Goal: Task Accomplishment & Management: Manage account settings

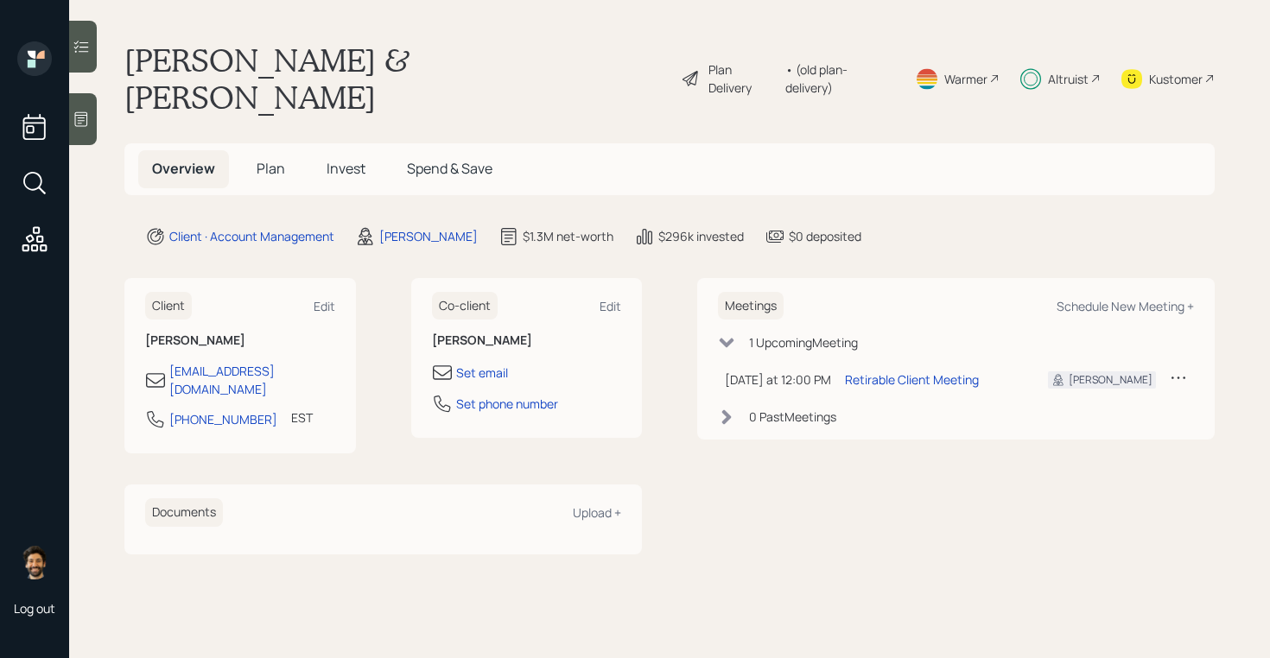
click at [1056, 49] on div "Altruist" at bounding box center [1060, 78] width 80 height 74
click at [272, 159] on span "Plan" at bounding box center [271, 168] width 29 height 19
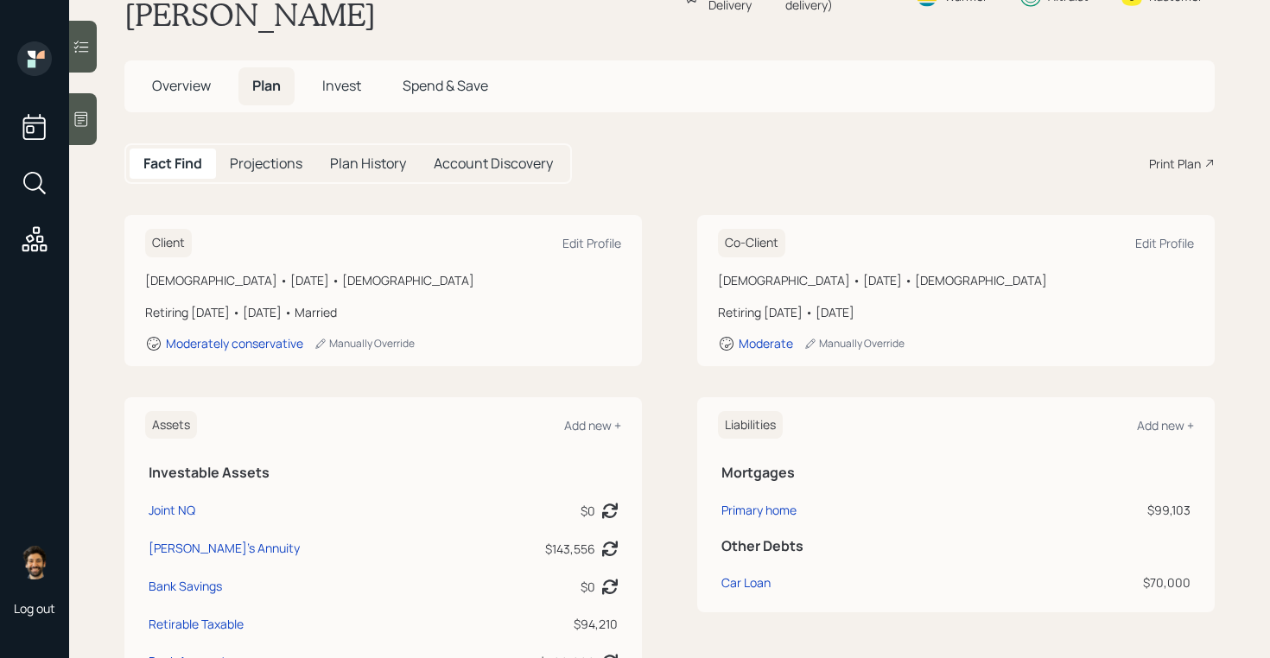
scroll to position [34, 0]
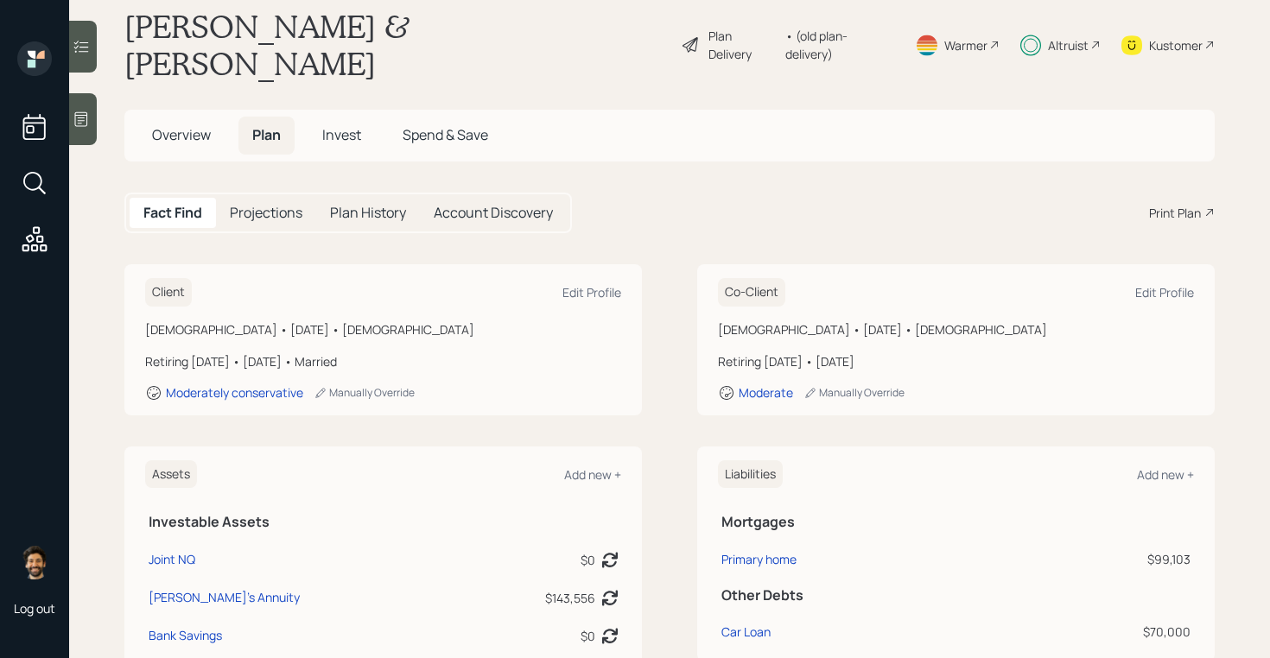
click at [842, 29] on div "• (old plan-delivery)" at bounding box center [839, 45] width 109 height 36
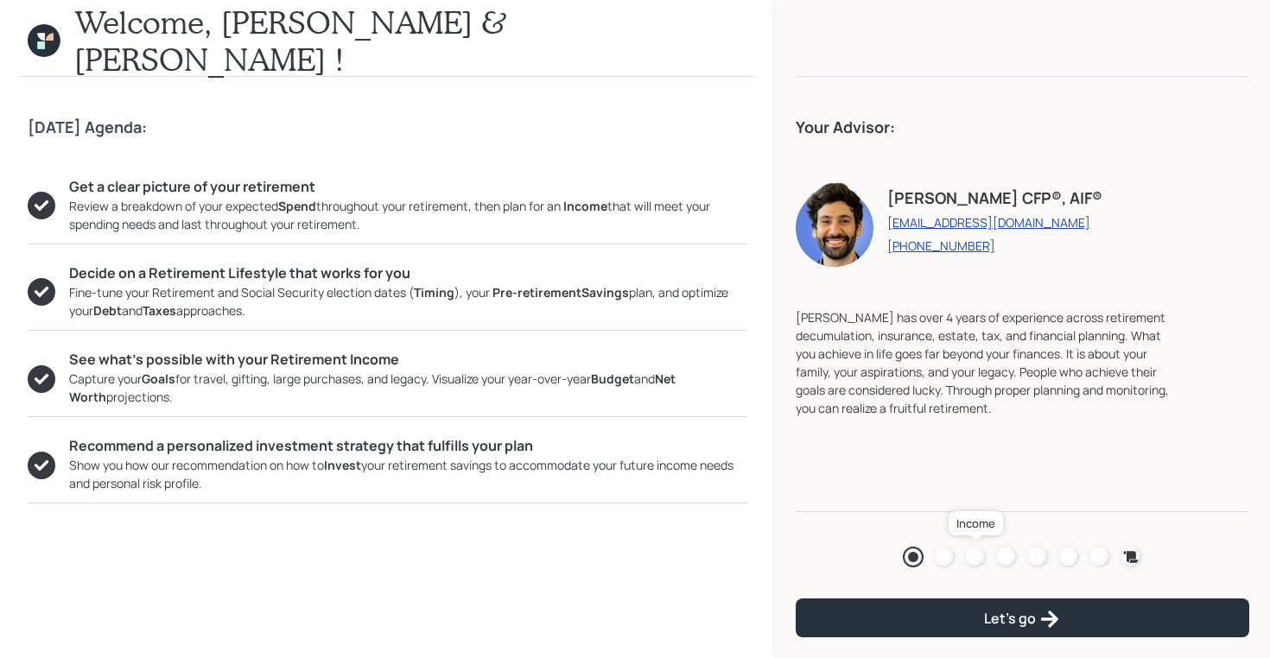
click at [972, 552] on div at bounding box center [975, 557] width 21 height 21
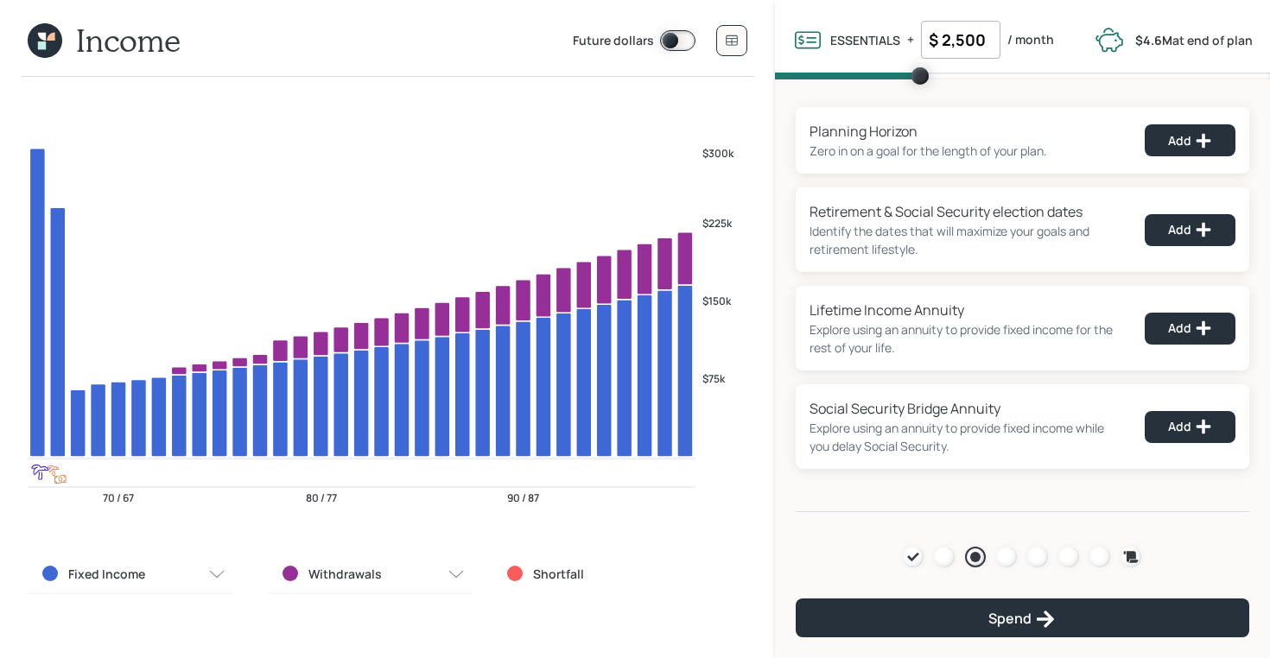
click at [48, 41] on icon at bounding box center [45, 40] width 35 height 35
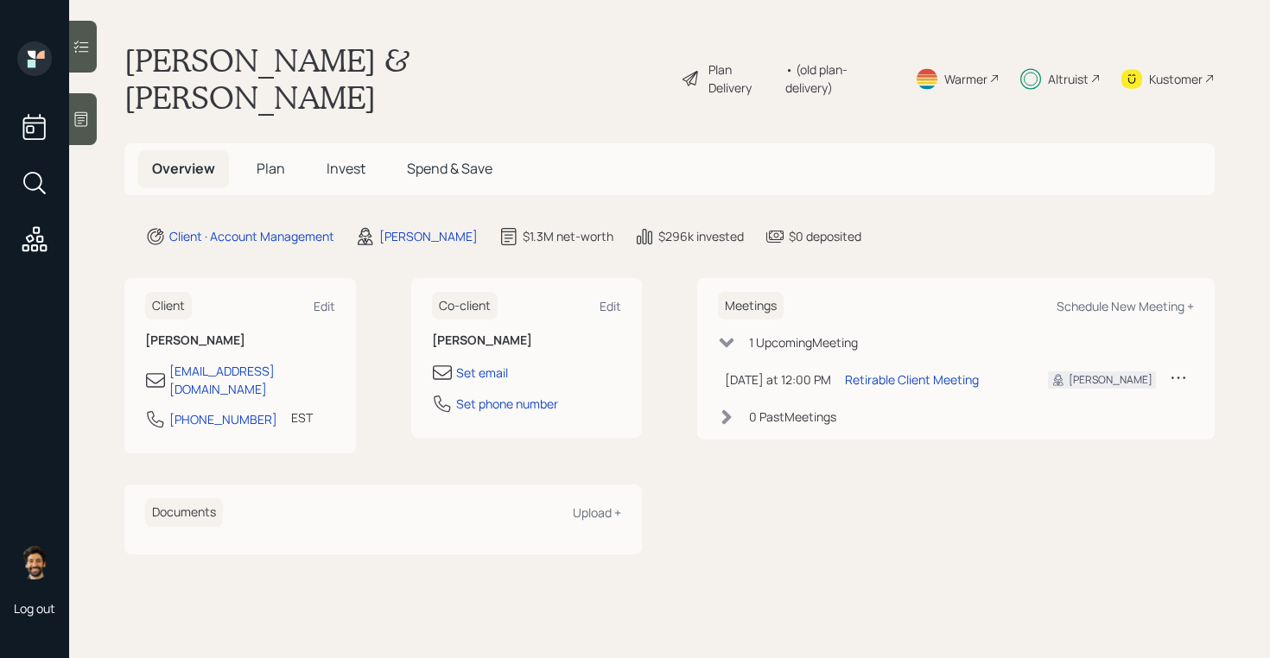
click at [1088, 49] on div "Altruist" at bounding box center [1060, 78] width 80 height 74
click at [1063, 70] on div "Altruist" at bounding box center [1068, 79] width 41 height 18
click at [274, 159] on span "Plan" at bounding box center [271, 168] width 29 height 19
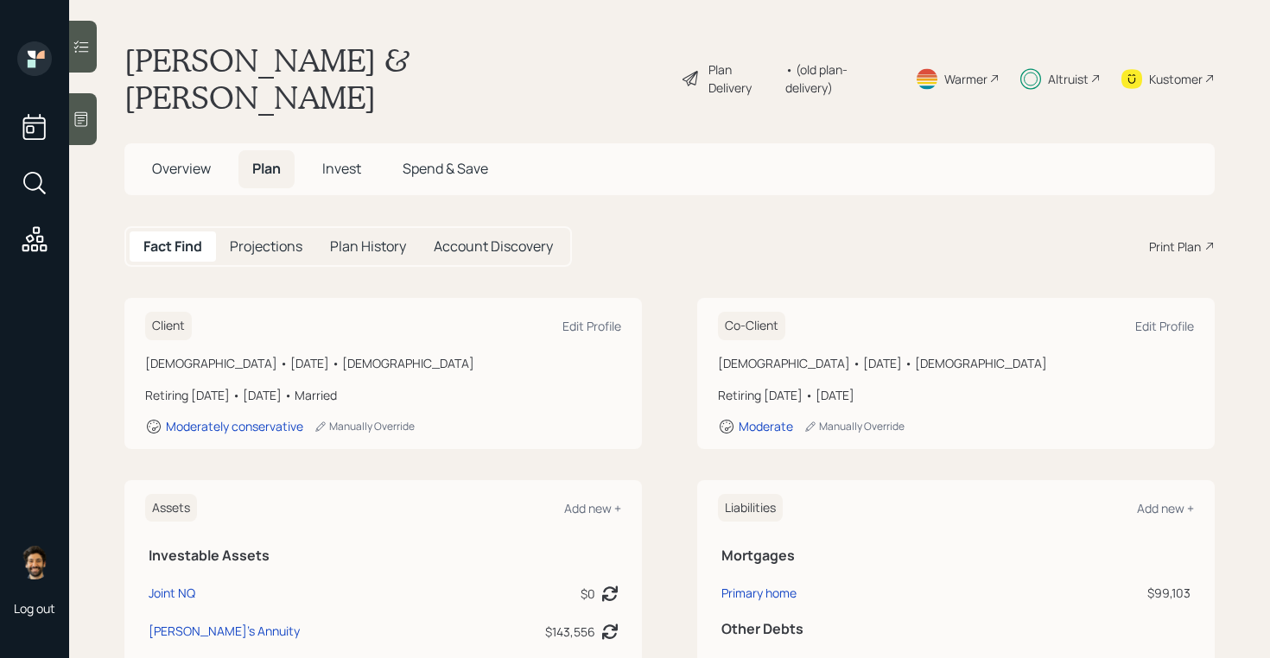
click at [186, 159] on span "Overview" at bounding box center [181, 168] width 59 height 19
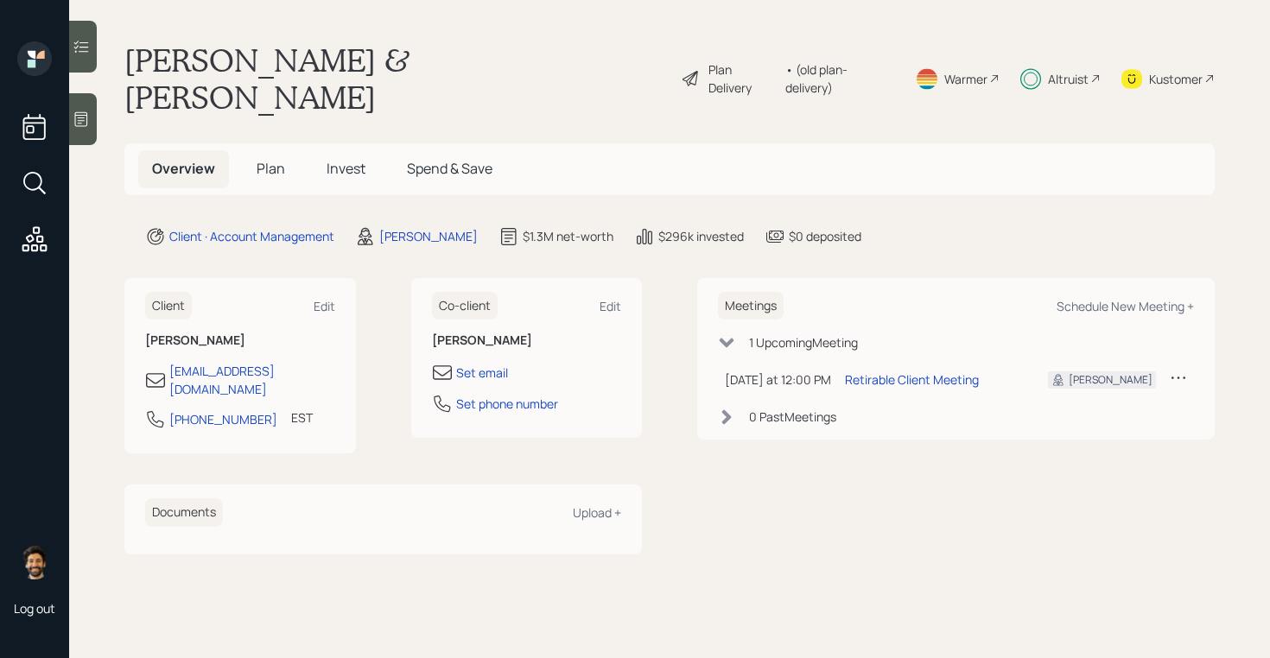
click at [811, 50] on div "Plan Delivery • (old plan-delivery)" at bounding box center [788, 78] width 215 height 74
click at [815, 63] on div "• (old plan-delivery)" at bounding box center [839, 78] width 109 height 36
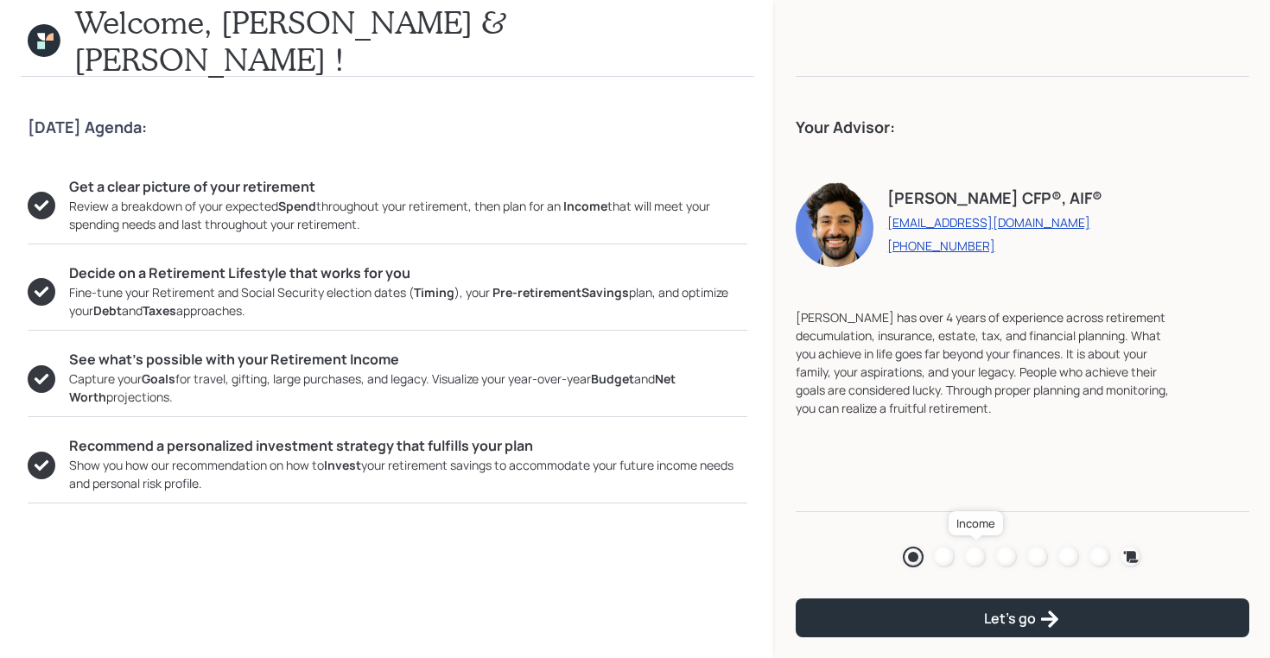
click at [983, 559] on div at bounding box center [975, 557] width 21 height 21
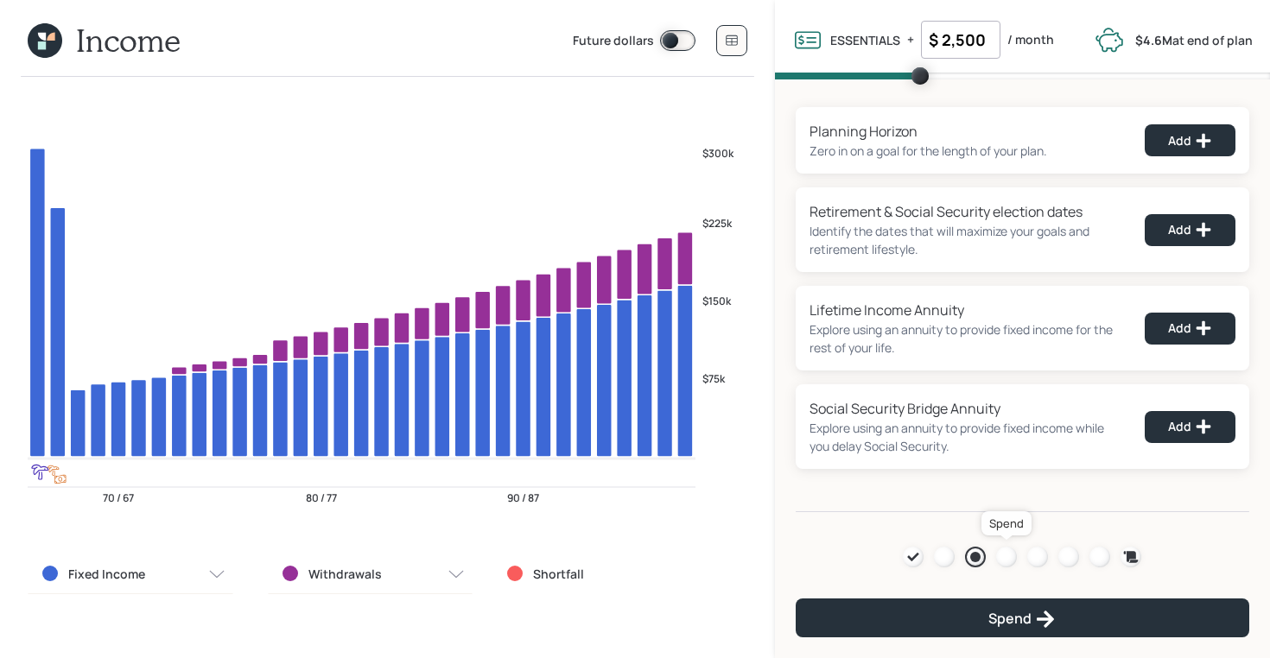
click at [1005, 555] on div at bounding box center [1006, 557] width 21 height 21
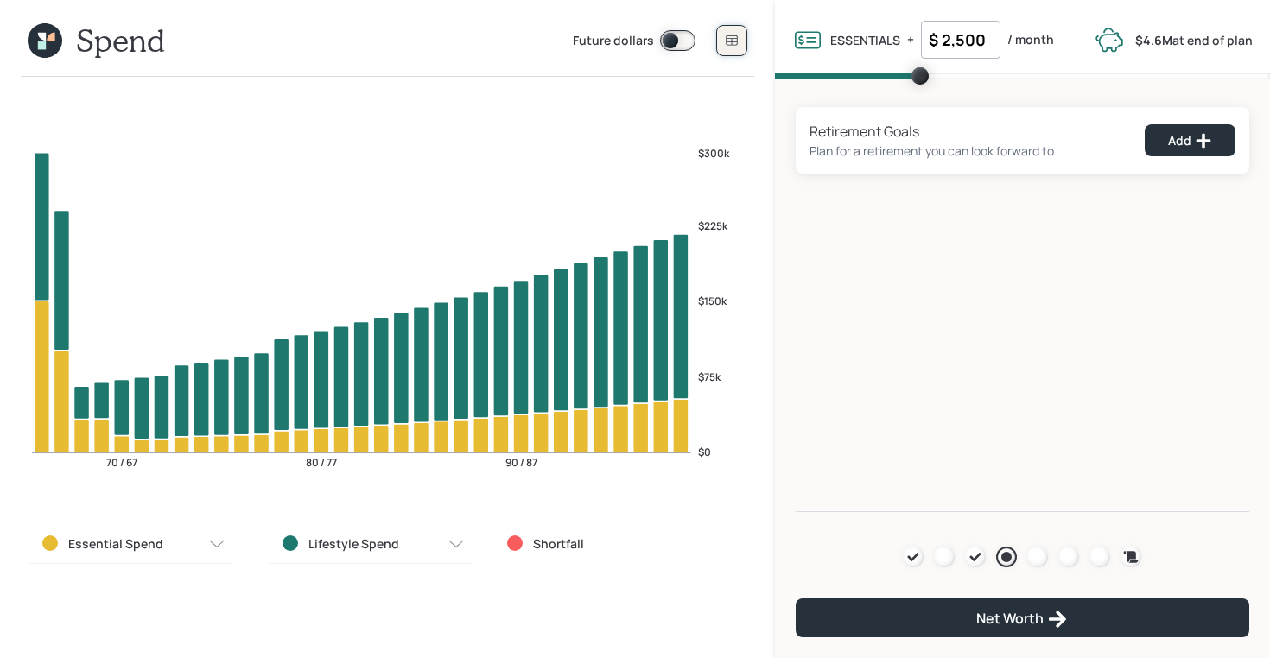
click at [726, 35] on icon at bounding box center [732, 41] width 14 height 14
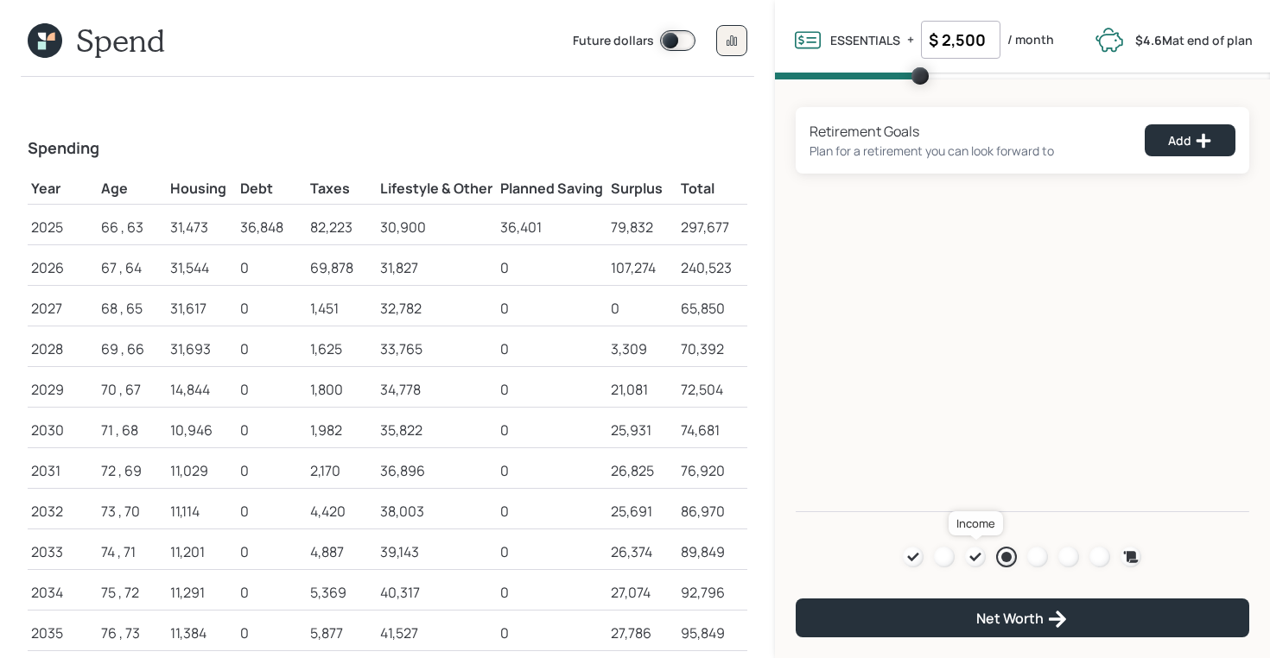
click at [968, 557] on icon at bounding box center [975, 557] width 14 height 14
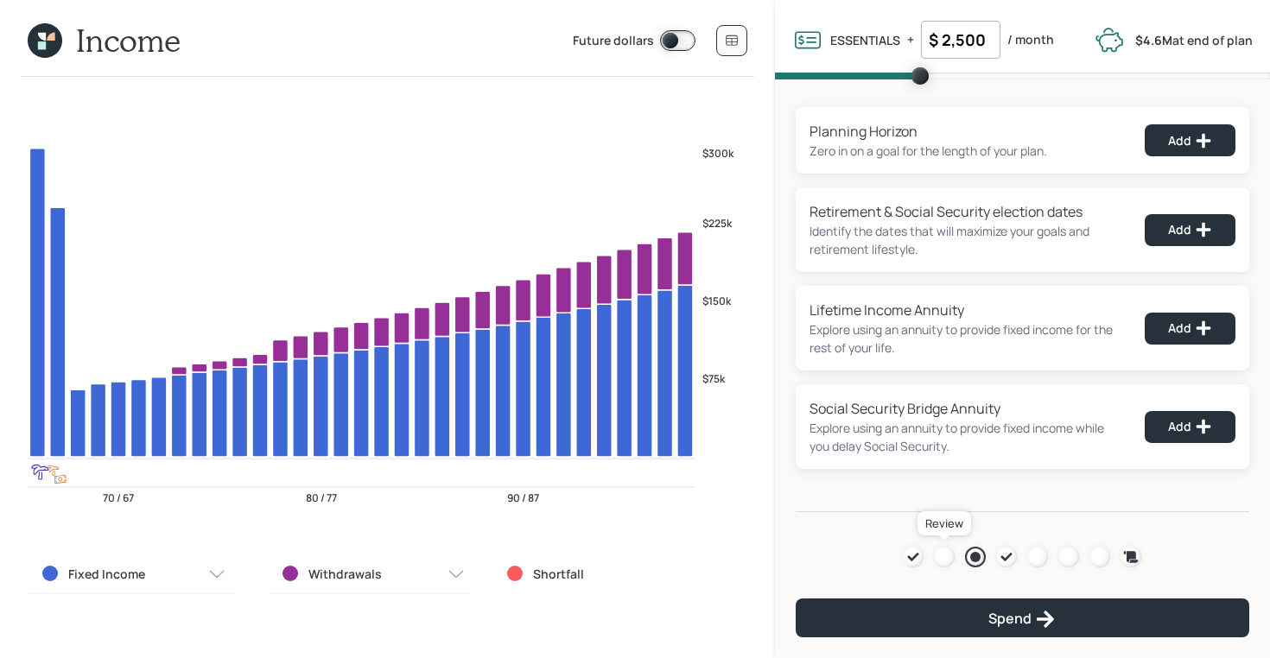
click at [943, 559] on div at bounding box center [944, 557] width 21 height 21
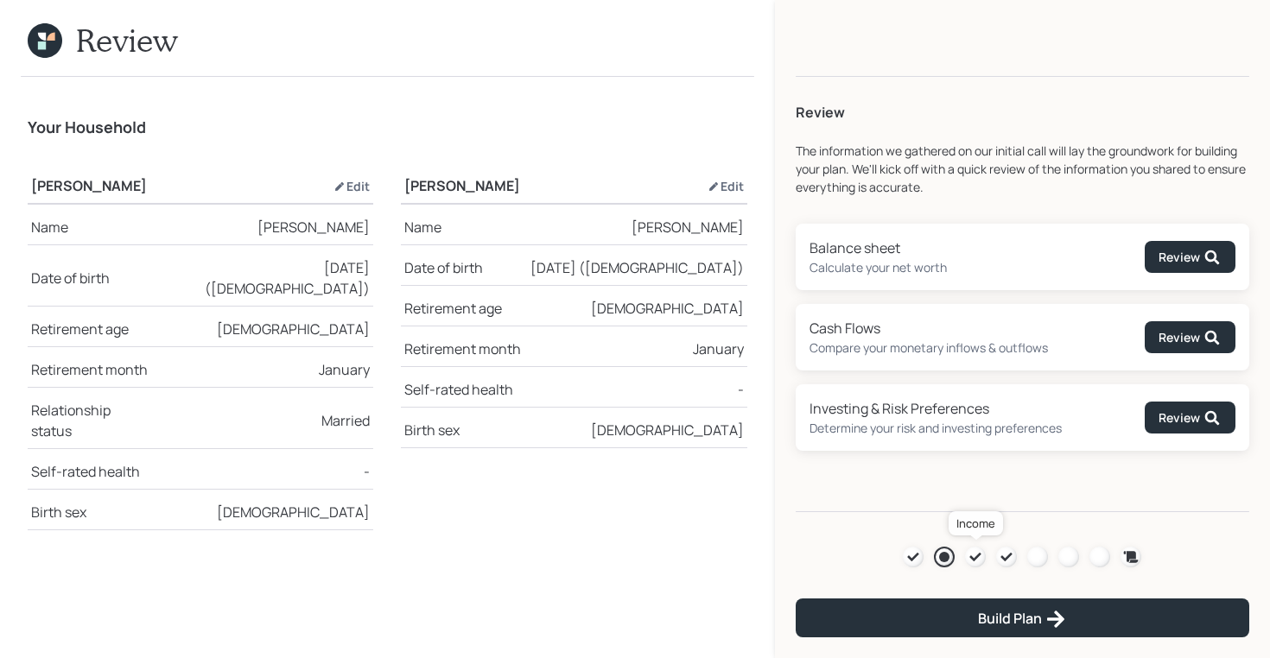
click at [969, 556] on icon at bounding box center [975, 557] width 14 height 14
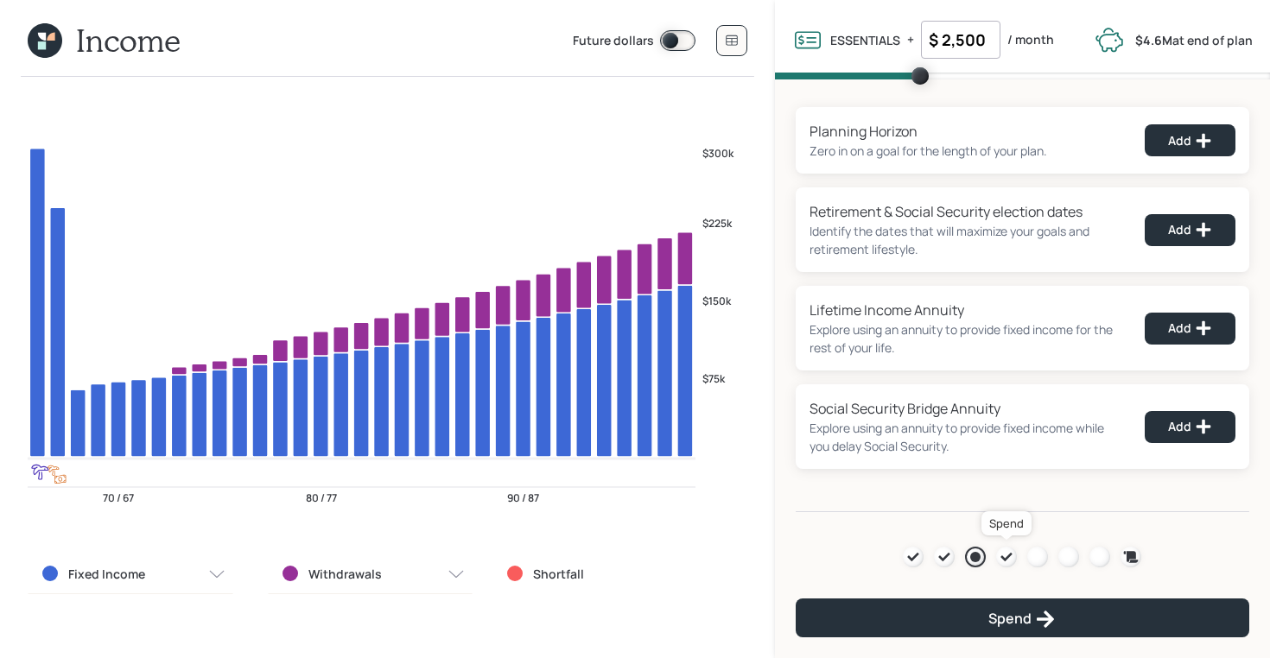
click at [1000, 558] on icon at bounding box center [1006, 557] width 14 height 14
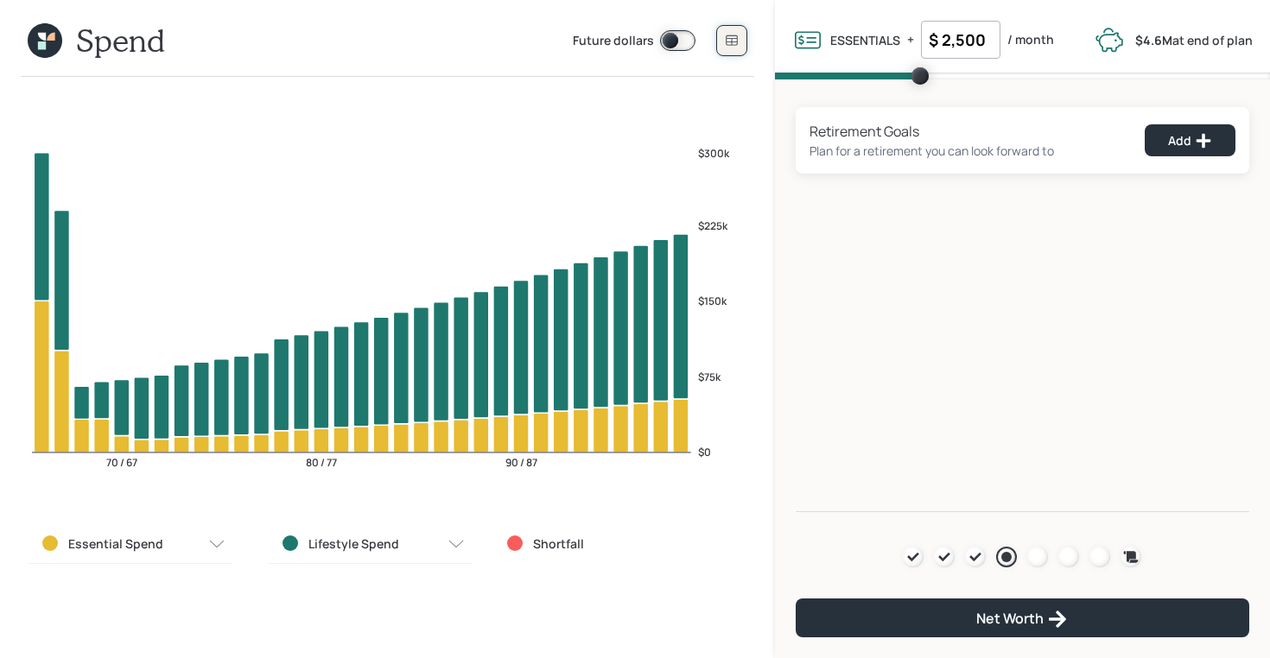
click at [737, 48] on button at bounding box center [731, 40] width 31 height 31
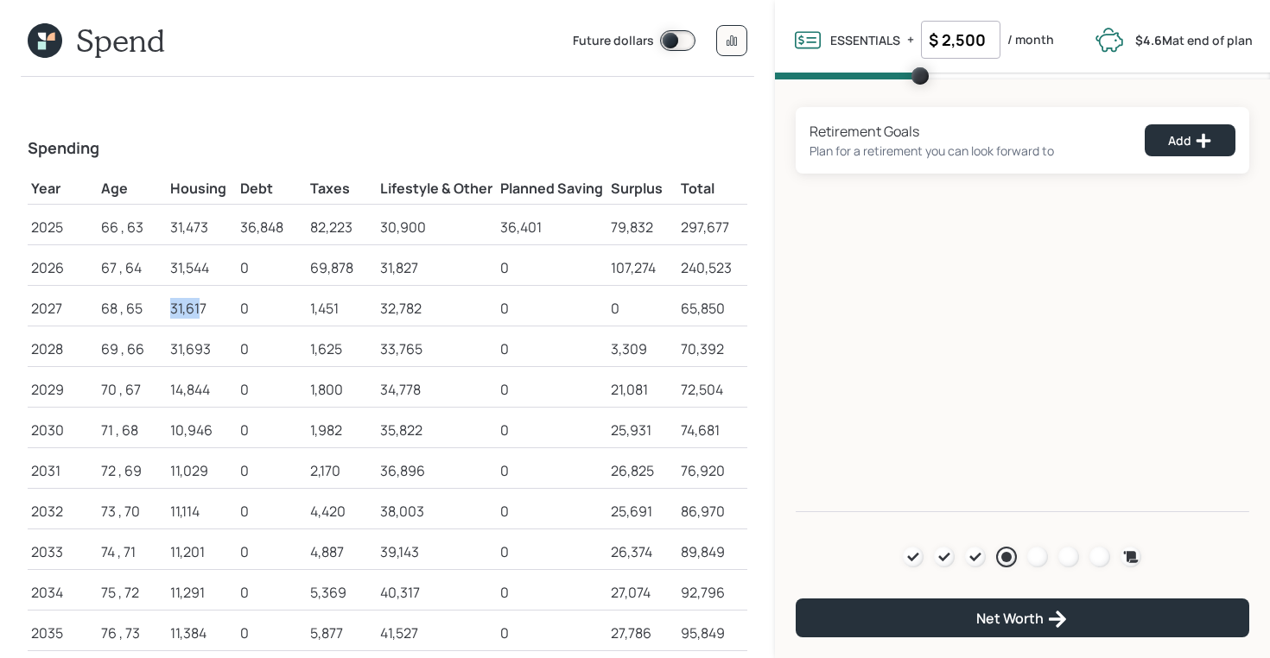
drag, startPoint x: 168, startPoint y: 309, endPoint x: 200, endPoint y: 309, distance: 31.1
click at [200, 309] on td "31,617" at bounding box center [202, 305] width 70 height 41
drag, startPoint x: 382, startPoint y: 308, endPoint x: 421, endPoint y: 314, distance: 39.3
click at [421, 314] on div "32,782" at bounding box center [436, 308] width 113 height 21
drag, startPoint x: 342, startPoint y: 304, endPoint x: 296, endPoint y: 306, distance: 45.8
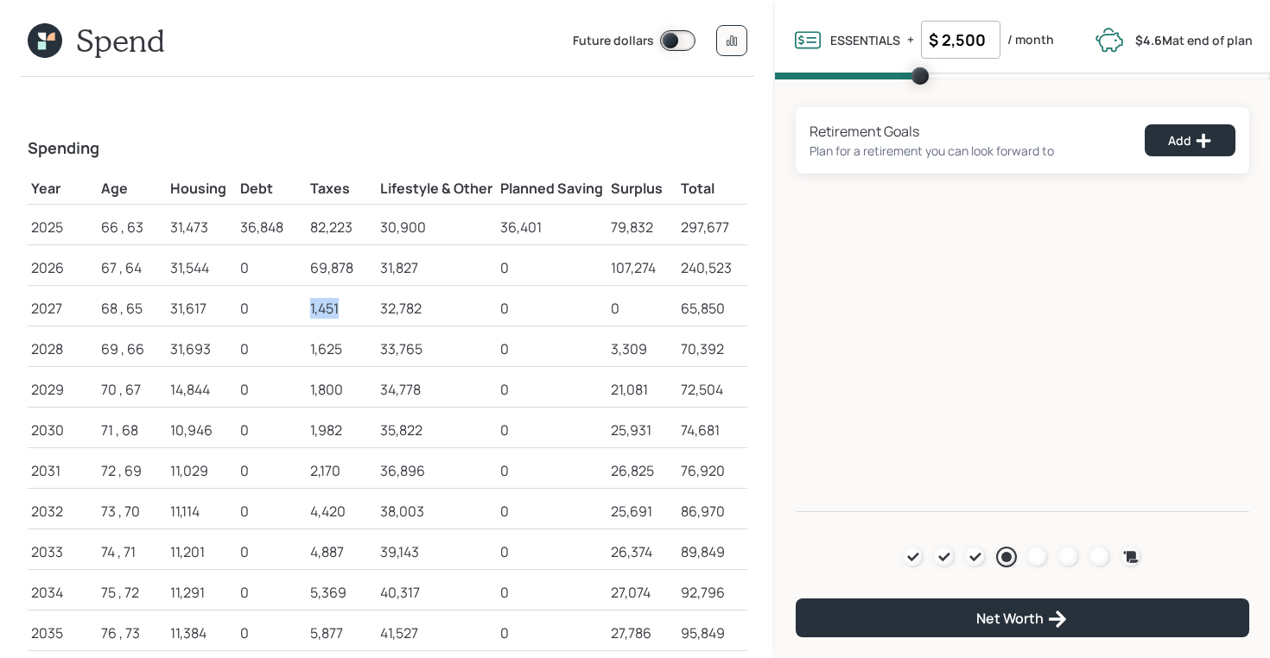
click at [296, 306] on tr "2027 68 , 65 31,617 0 1,451 32,782 0 0 65,850" at bounding box center [388, 305] width 720 height 41
drag, startPoint x: 168, startPoint y: 310, endPoint x: 215, endPoint y: 311, distance: 47.5
click at [215, 311] on td "31,617" at bounding box center [202, 305] width 70 height 41
drag, startPoint x: 382, startPoint y: 309, endPoint x: 422, endPoint y: 309, distance: 39.7
click at [422, 309] on div "32,782" at bounding box center [436, 308] width 113 height 21
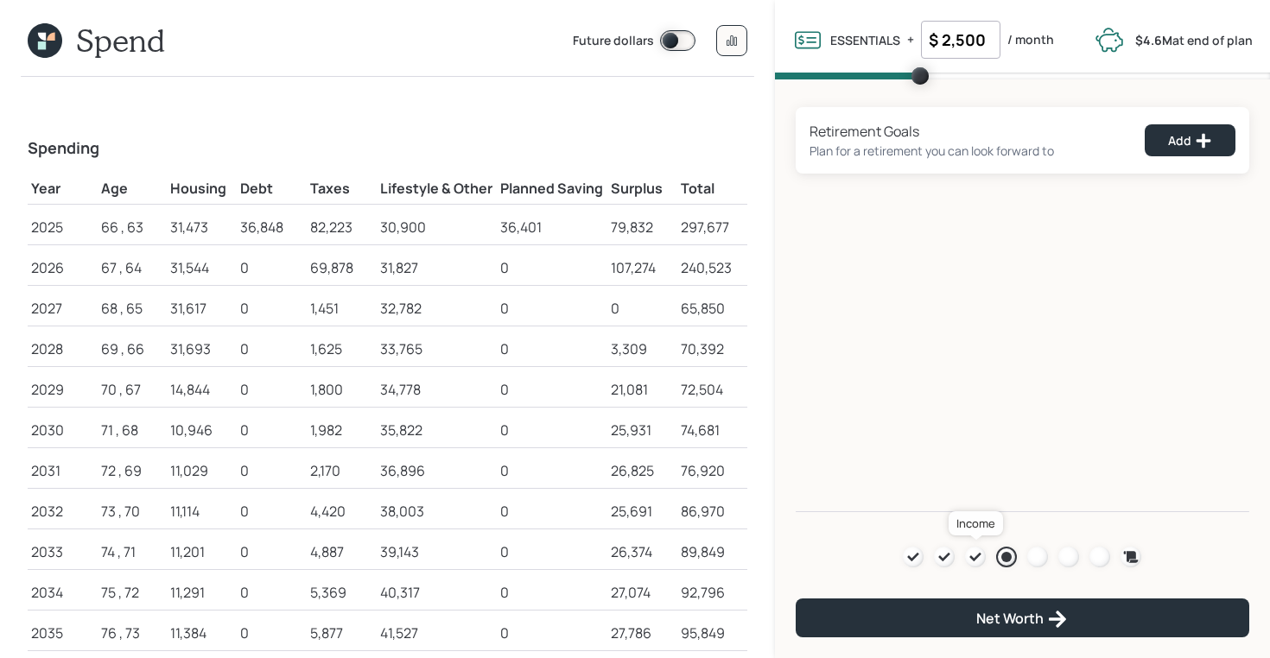
click at [970, 561] on icon at bounding box center [975, 557] width 14 height 14
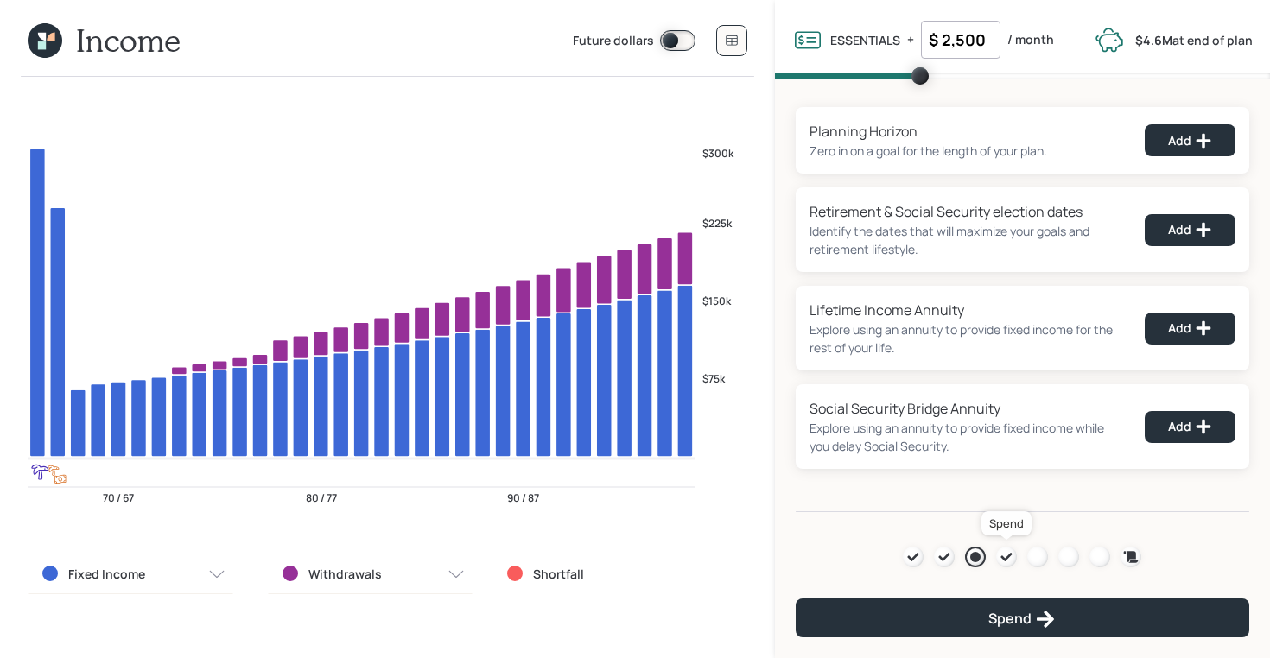
click at [1008, 558] on icon at bounding box center [1006, 557] width 14 height 14
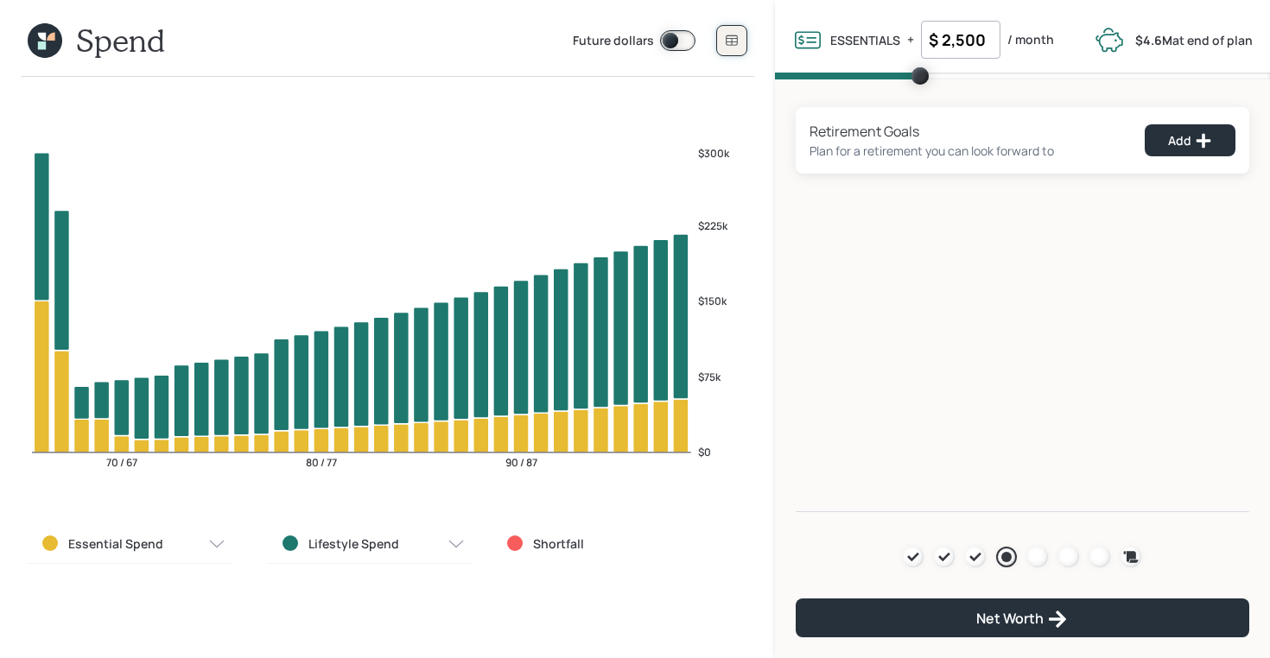
click at [726, 28] on button at bounding box center [731, 40] width 31 height 31
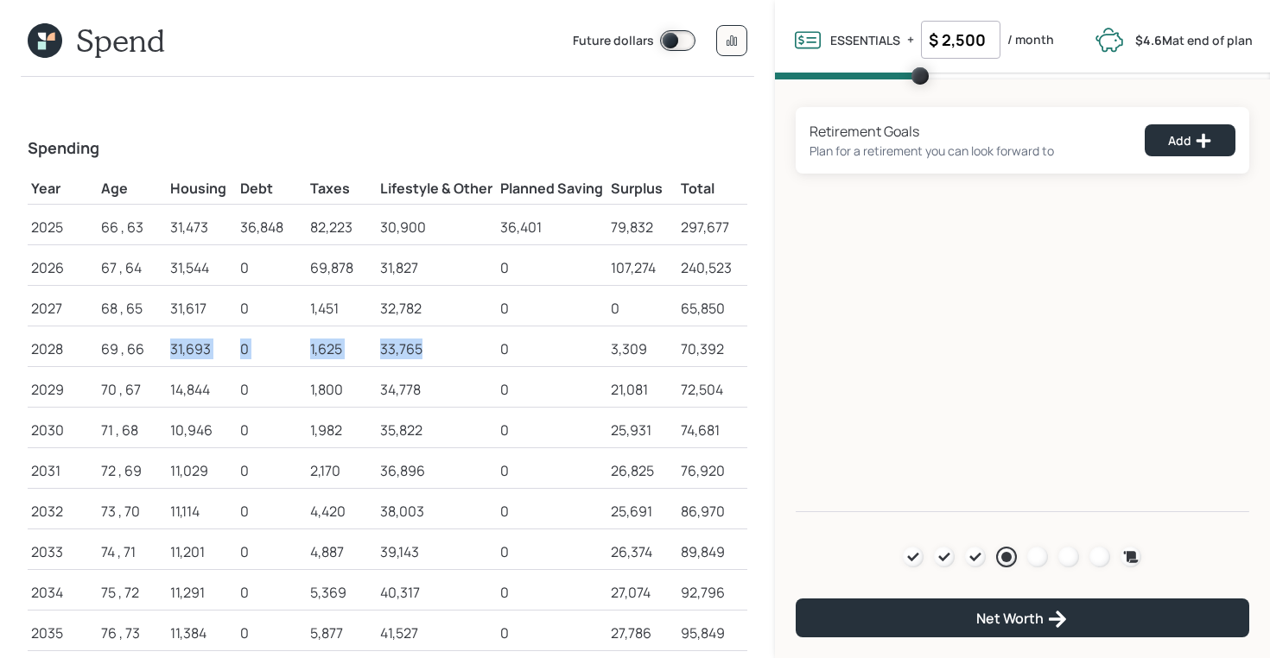
drag, startPoint x: 168, startPoint y: 351, endPoint x: 441, endPoint y: 350, distance: 273.0
click at [441, 350] on tr "2028 69 , 66 31,693 0 1,625 33,765 0 3,309 70,392" at bounding box center [388, 346] width 720 height 41
click at [441, 350] on div "33,765" at bounding box center [436, 349] width 113 height 21
click at [971, 560] on icon at bounding box center [975, 557] width 14 height 14
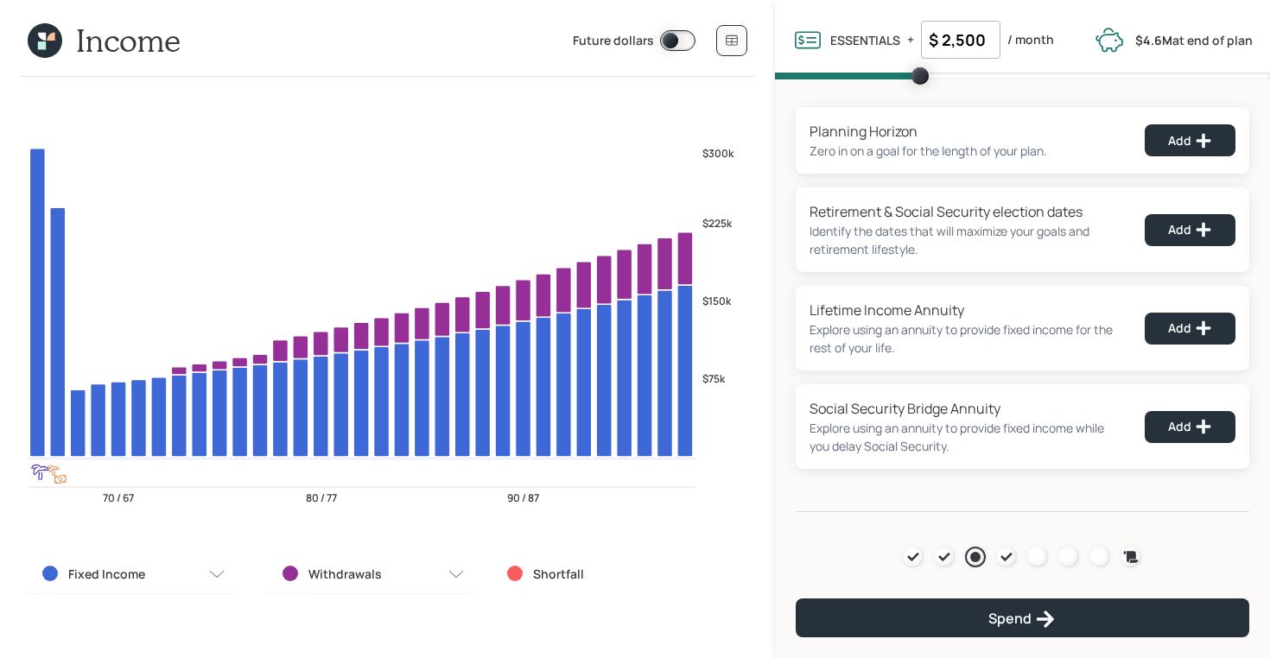
click at [56, 47] on icon at bounding box center [45, 40] width 35 height 35
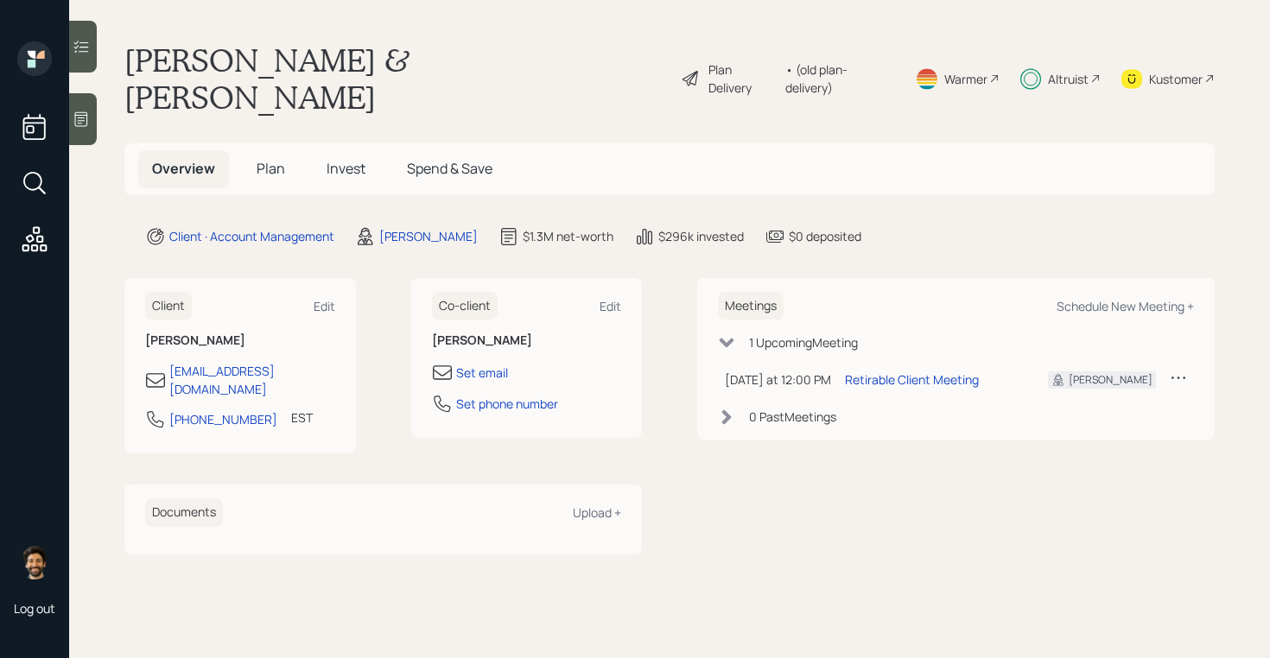
click at [269, 159] on span "Plan" at bounding box center [271, 168] width 29 height 19
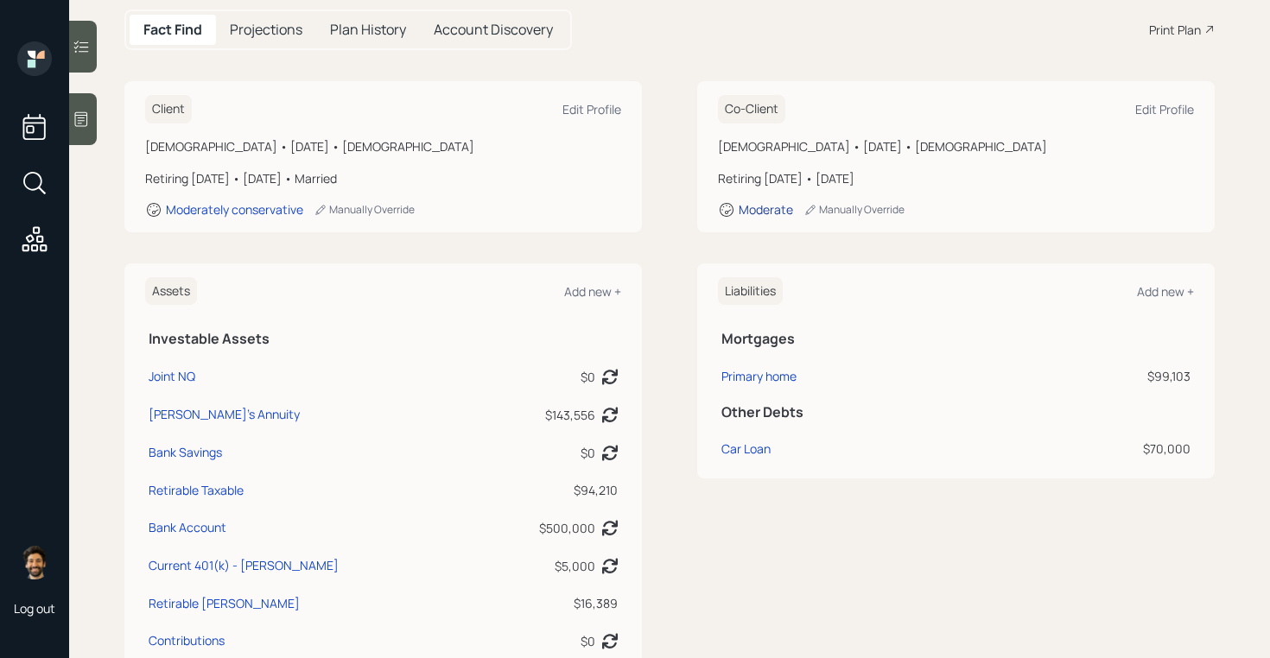
scroll to position [263, 0]
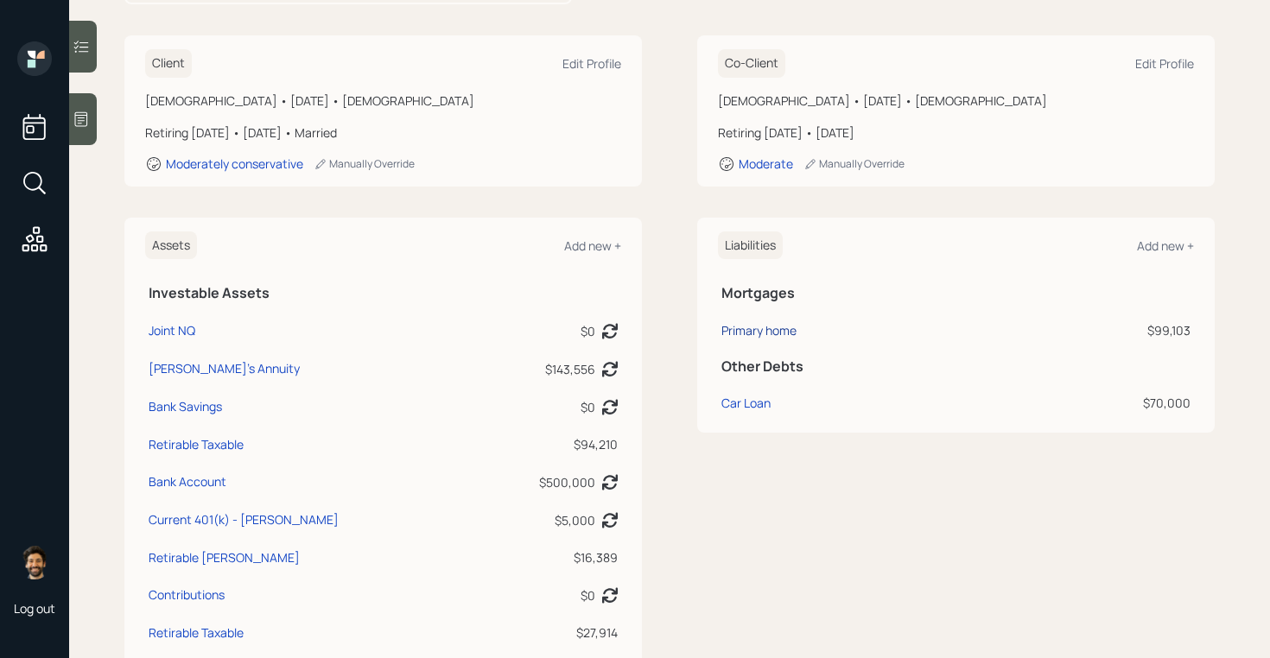
click at [746, 321] on div "Primary home" at bounding box center [758, 330] width 75 height 18
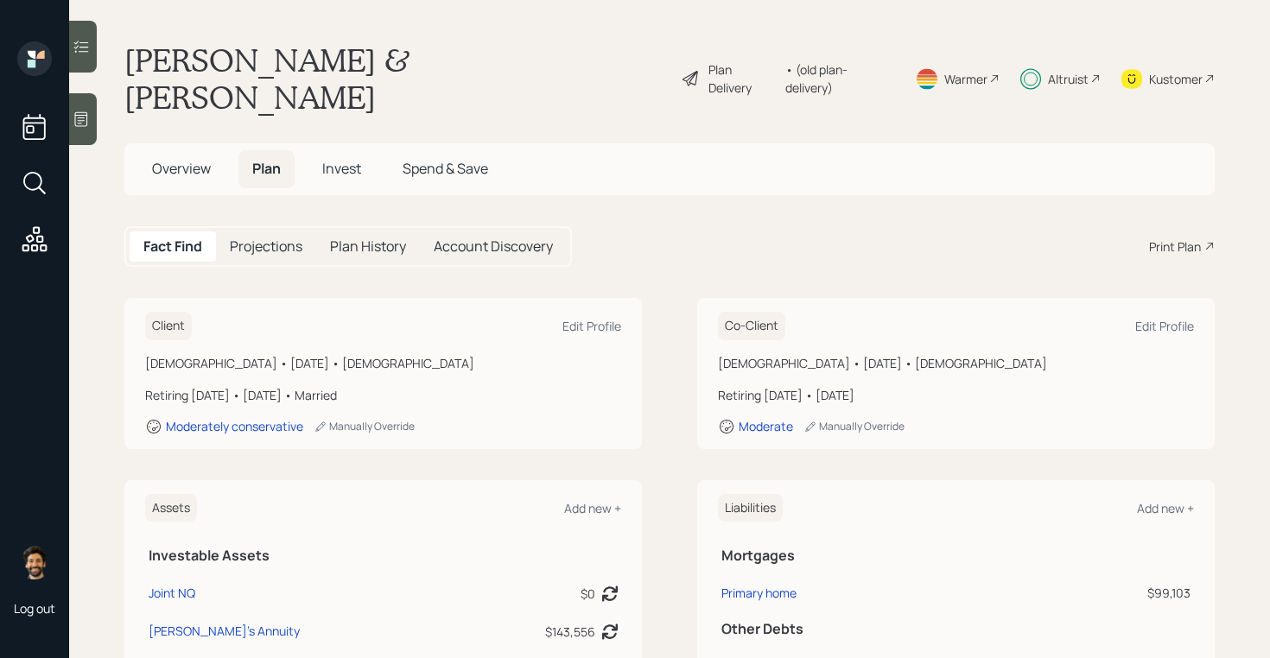
click at [867, 69] on div "Plan Delivery • (old plan-delivery)" at bounding box center [788, 78] width 215 height 74
click at [859, 65] on div "• (old plan-delivery)" at bounding box center [839, 78] width 109 height 36
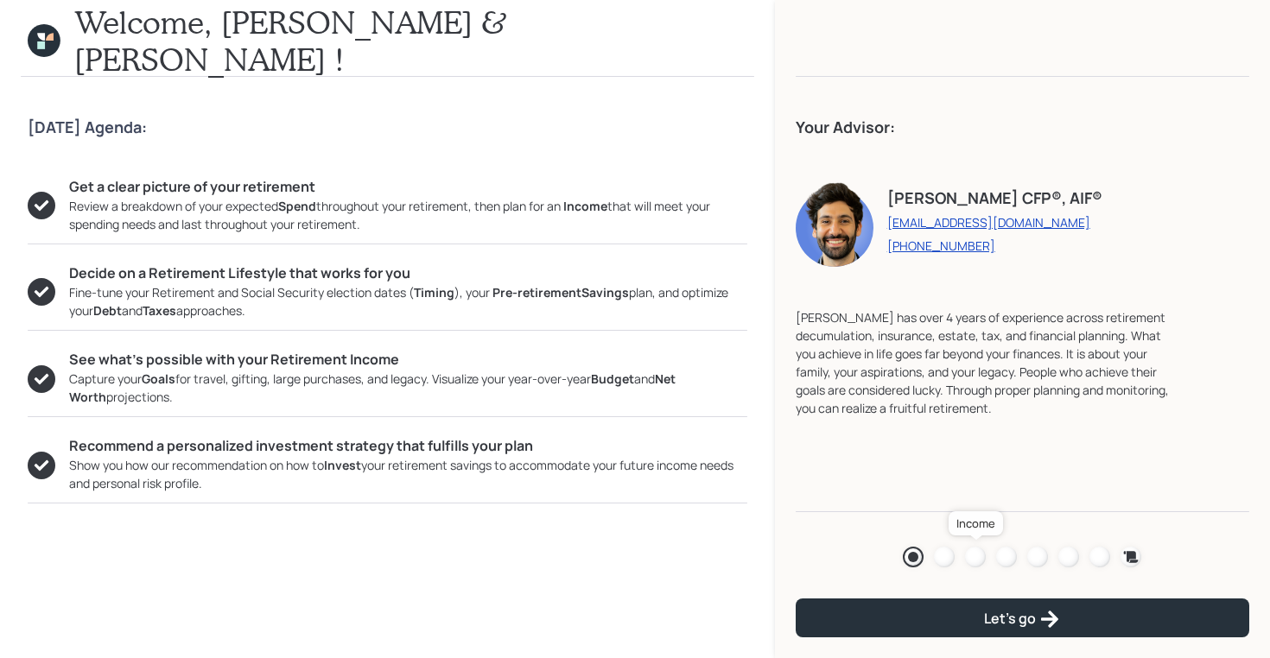
click at [976, 556] on div at bounding box center [975, 557] width 21 height 21
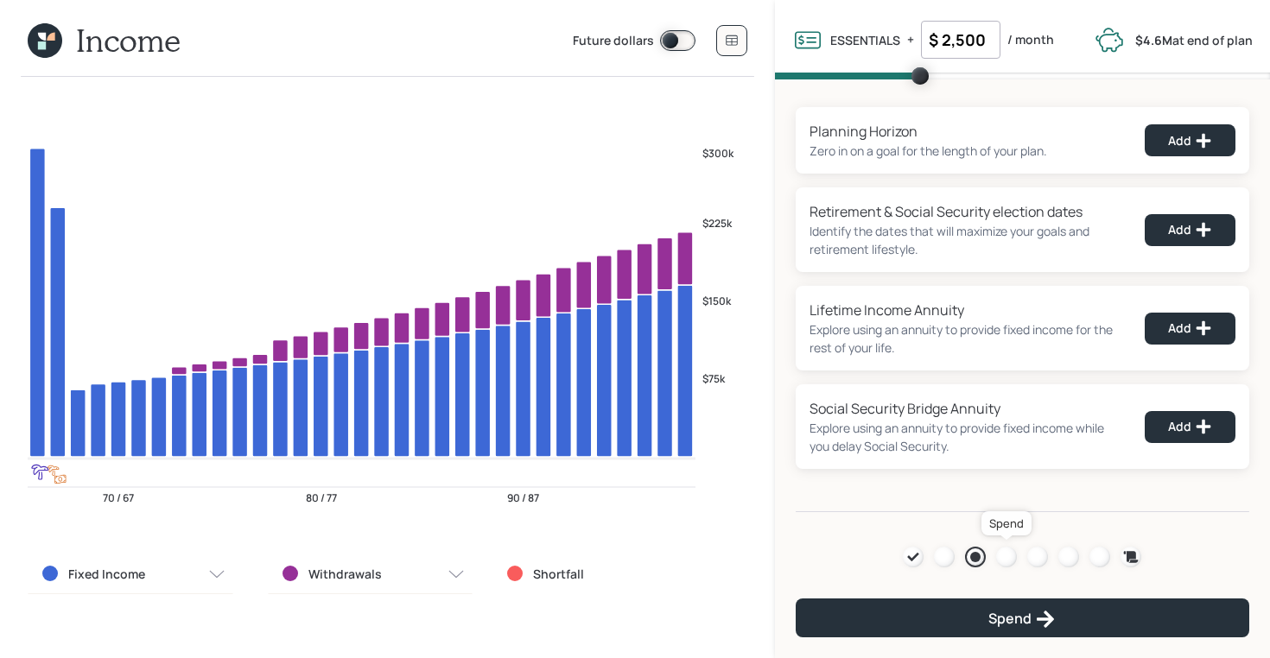
click at [1007, 552] on div at bounding box center [1006, 557] width 21 height 21
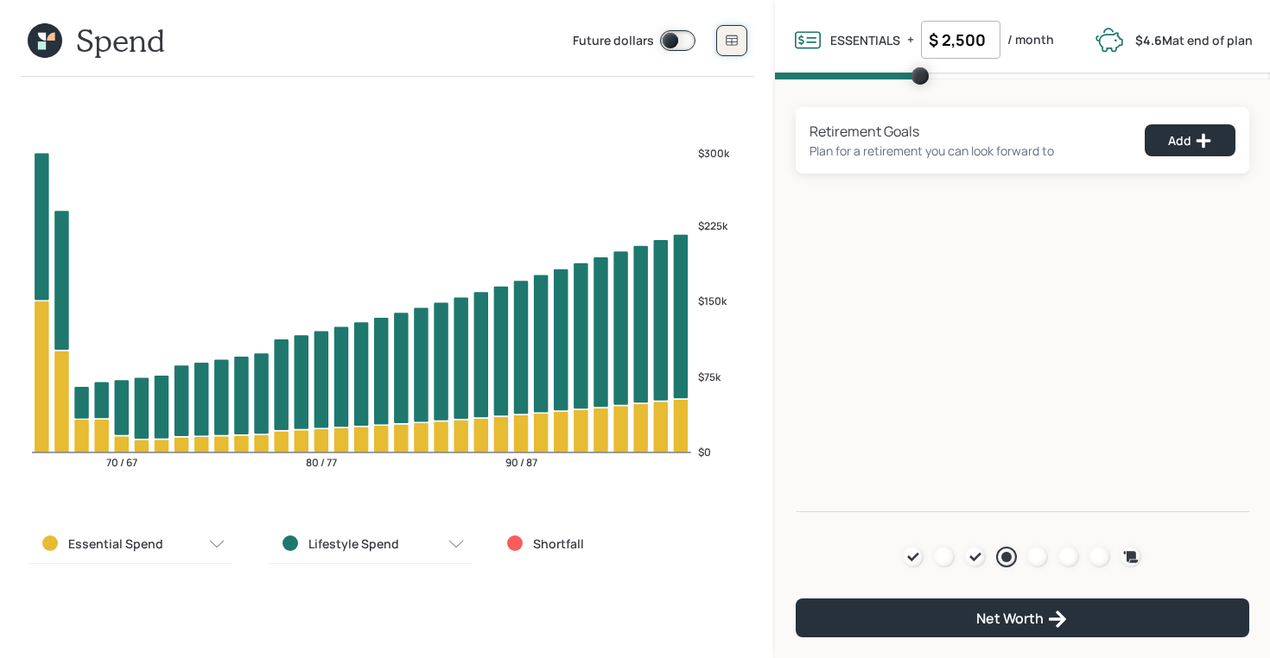
click at [725, 34] on icon at bounding box center [732, 41] width 14 height 14
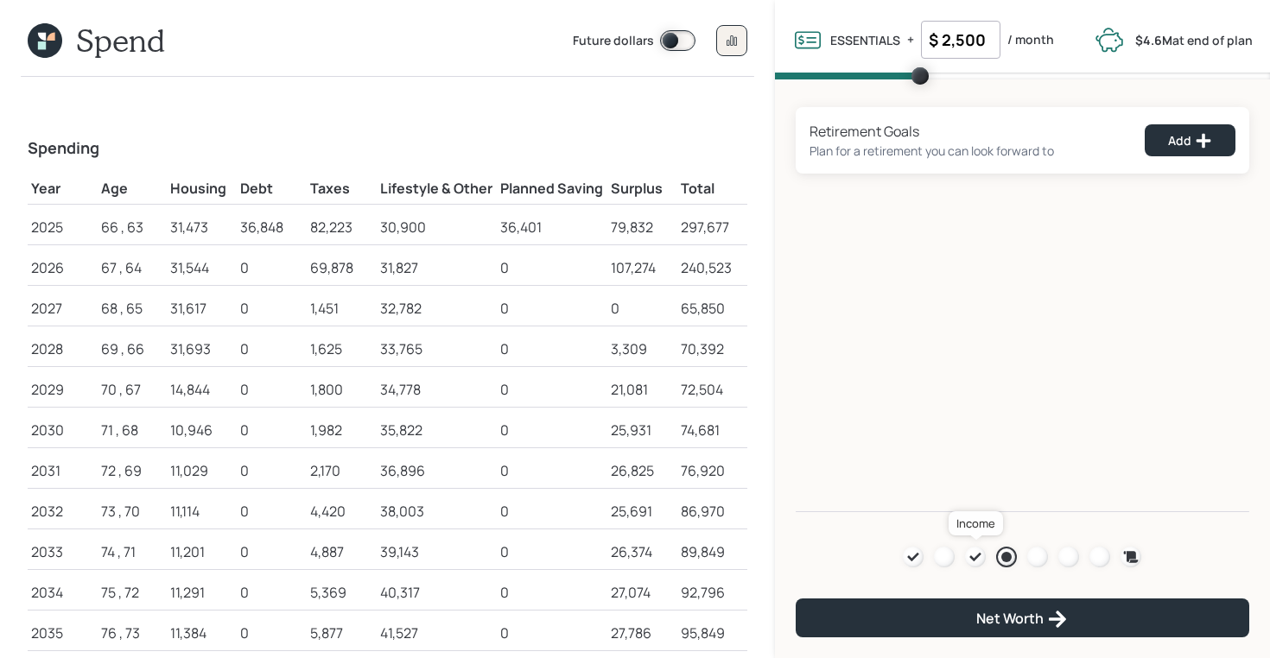
click at [982, 556] on icon at bounding box center [975, 557] width 14 height 14
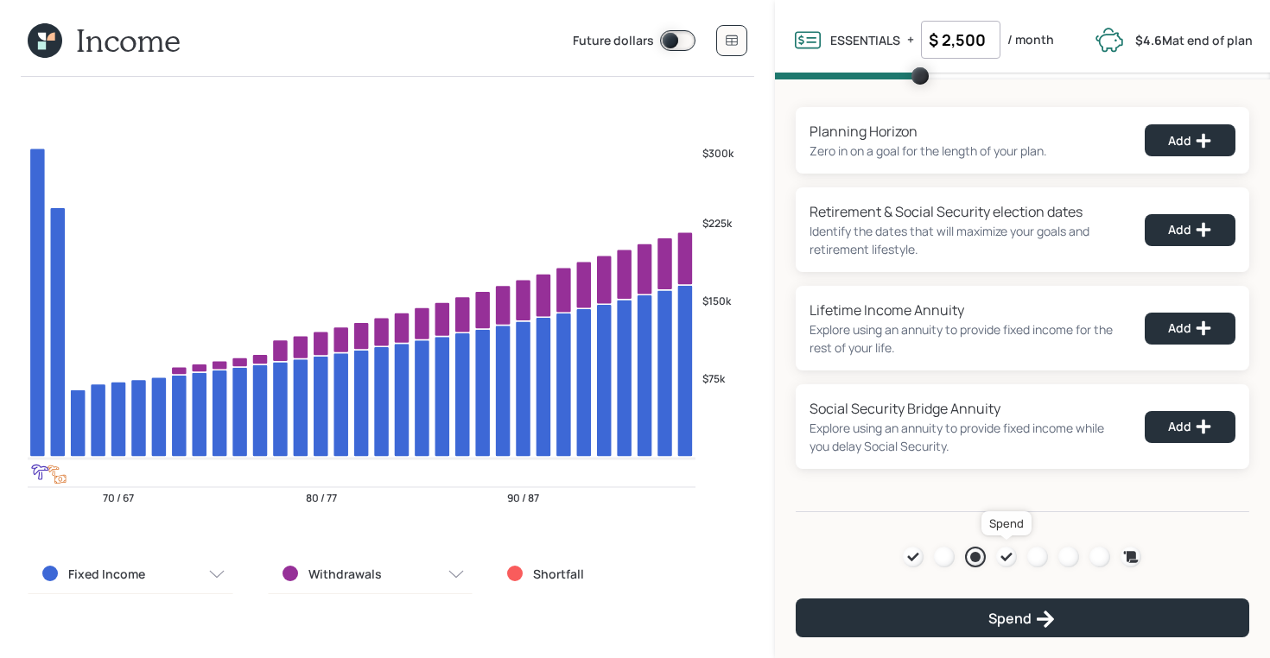
click at [1009, 557] on icon at bounding box center [1006, 557] width 14 height 14
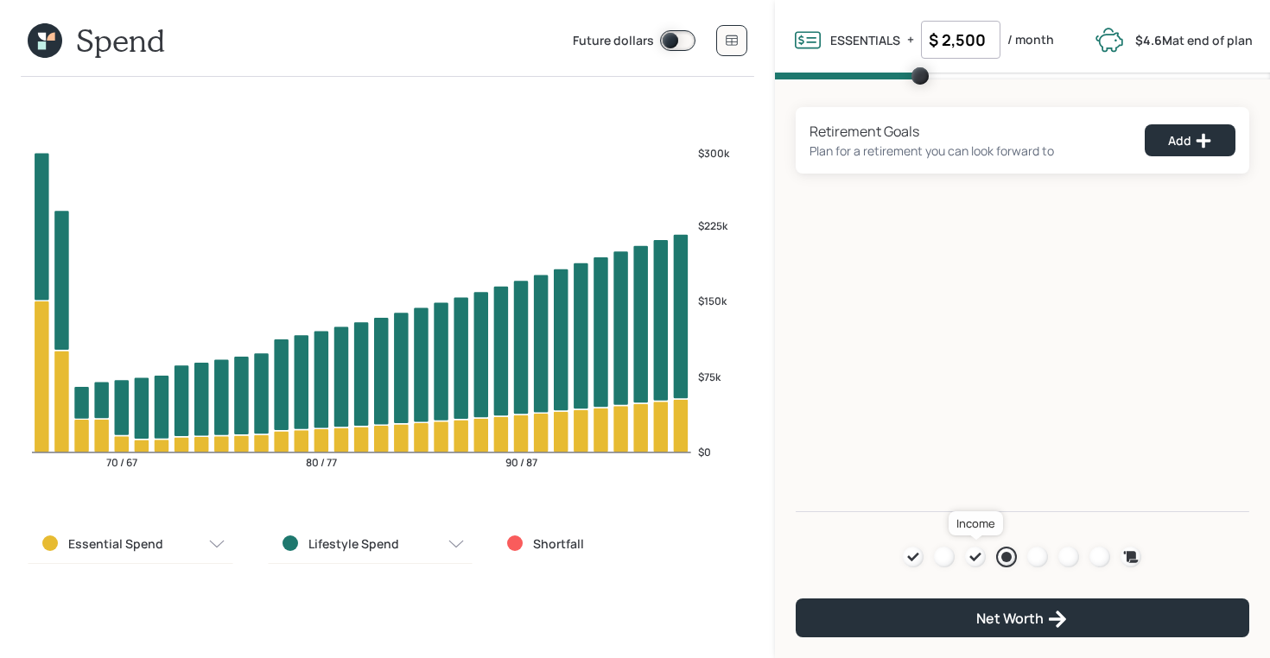
click at [972, 559] on icon at bounding box center [975, 557] width 14 height 14
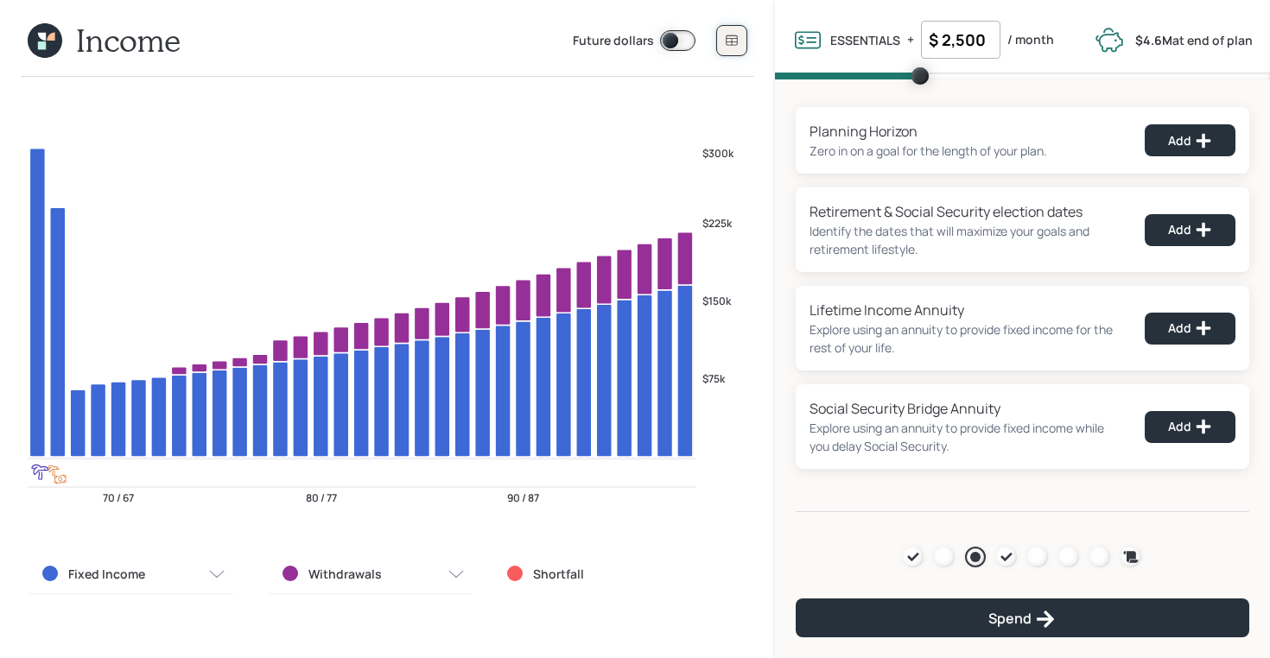
click at [731, 45] on icon at bounding box center [731, 40] width 11 height 10
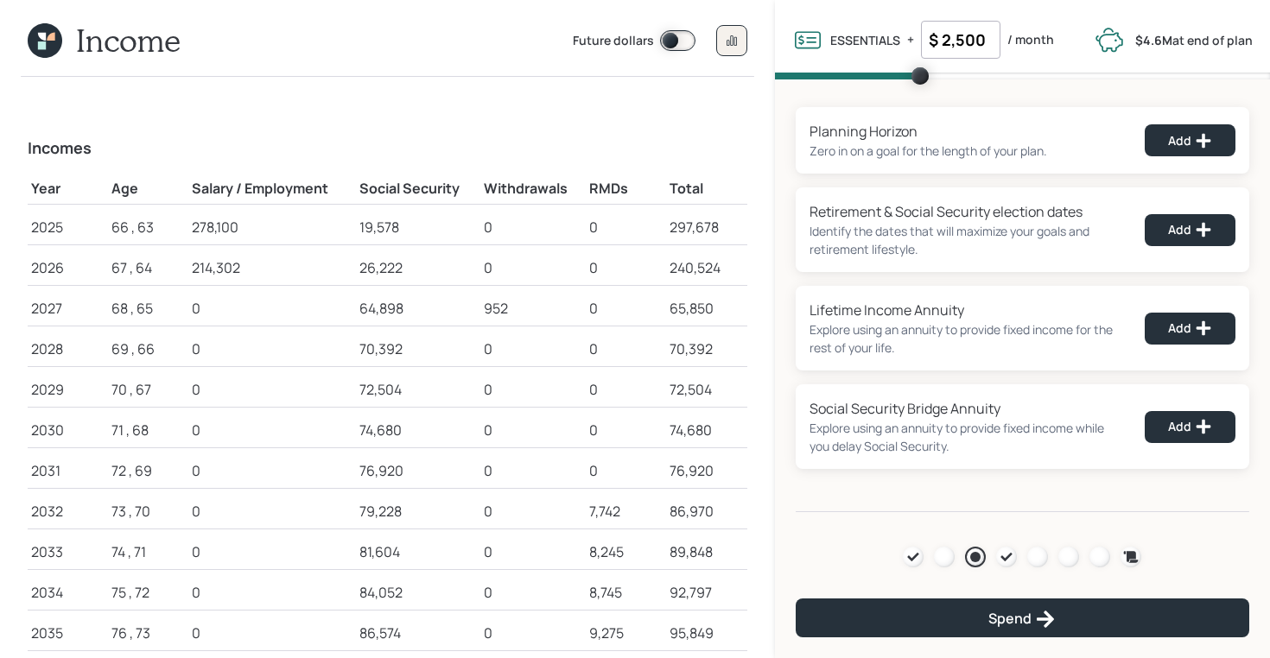
click at [44, 38] on icon at bounding box center [42, 37] width 8 height 8
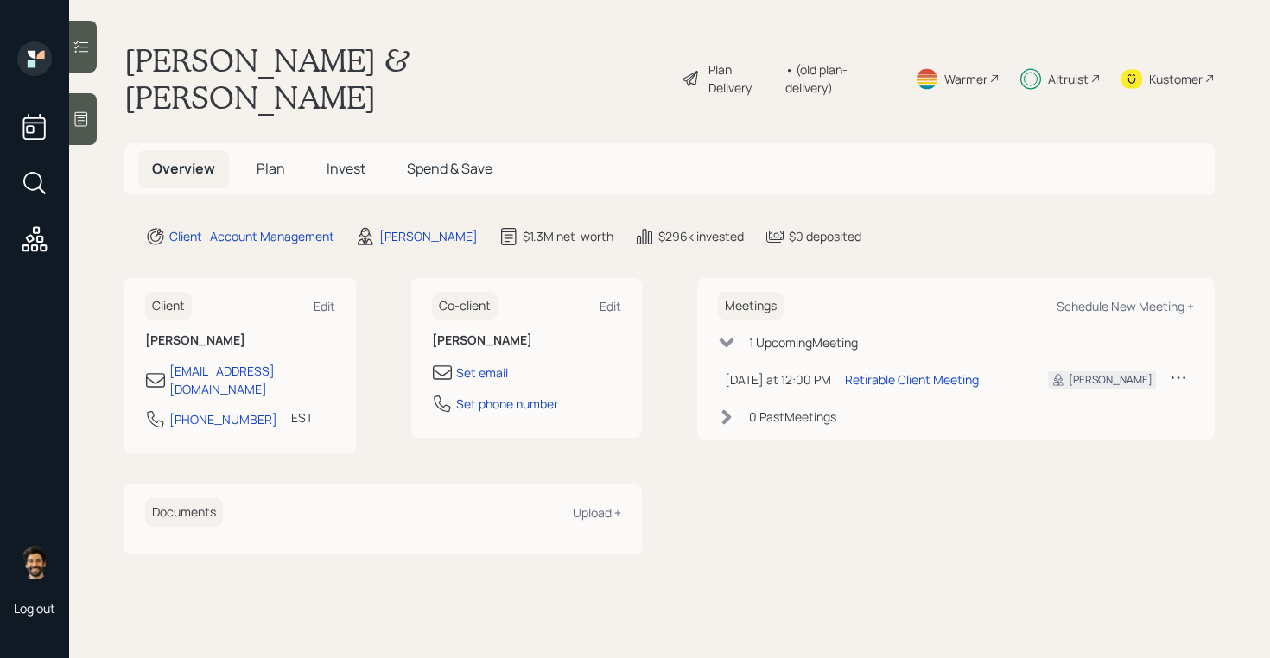
click at [272, 159] on span "Plan" at bounding box center [271, 168] width 29 height 19
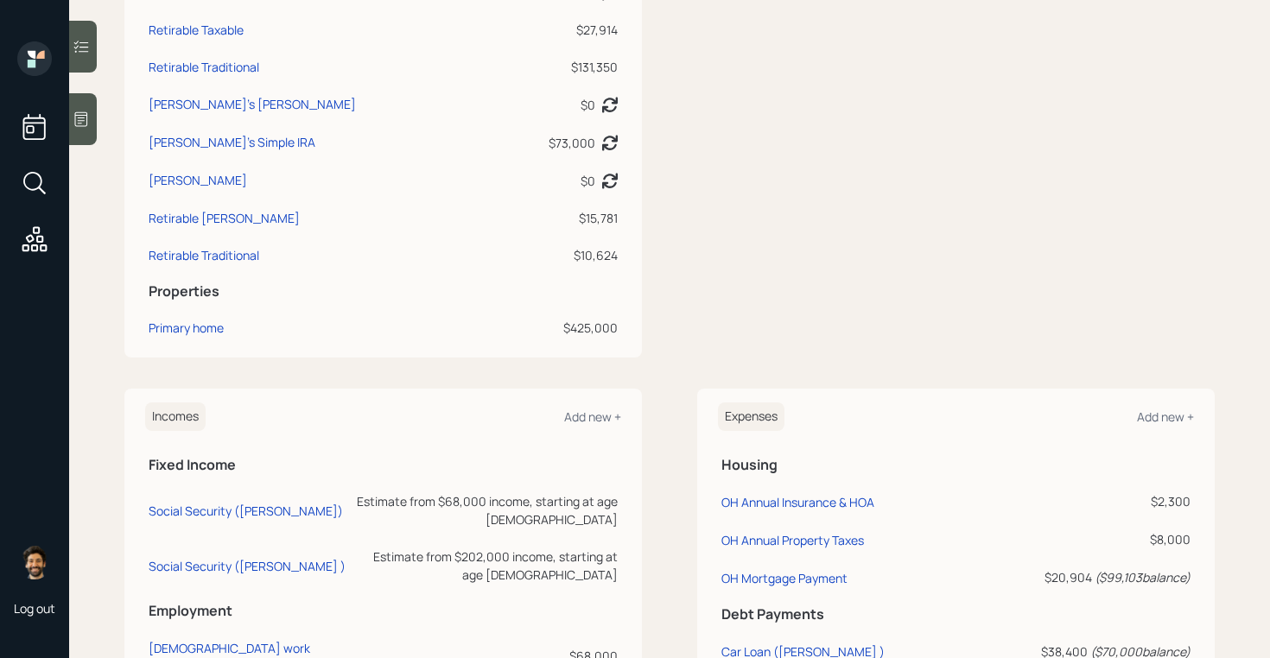
scroll to position [885, 0]
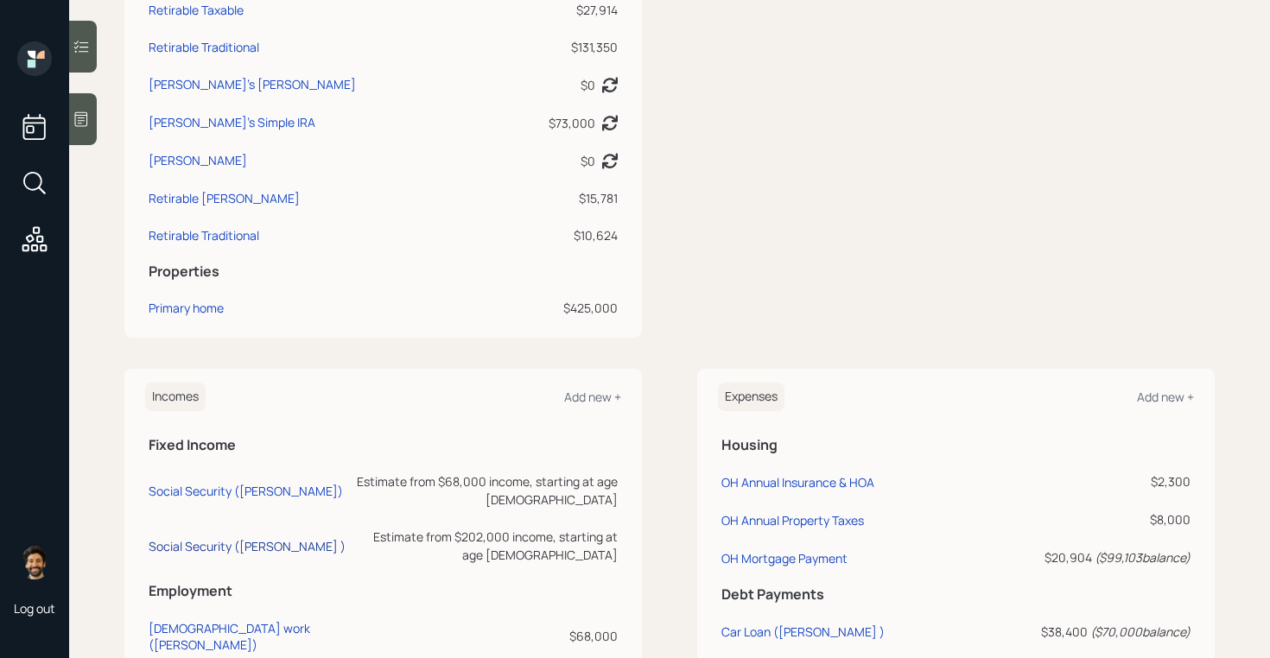
click at [241, 538] on div "Social Security (George )" at bounding box center [247, 546] width 197 height 16
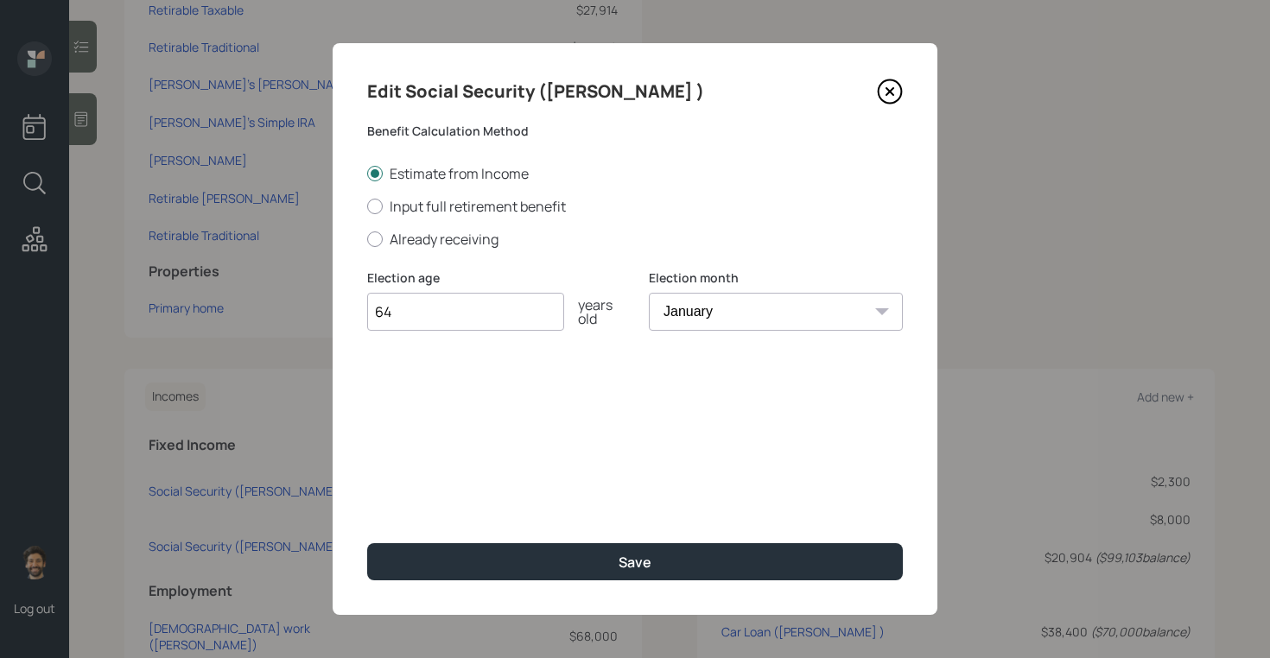
click at [459, 312] on input "64" at bounding box center [465, 312] width 197 height 38
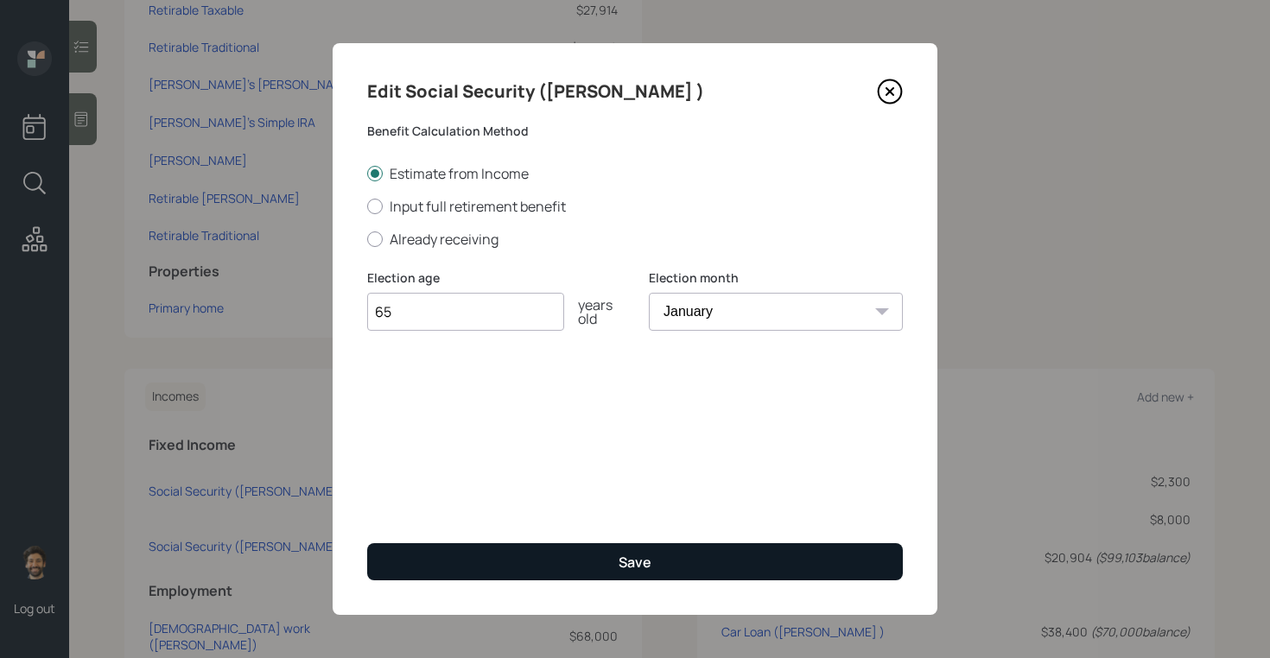
type input "65"
click at [440, 570] on button "Save" at bounding box center [635, 561] width 536 height 37
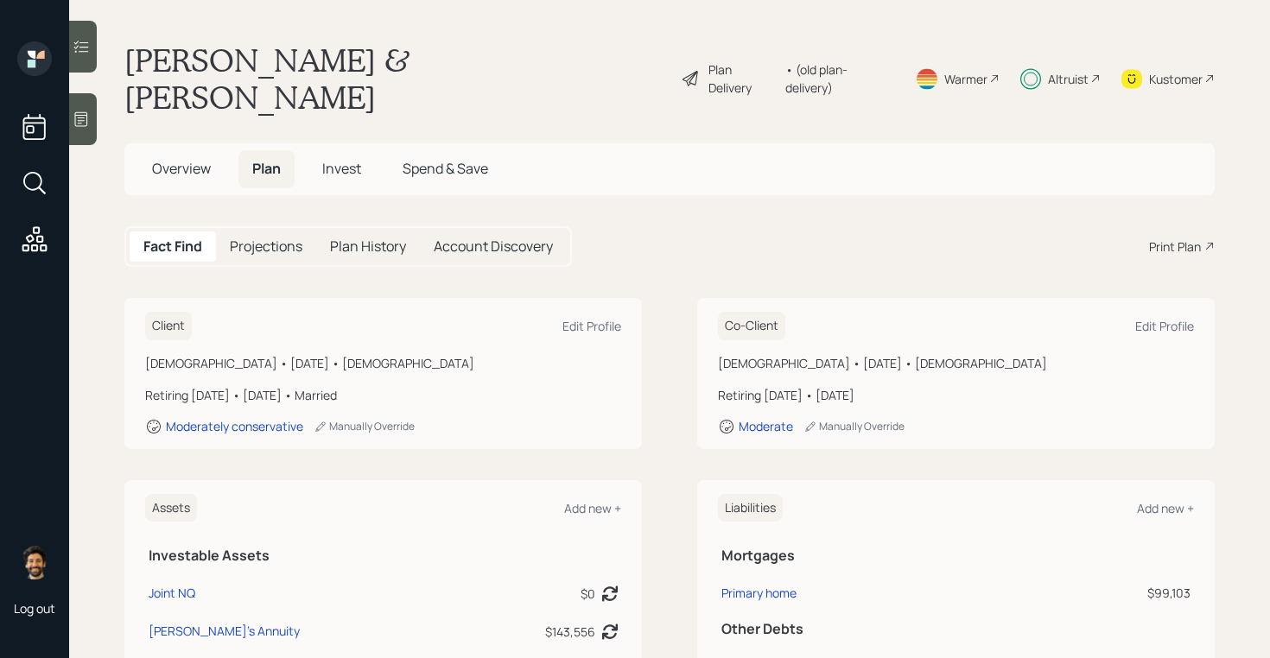
click at [818, 60] on div "• (old plan-delivery)" at bounding box center [839, 78] width 109 height 36
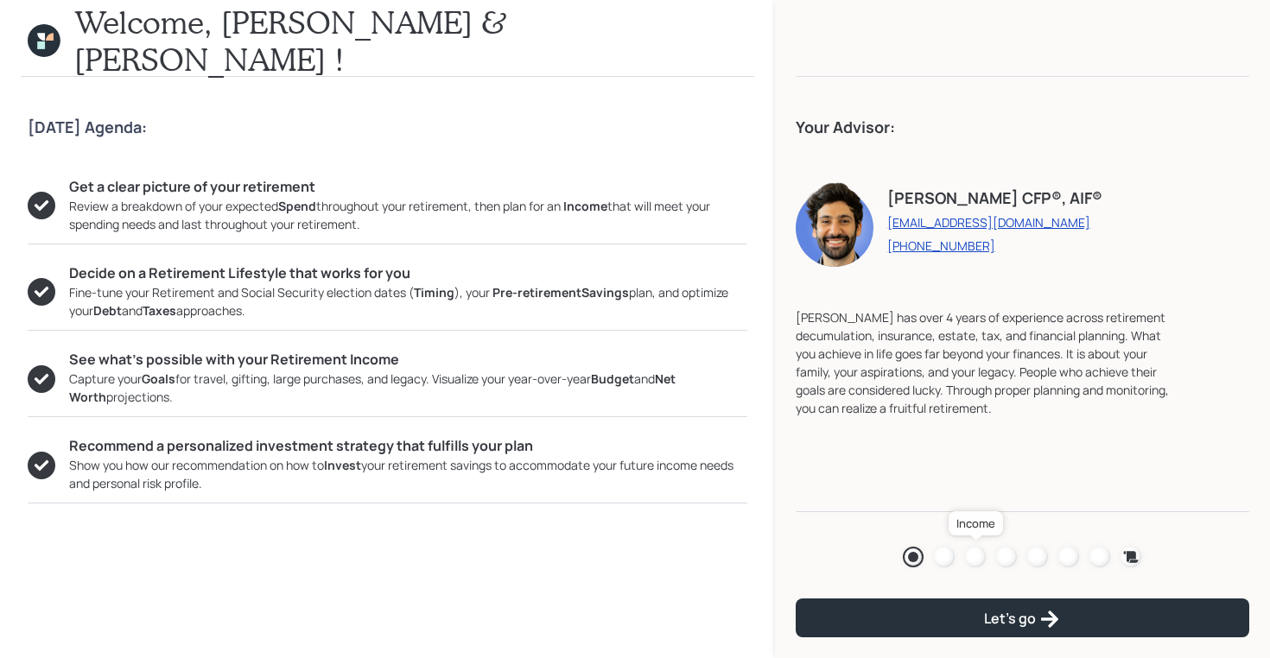
click at [974, 554] on div at bounding box center [975, 557] width 21 height 21
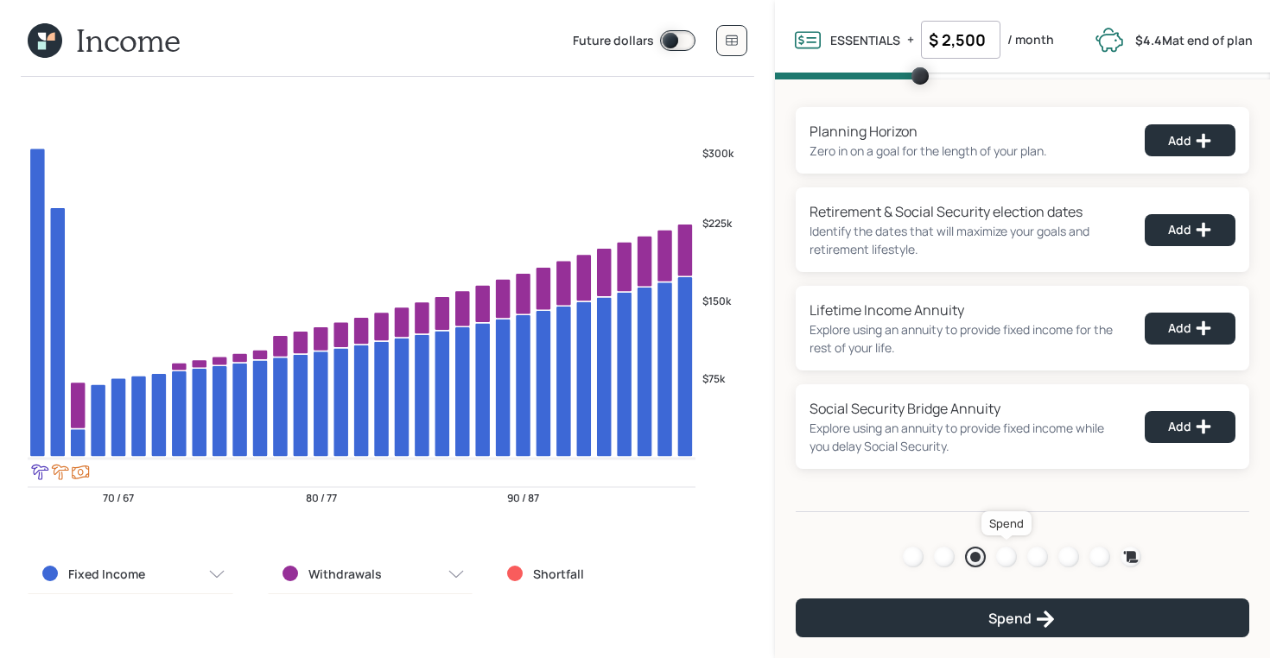
click at [1002, 551] on div at bounding box center [1006, 557] width 21 height 21
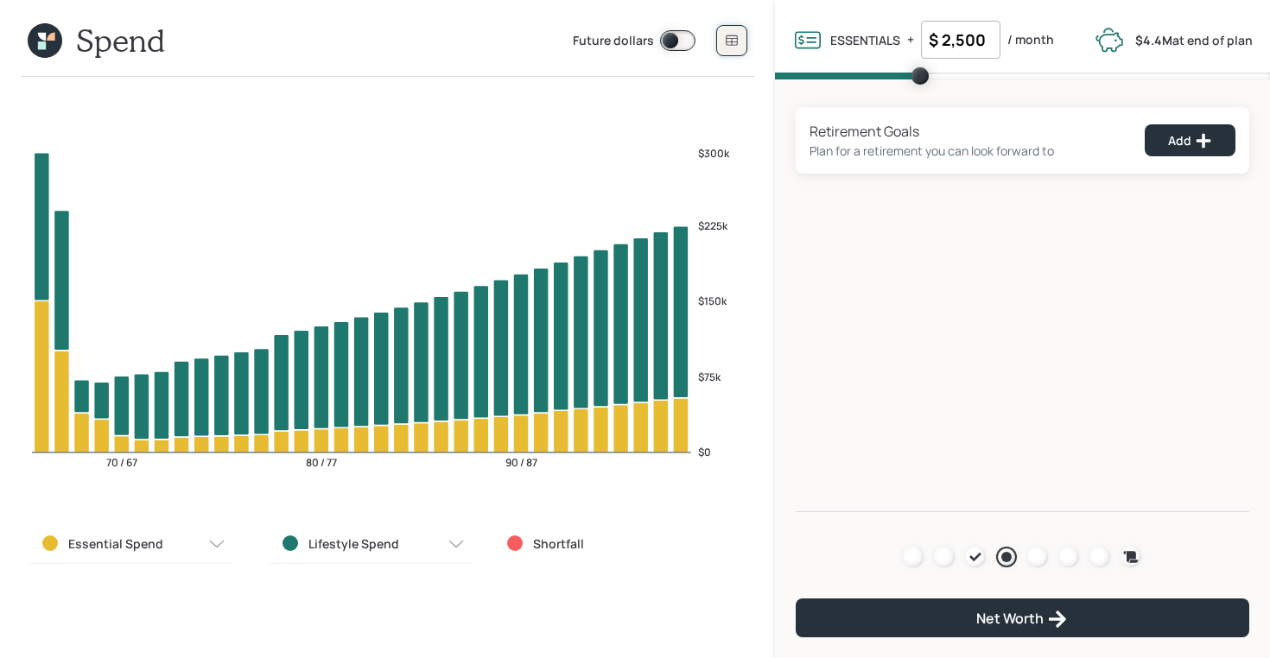
click at [731, 39] on icon at bounding box center [731, 40] width 11 height 10
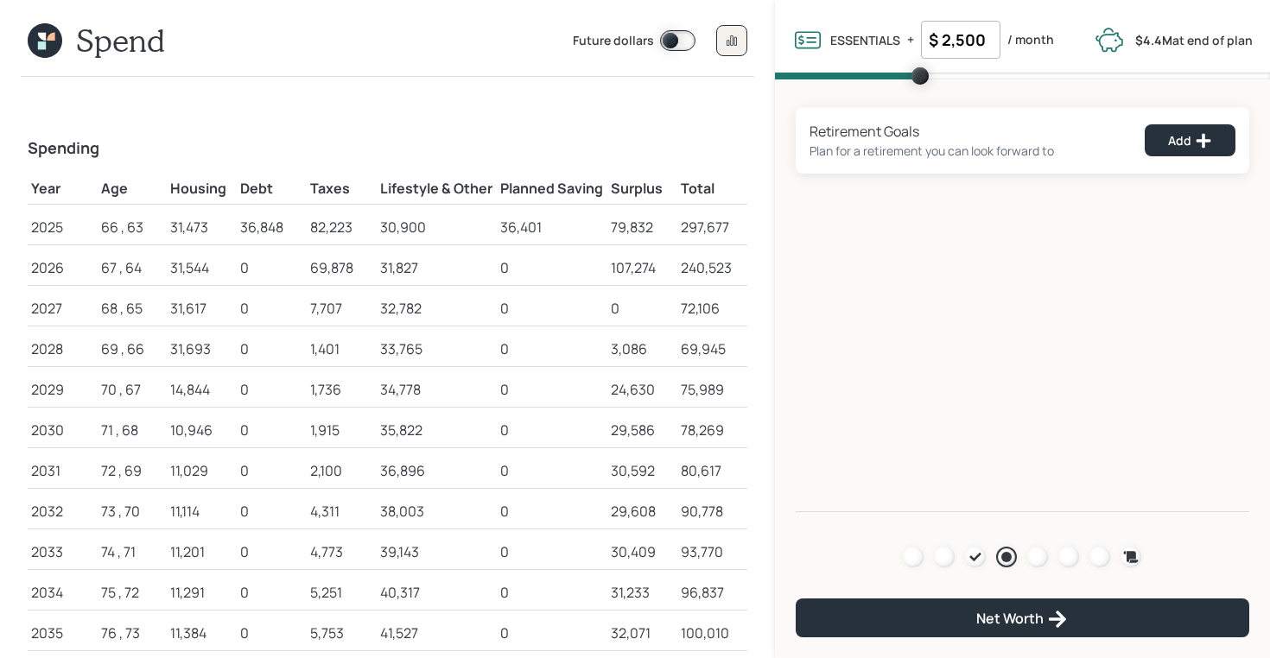
click at [40, 49] on icon at bounding box center [42, 45] width 8 height 8
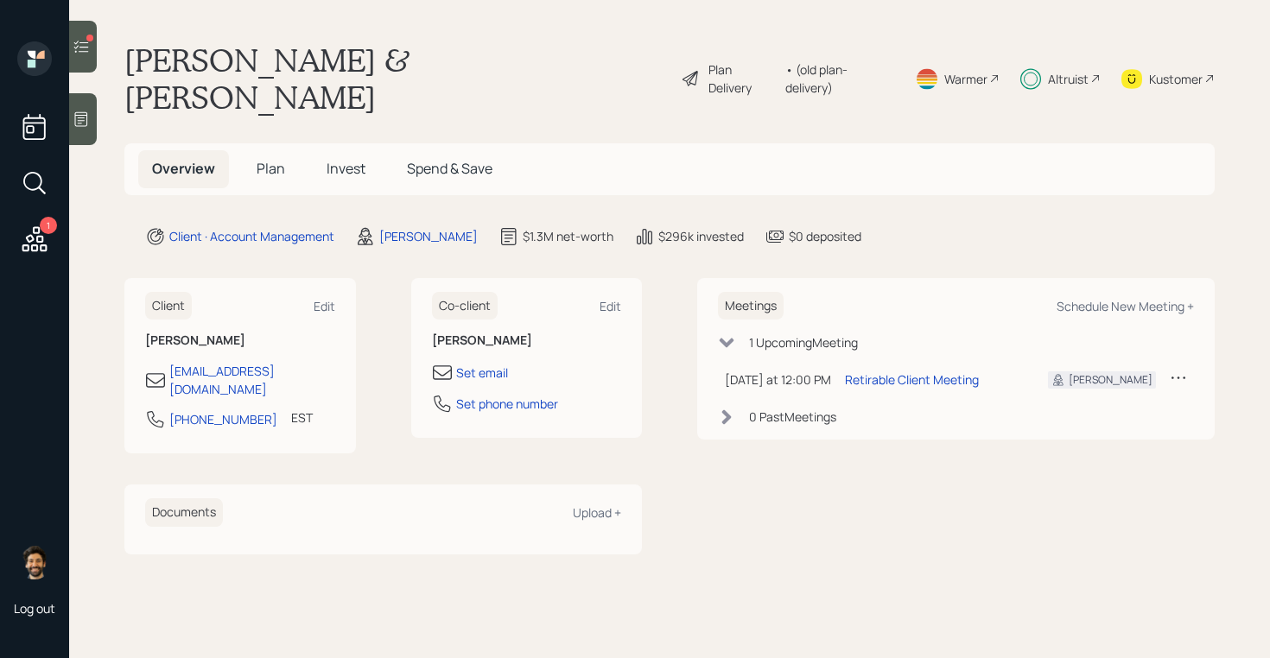
click at [269, 159] on span "Plan" at bounding box center [271, 168] width 29 height 19
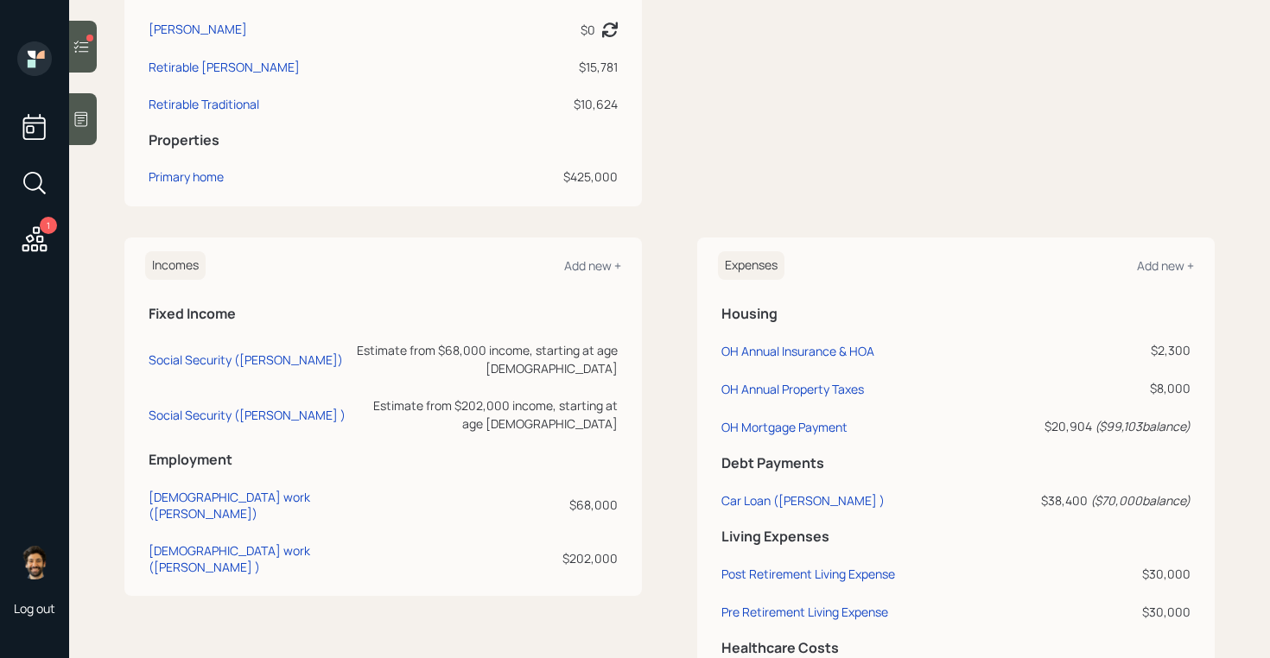
scroll to position [1019, 0]
click at [233, 349] on div "Social Security (Betsy)" at bounding box center [246, 357] width 194 height 16
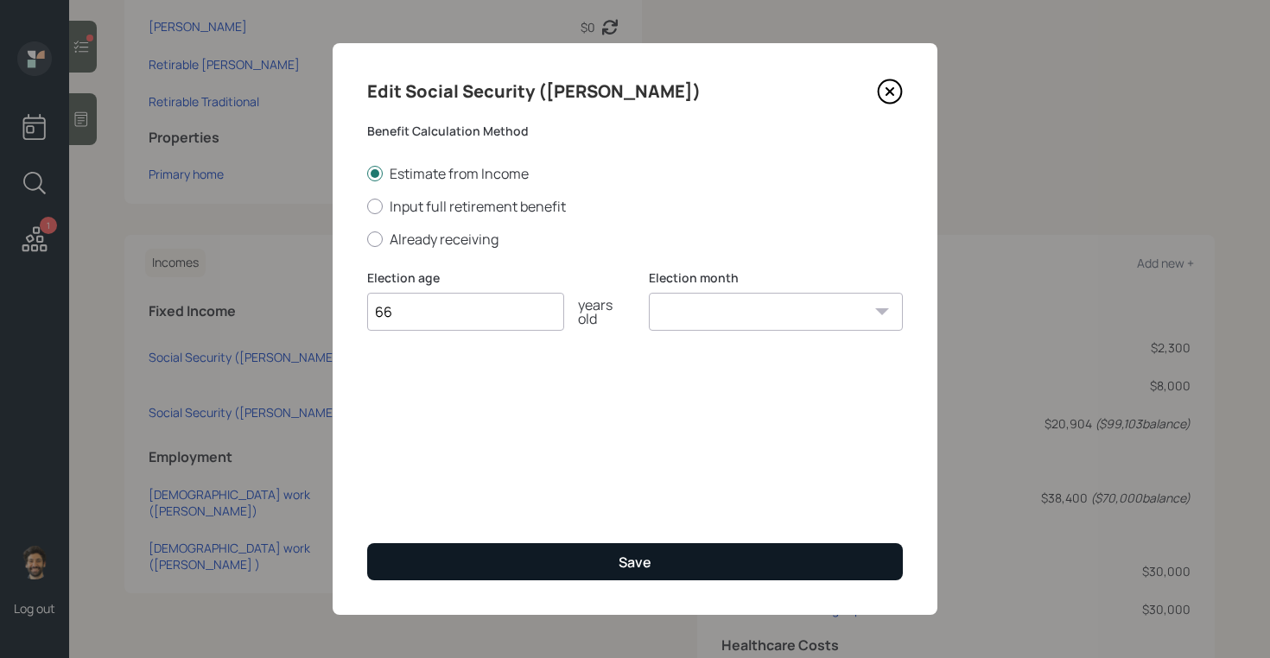
type input "66"
click at [474, 562] on button "Save" at bounding box center [635, 561] width 536 height 37
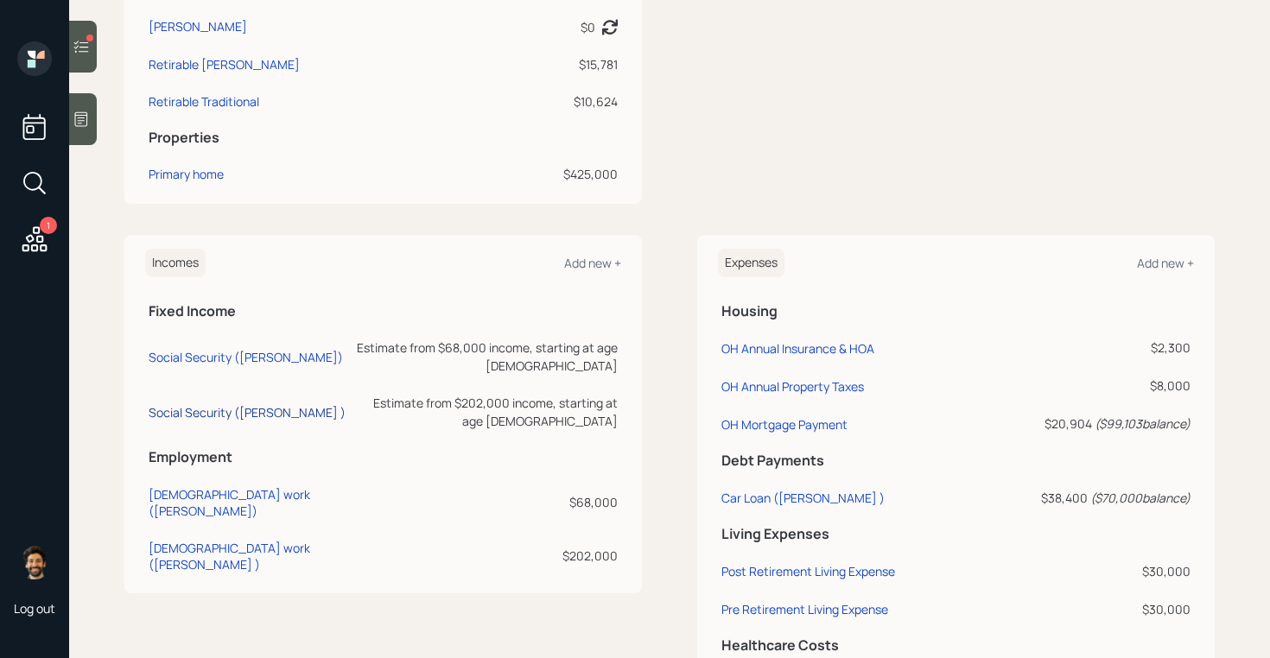
click at [213, 404] on div "Social Security (George )" at bounding box center [247, 412] width 197 height 16
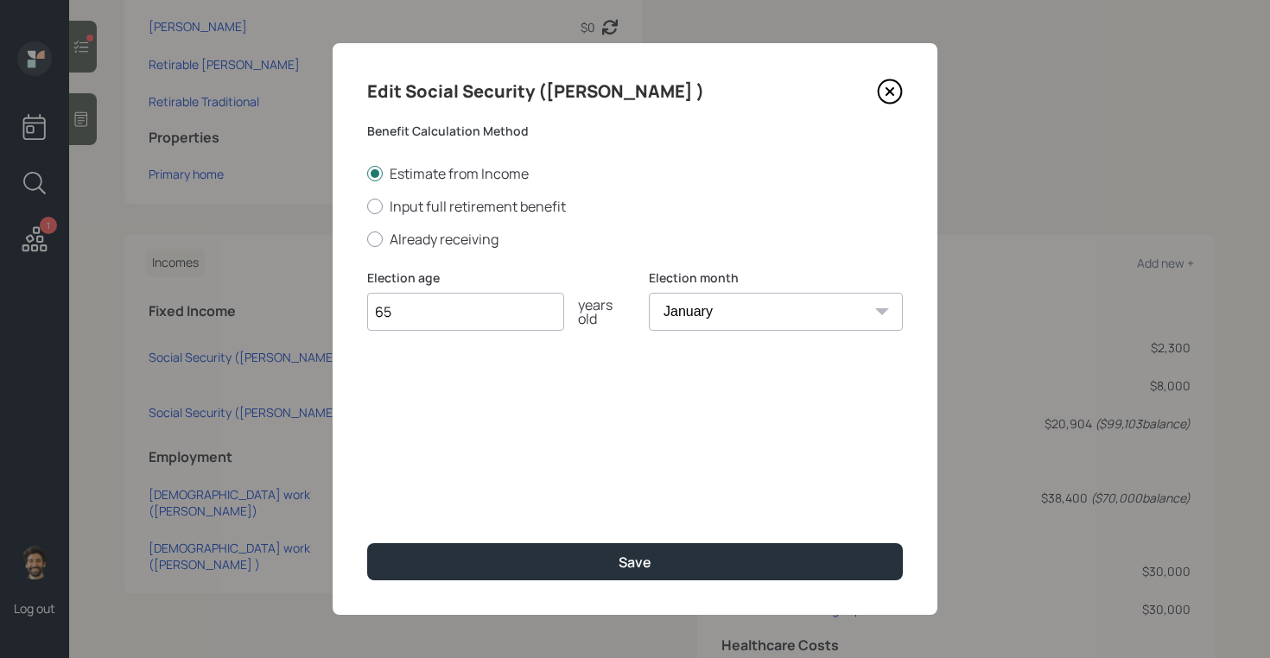
click at [472, 323] on input "65" at bounding box center [465, 312] width 197 height 38
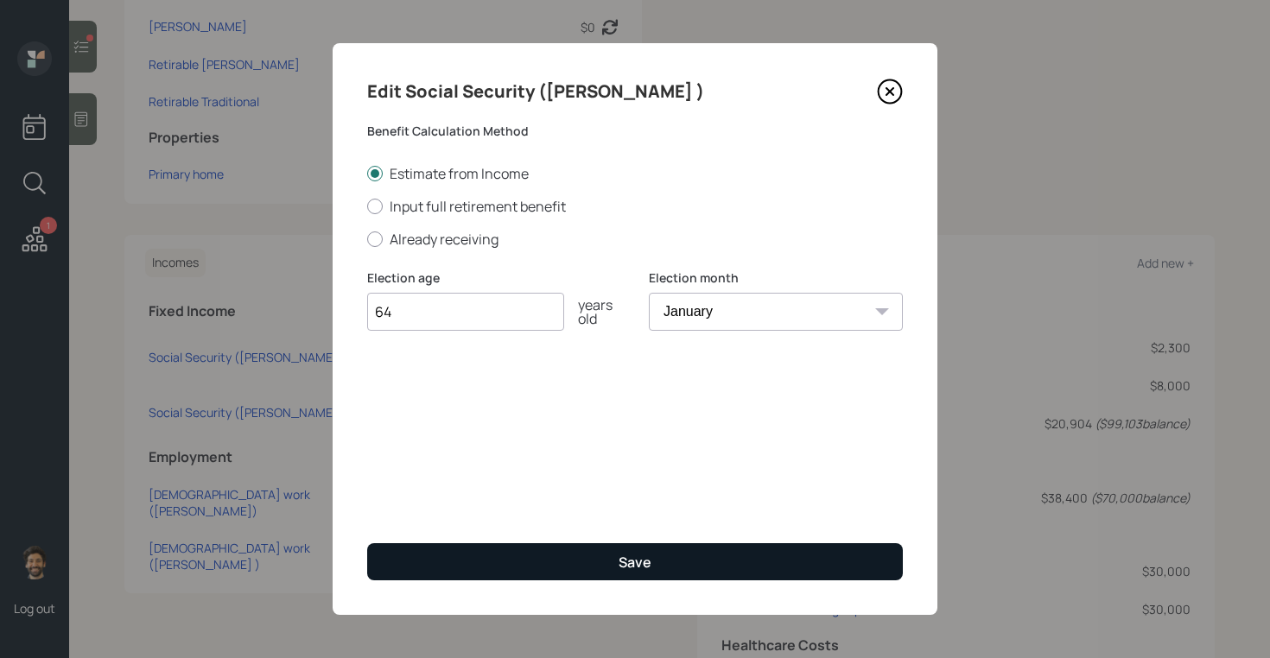
type input "64"
click at [437, 560] on button "Save" at bounding box center [635, 561] width 536 height 37
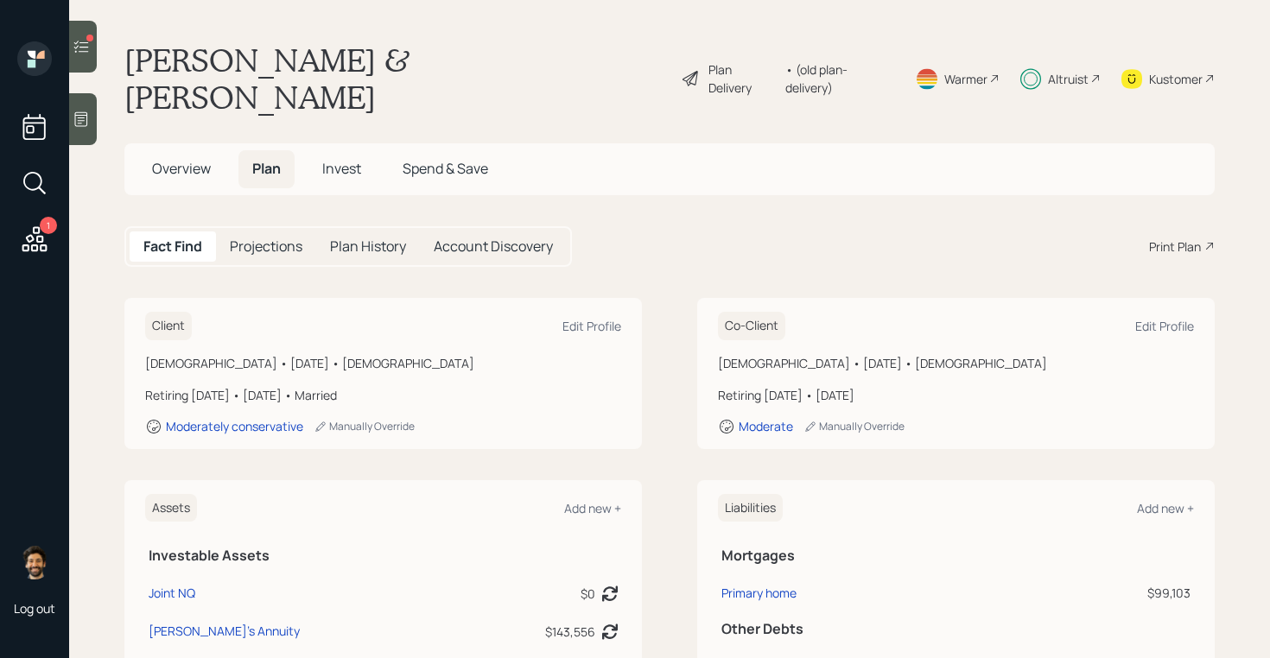
click at [834, 60] on div "• (old plan-delivery)" at bounding box center [839, 78] width 109 height 36
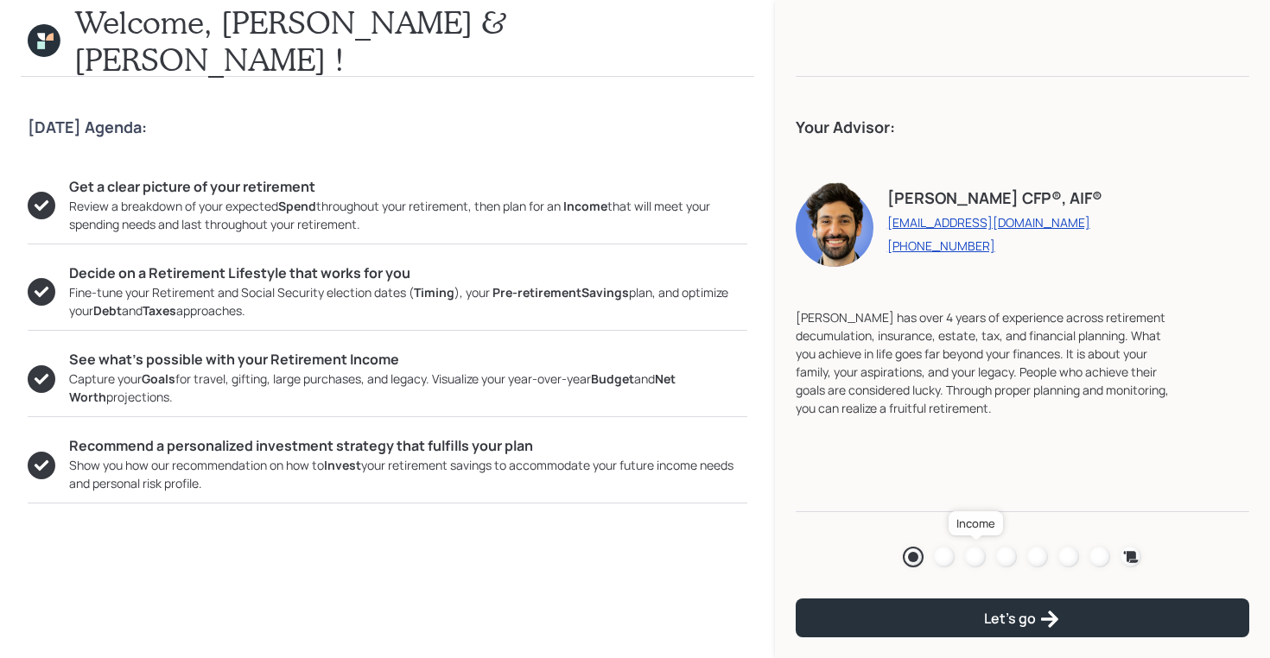
click at [980, 555] on div at bounding box center [975, 557] width 21 height 21
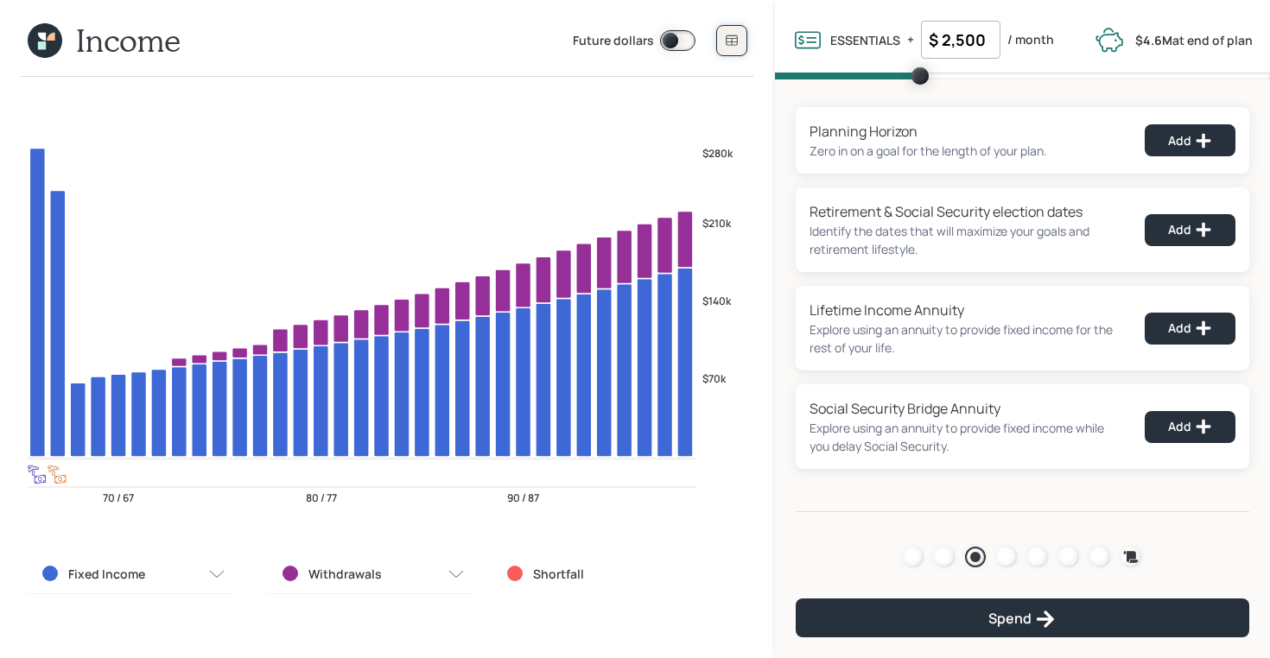
click at [725, 35] on icon at bounding box center [732, 41] width 14 height 14
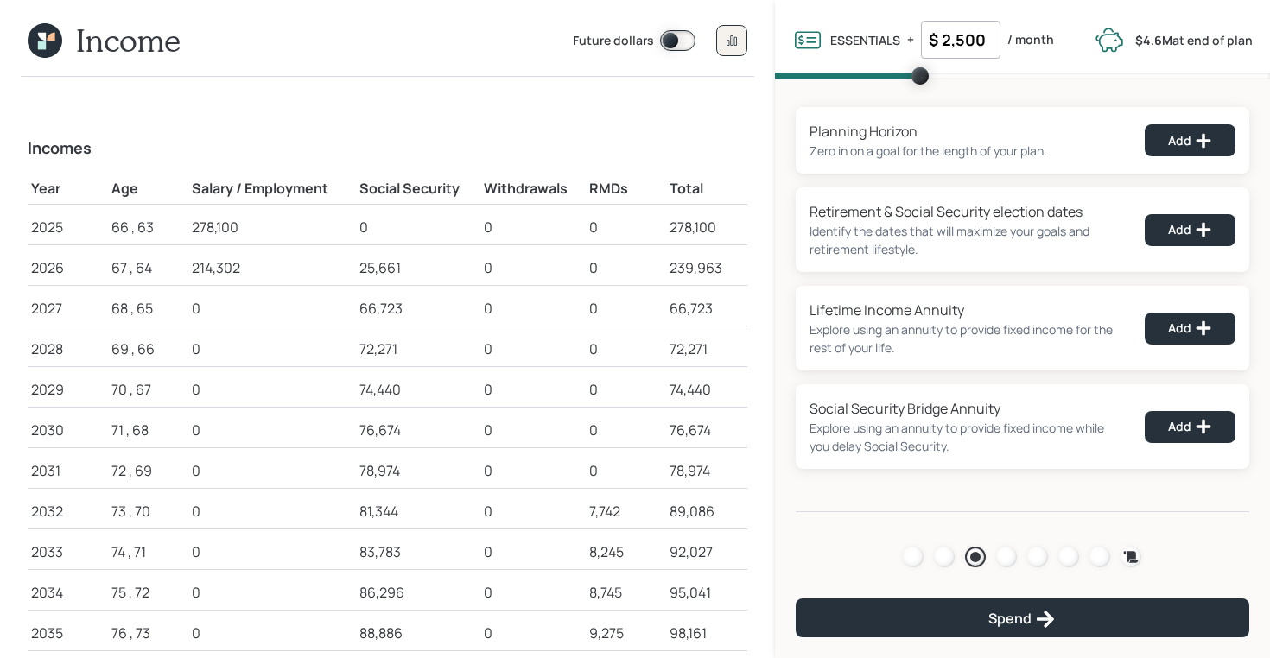
click at [45, 40] on icon at bounding box center [42, 37] width 8 height 8
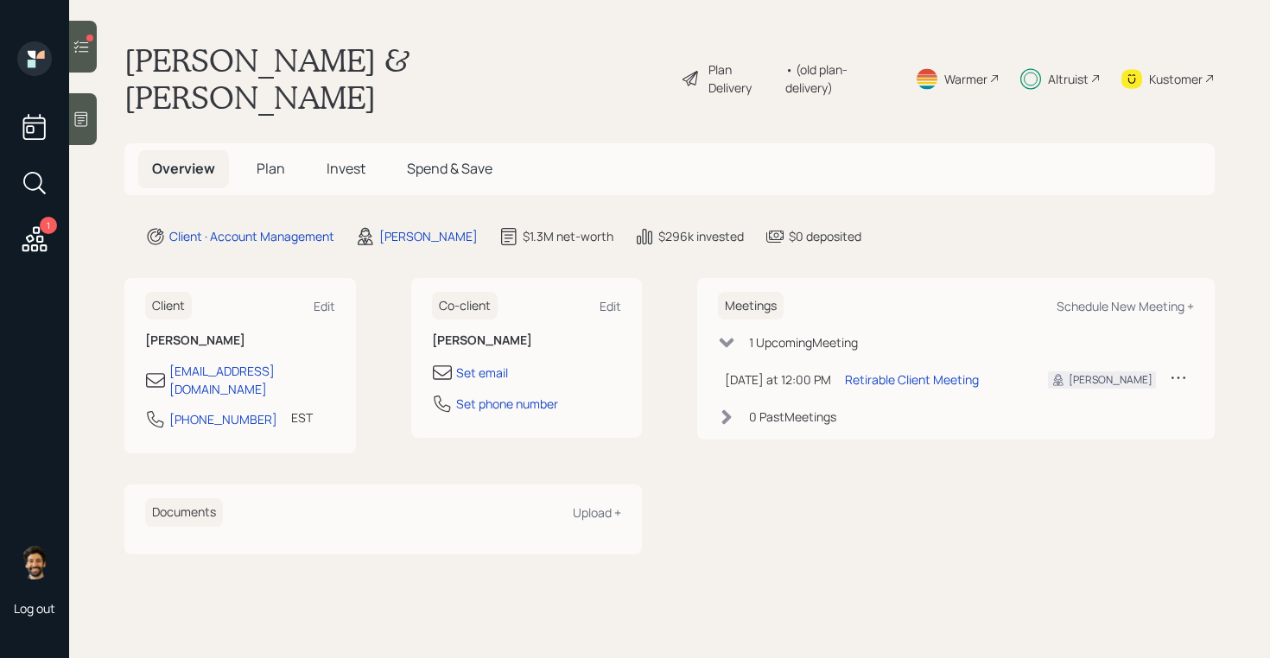
click at [270, 159] on span "Plan" at bounding box center [271, 168] width 29 height 19
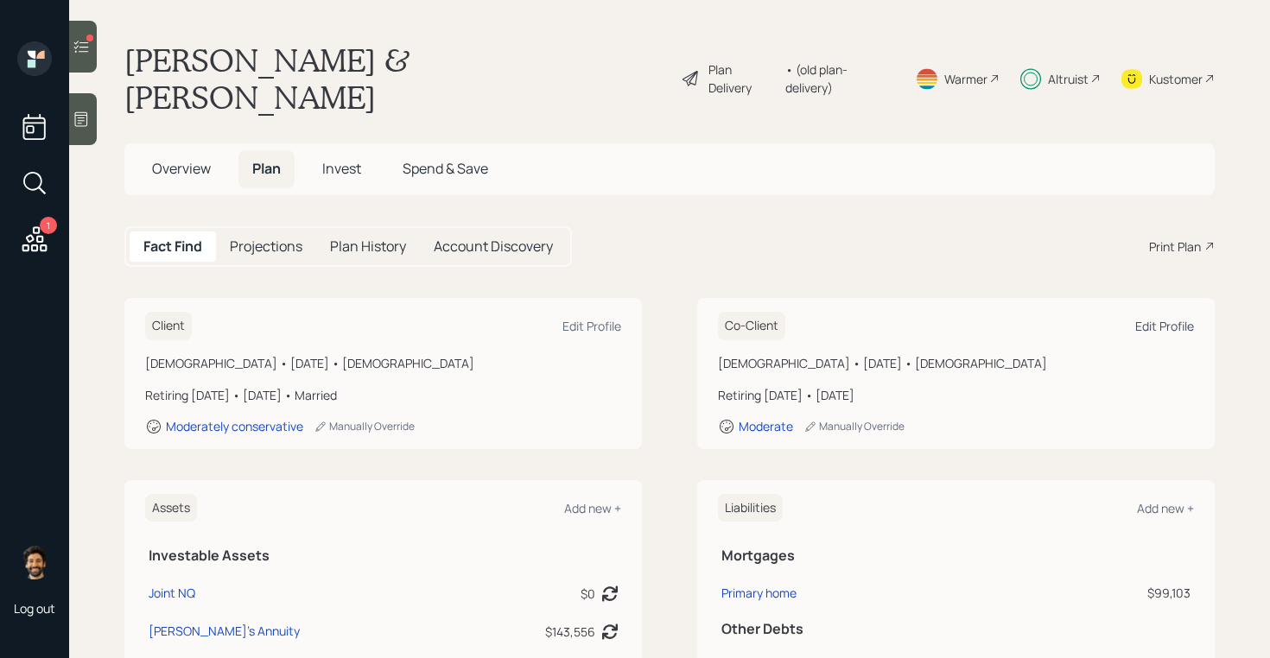
click at [1169, 318] on div "Edit Profile" at bounding box center [1164, 326] width 59 height 16
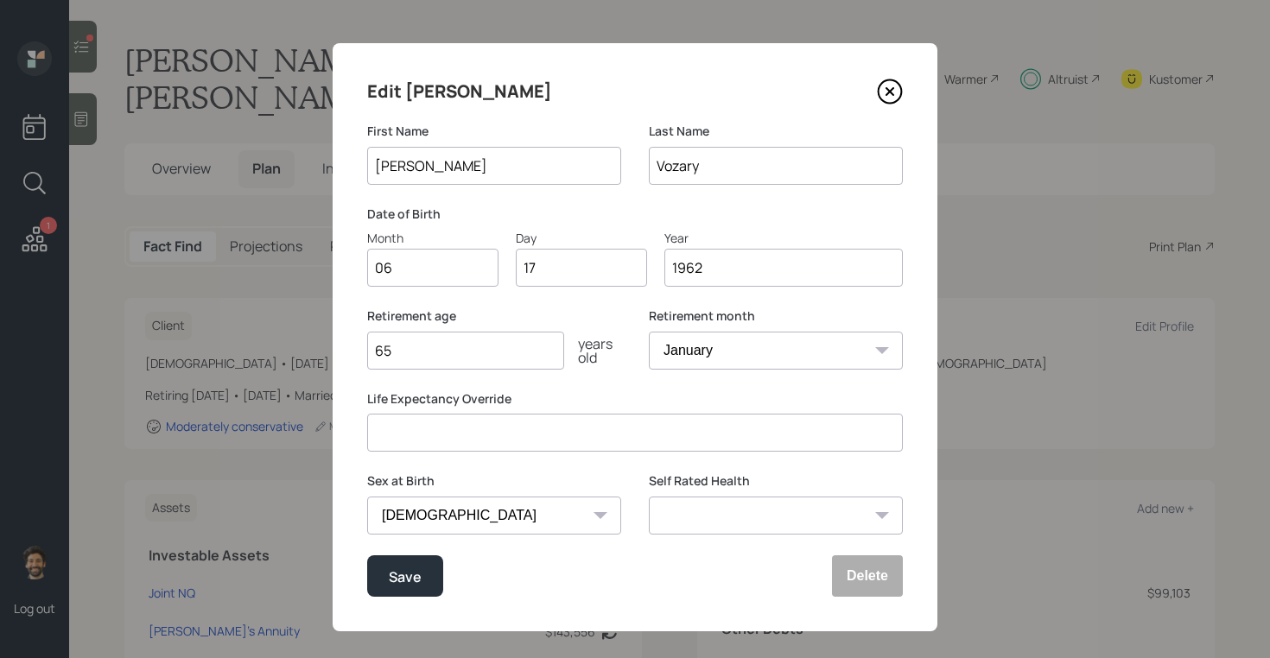
click at [451, 362] on input "65" at bounding box center [465, 351] width 197 height 38
type input "64"
click at [409, 574] on div "Save" at bounding box center [405, 576] width 33 height 23
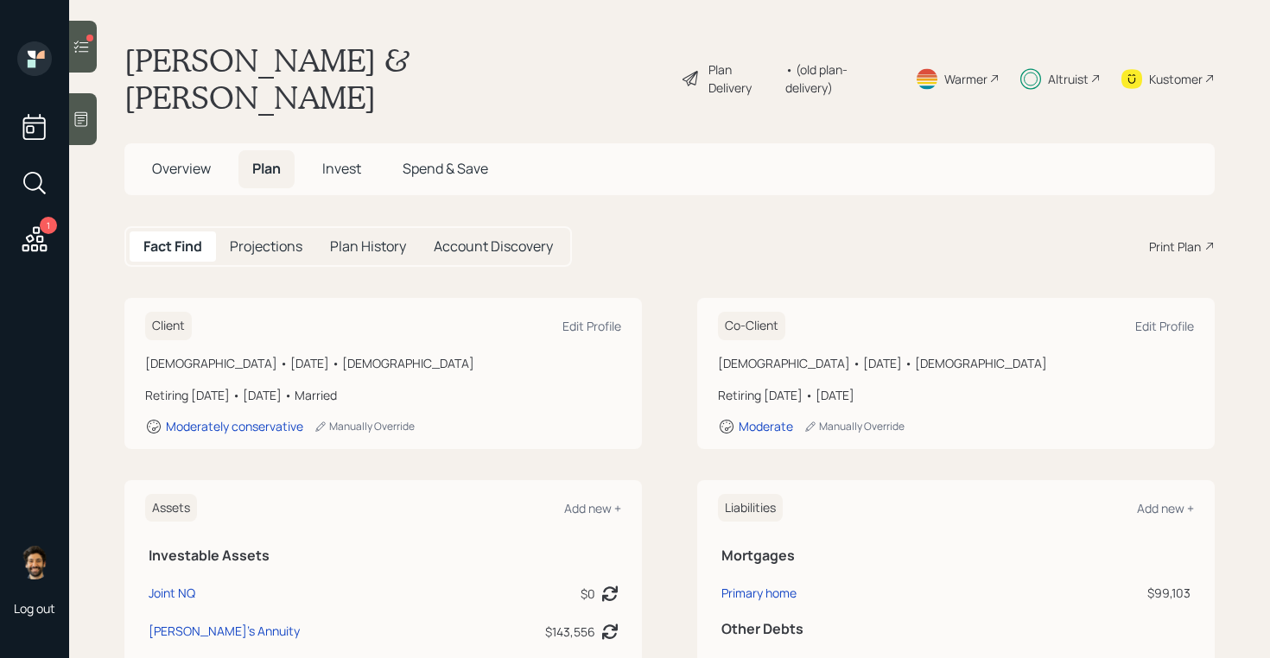
click at [858, 60] on div "• (old plan-delivery)" at bounding box center [839, 78] width 109 height 36
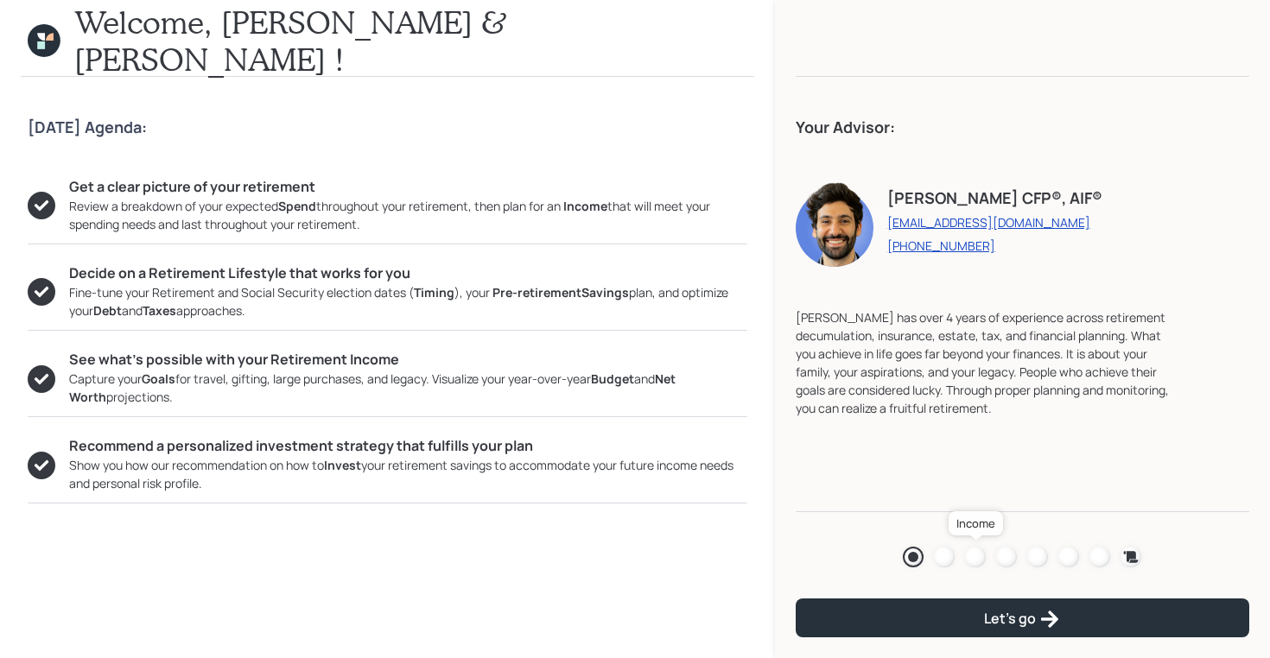
click at [976, 550] on div at bounding box center [975, 557] width 21 height 21
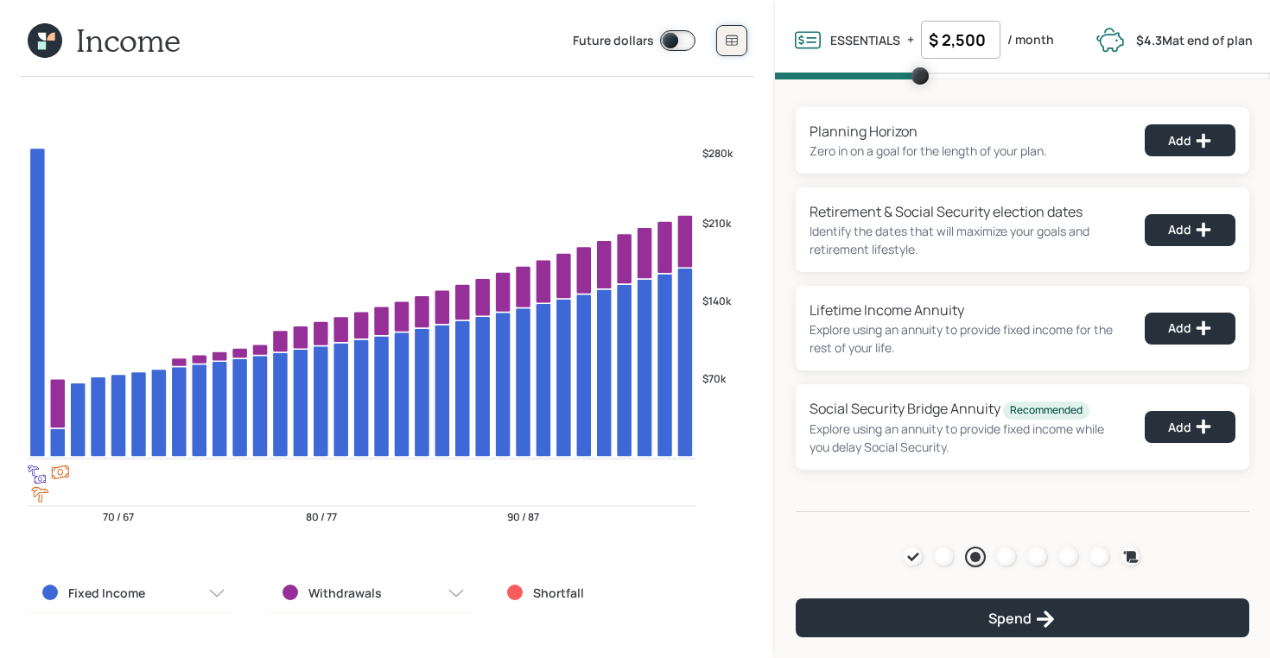
click at [730, 34] on icon at bounding box center [732, 41] width 14 height 14
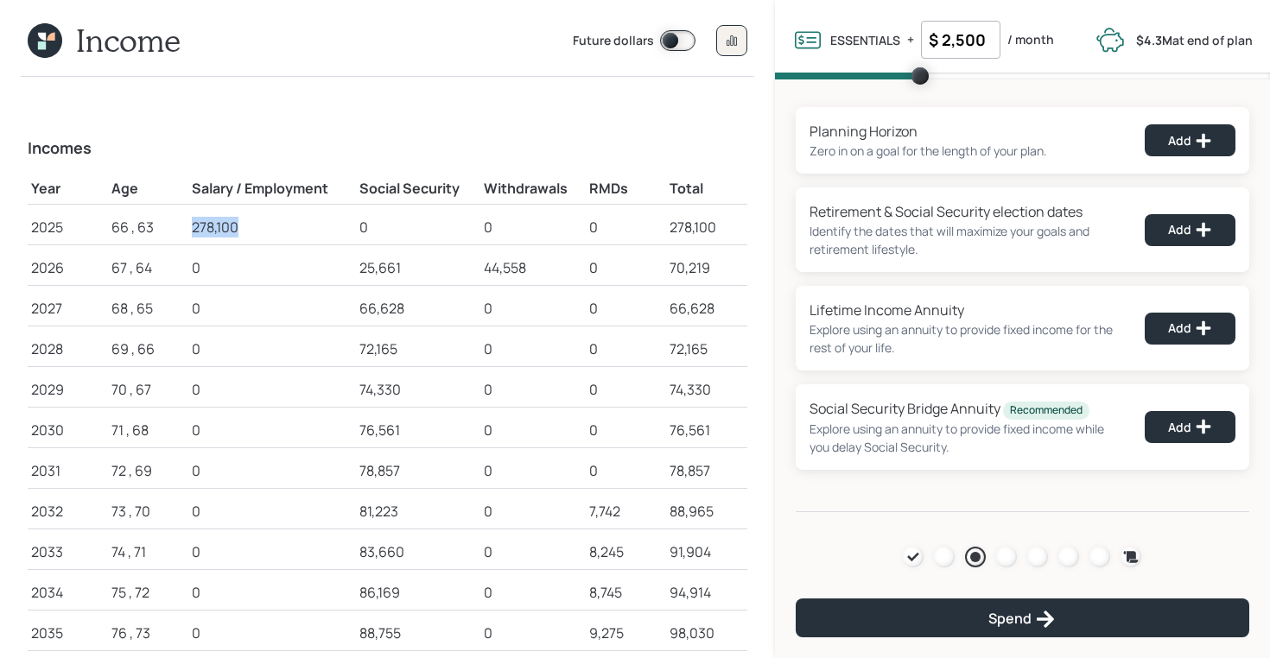
drag, startPoint x: 188, startPoint y: 227, endPoint x: 250, endPoint y: 227, distance: 61.3
click at [250, 227] on td "278,100" at bounding box center [271, 224] width 167 height 41
click at [51, 42] on icon at bounding box center [45, 40] width 35 height 35
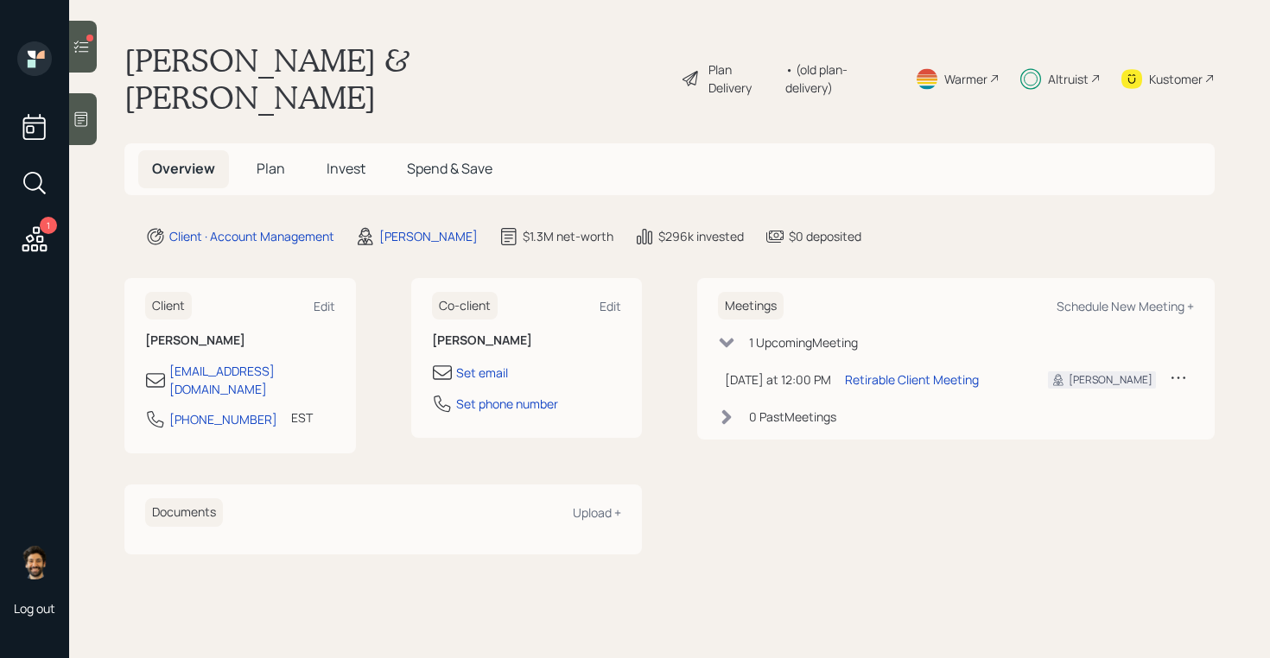
click at [815, 60] on div "• (old plan-delivery)" at bounding box center [839, 78] width 109 height 36
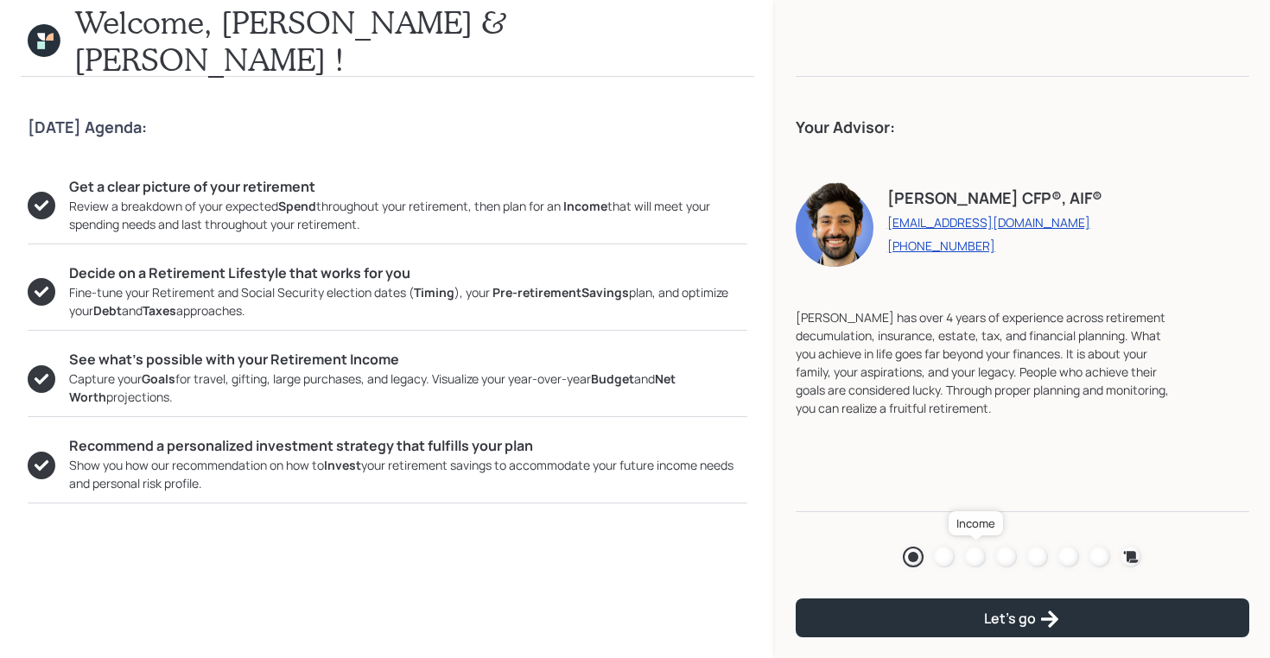
click at [977, 552] on div at bounding box center [975, 557] width 21 height 21
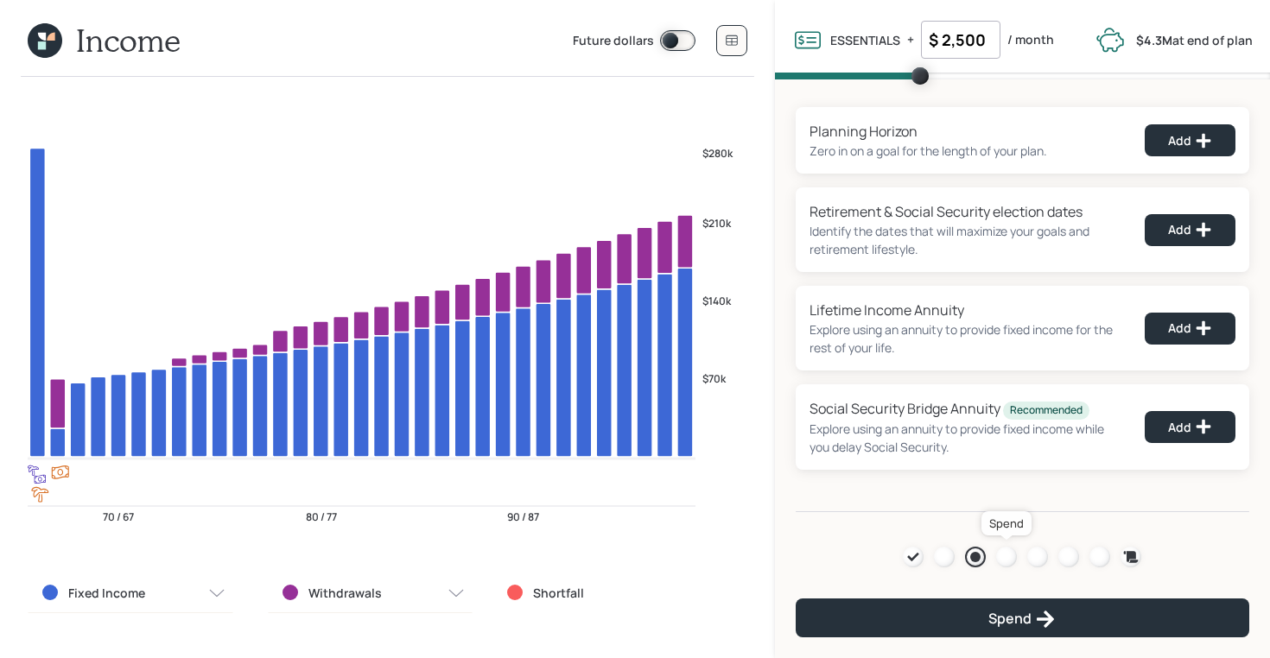
click at [1009, 556] on div at bounding box center [1006, 557] width 21 height 21
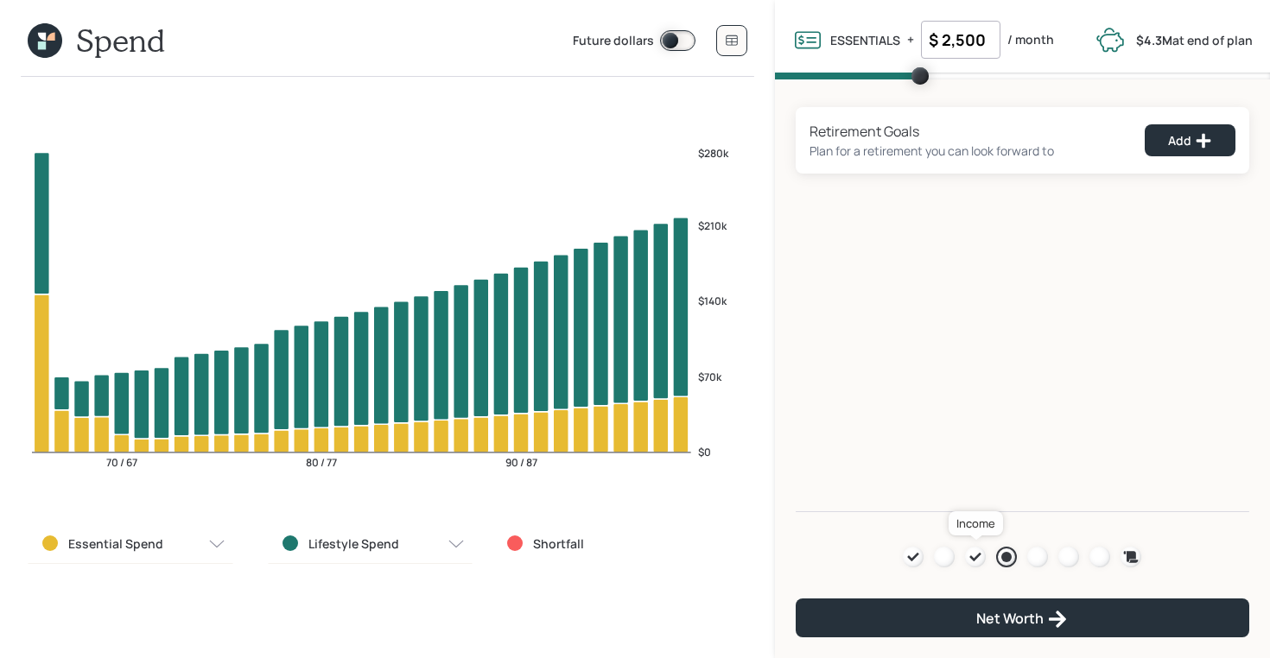
click at [975, 556] on icon at bounding box center [975, 557] width 11 height 9
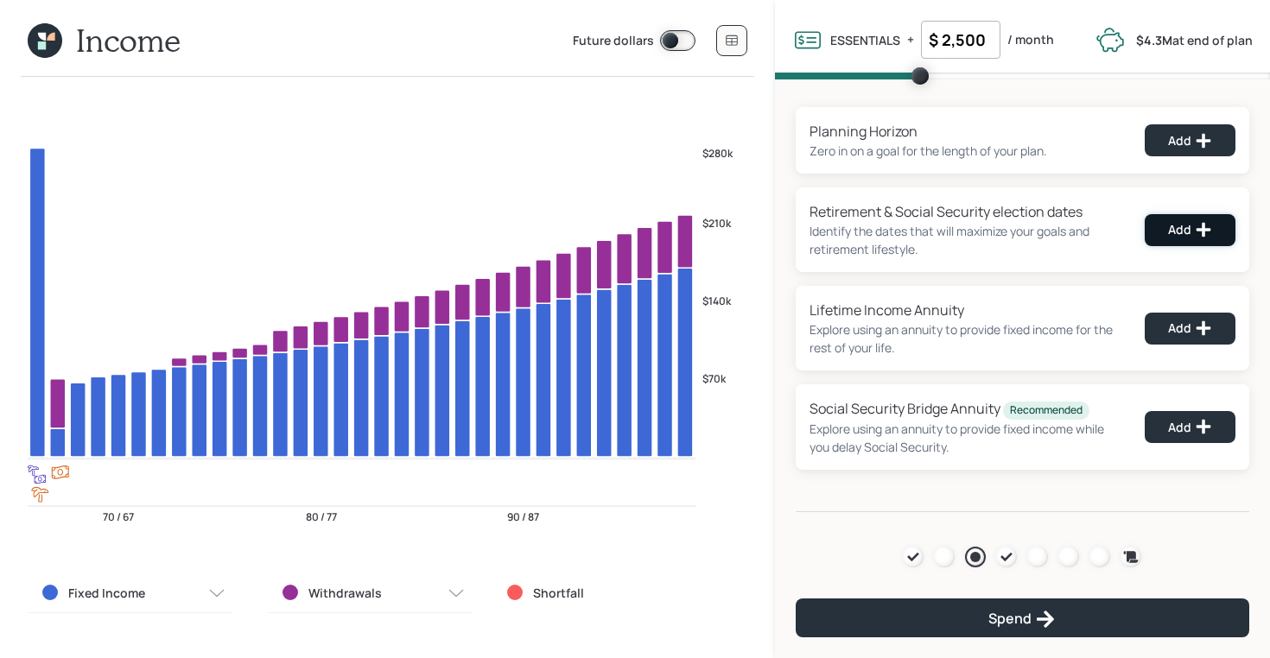
click at [1190, 221] on div "Add" at bounding box center [1190, 229] width 44 height 17
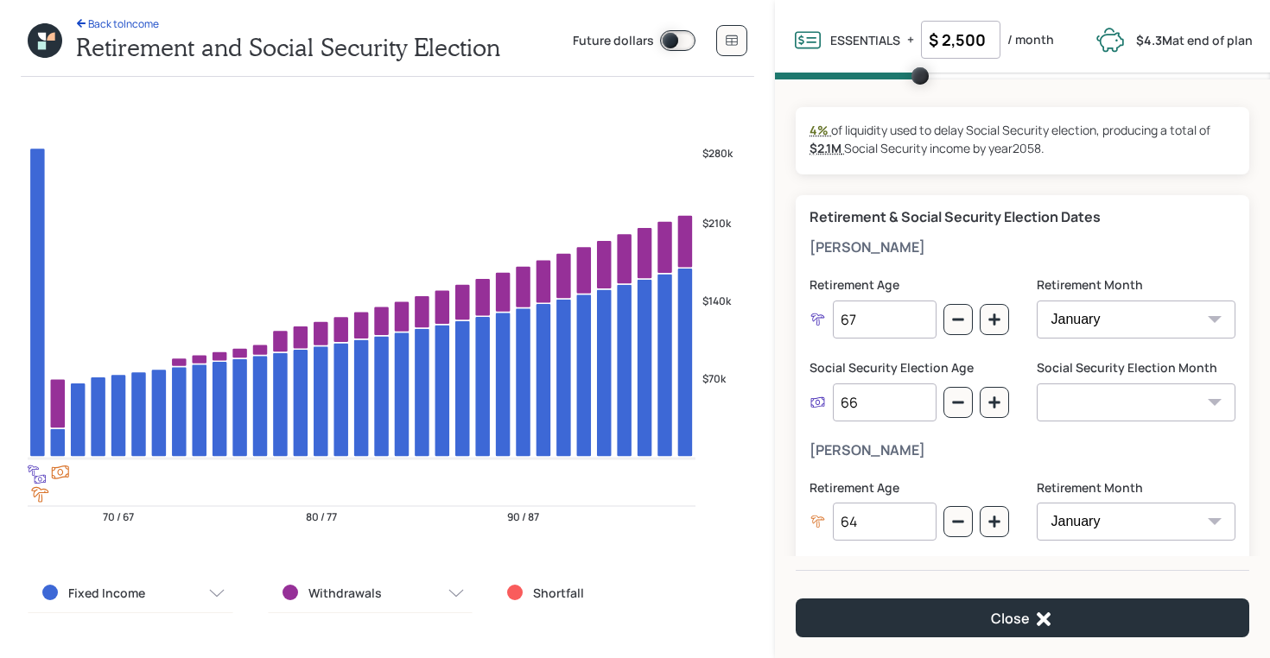
scroll to position [129, 0]
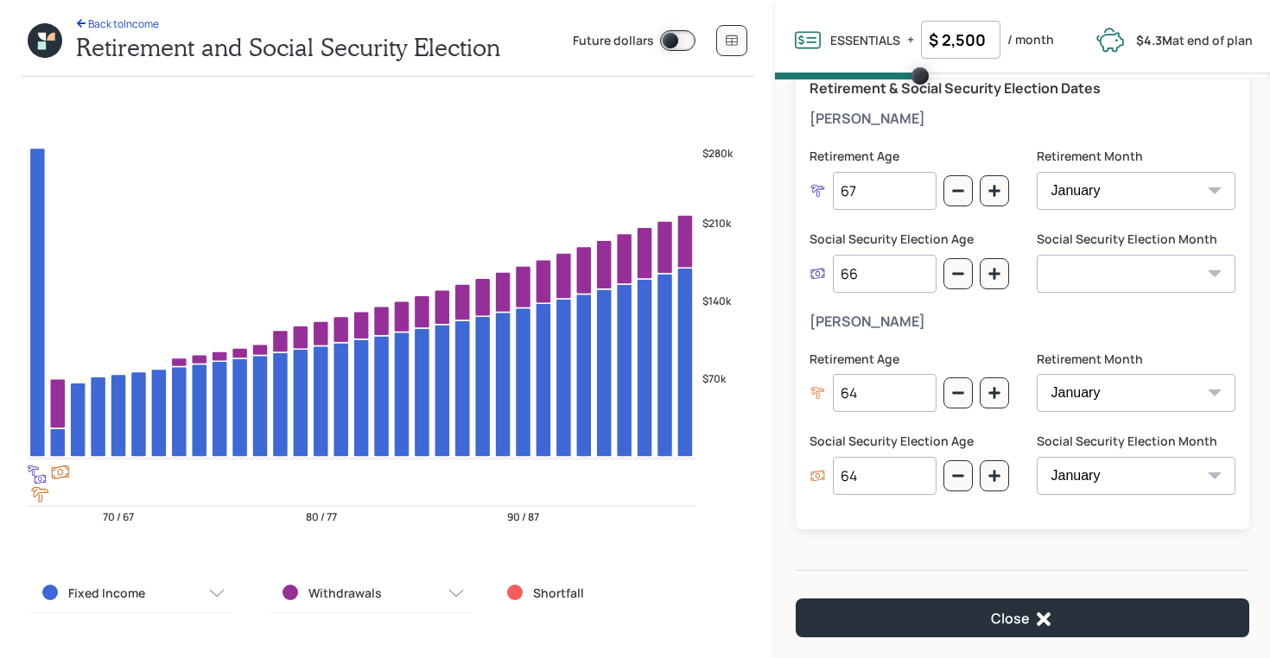
click at [874, 476] on input "64" at bounding box center [885, 476] width 104 height 38
type input "63"
click at [853, 446] on label "Social Security Election Age" at bounding box center [909, 441] width 200 height 17
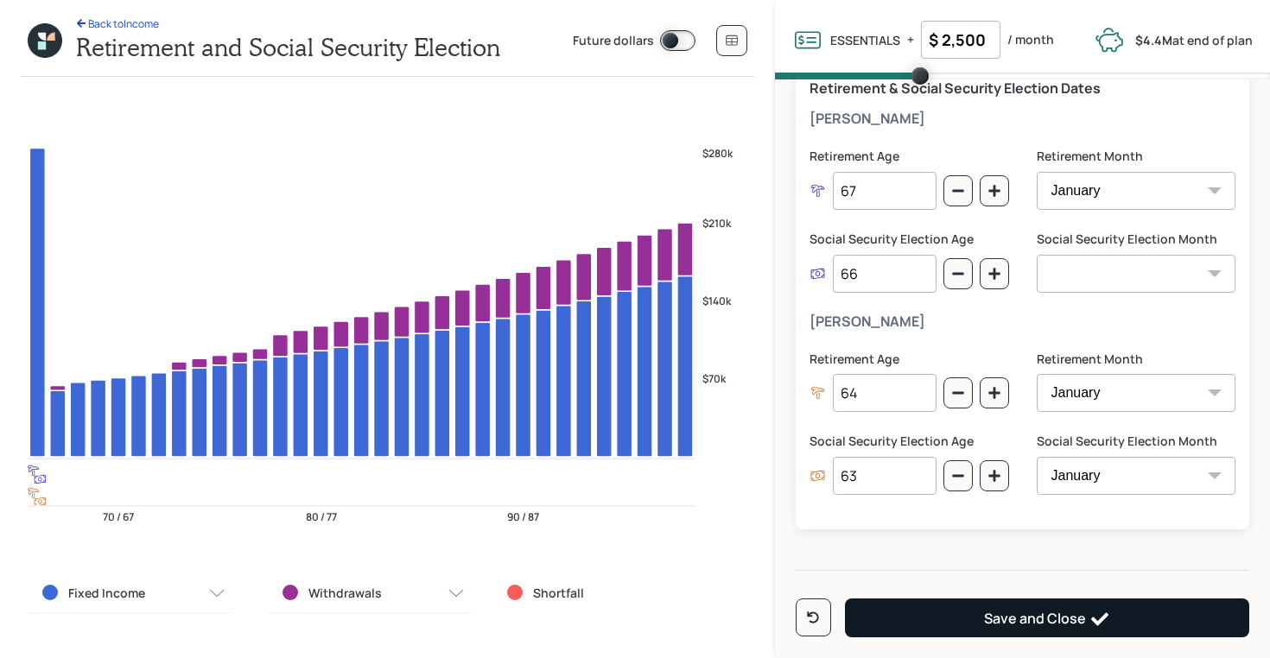
scroll to position [125, 0]
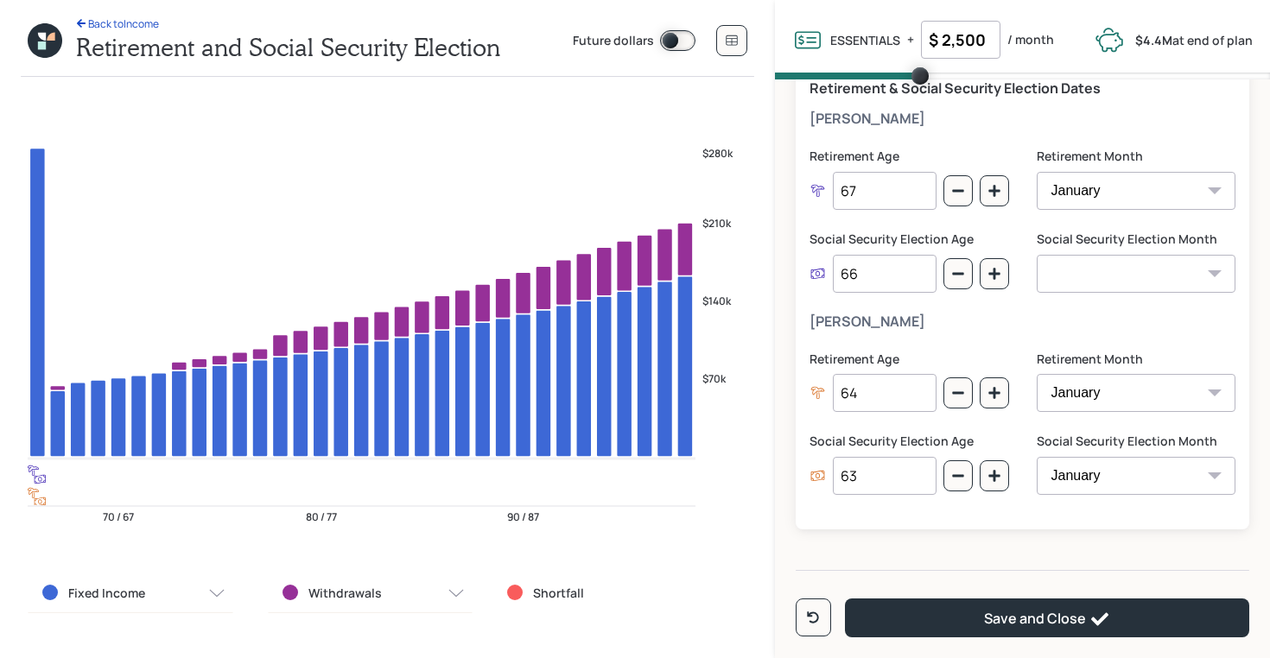
click at [1118, 479] on select "January February March April May June July August September October November De…" at bounding box center [1137, 476] width 200 height 38
select select "12"
click at [1037, 457] on select "January February March April May June July August September October November De…" at bounding box center [1137, 476] width 200 height 38
click at [1087, 279] on select "January February March April May June July August September October November De…" at bounding box center [1137, 274] width 200 height 38
select select "12"
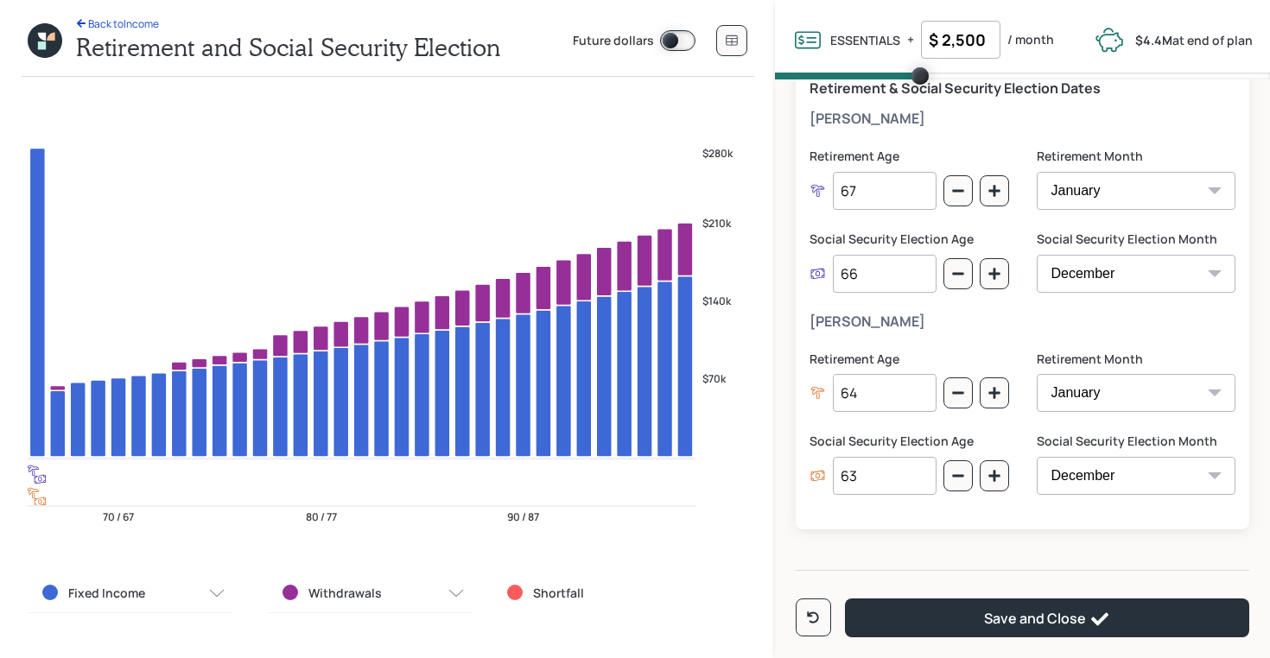
click at [1037, 255] on select "January February March April May June July August September October November De…" at bounding box center [1137, 274] width 200 height 38
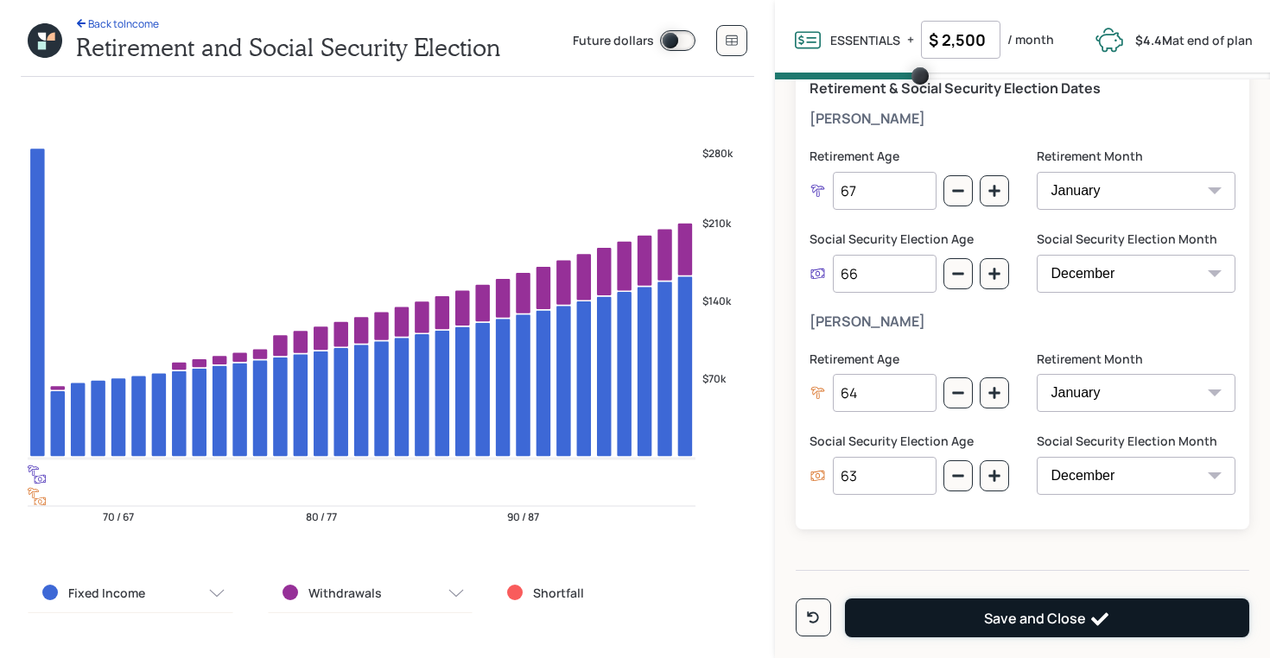
click at [1000, 619] on div "Save and Close" at bounding box center [1047, 619] width 126 height 21
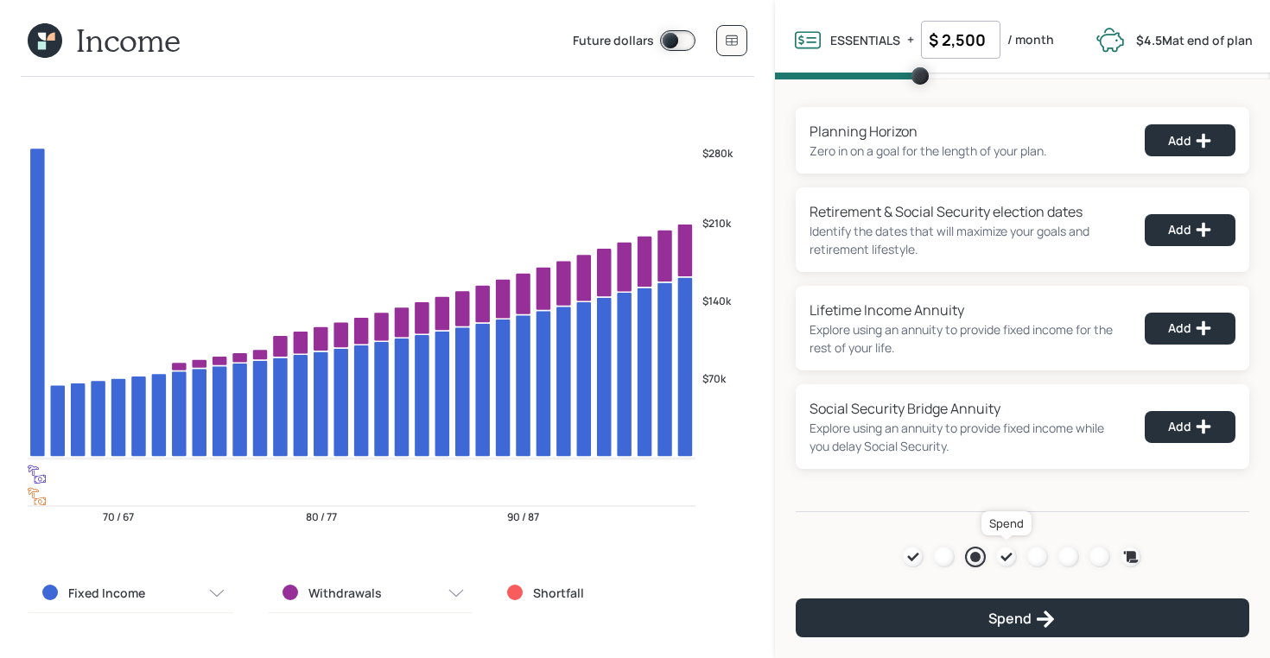
click at [1011, 555] on icon at bounding box center [1006, 557] width 14 height 14
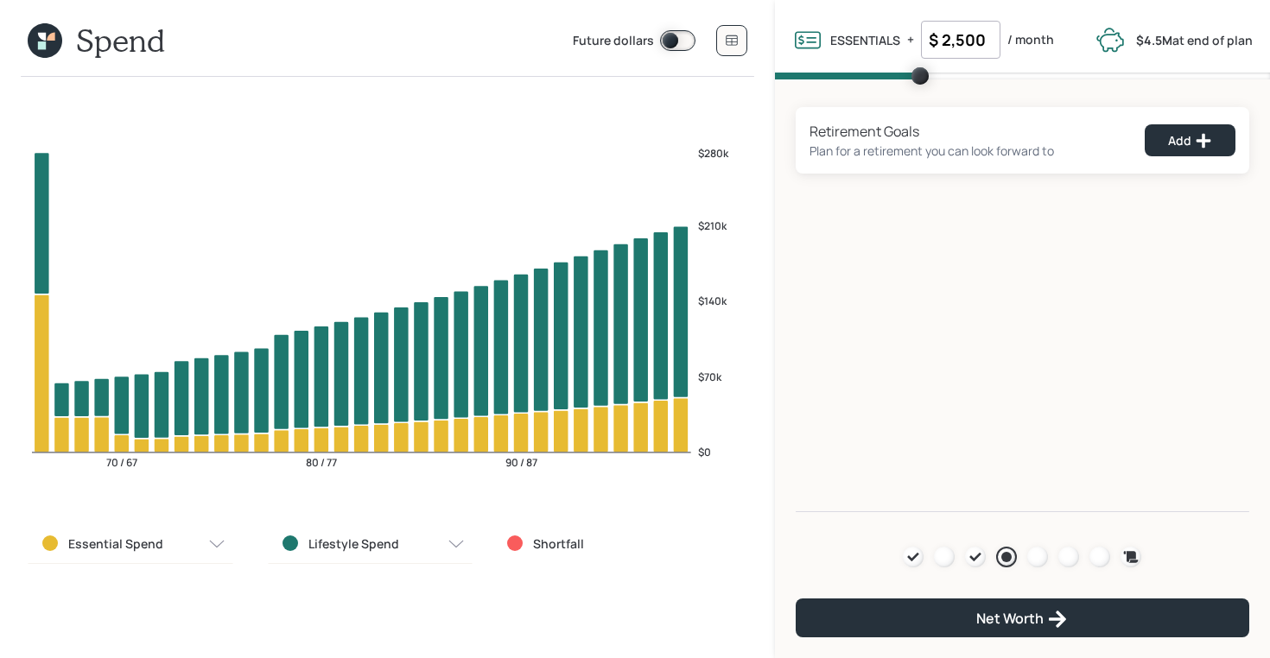
click at [714, 41] on div "Future dollars" at bounding box center [660, 40] width 174 height 43
click at [727, 43] on icon at bounding box center [732, 41] width 14 height 14
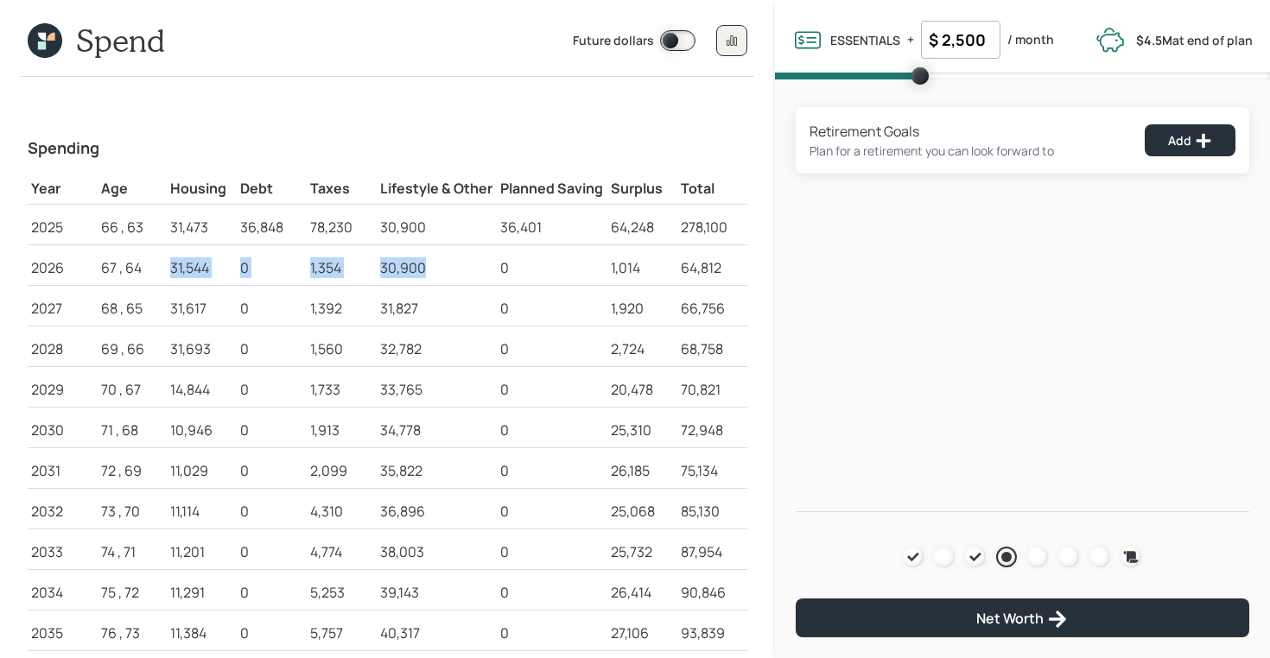
drag, startPoint x: 170, startPoint y: 269, endPoint x: 429, endPoint y: 268, distance: 259.2
click at [429, 268] on tr "2026 67 , 64 31,544 0 1,354 30,900 0 1,014 64,812" at bounding box center [388, 264] width 720 height 41
click at [968, 556] on icon at bounding box center [975, 557] width 14 height 14
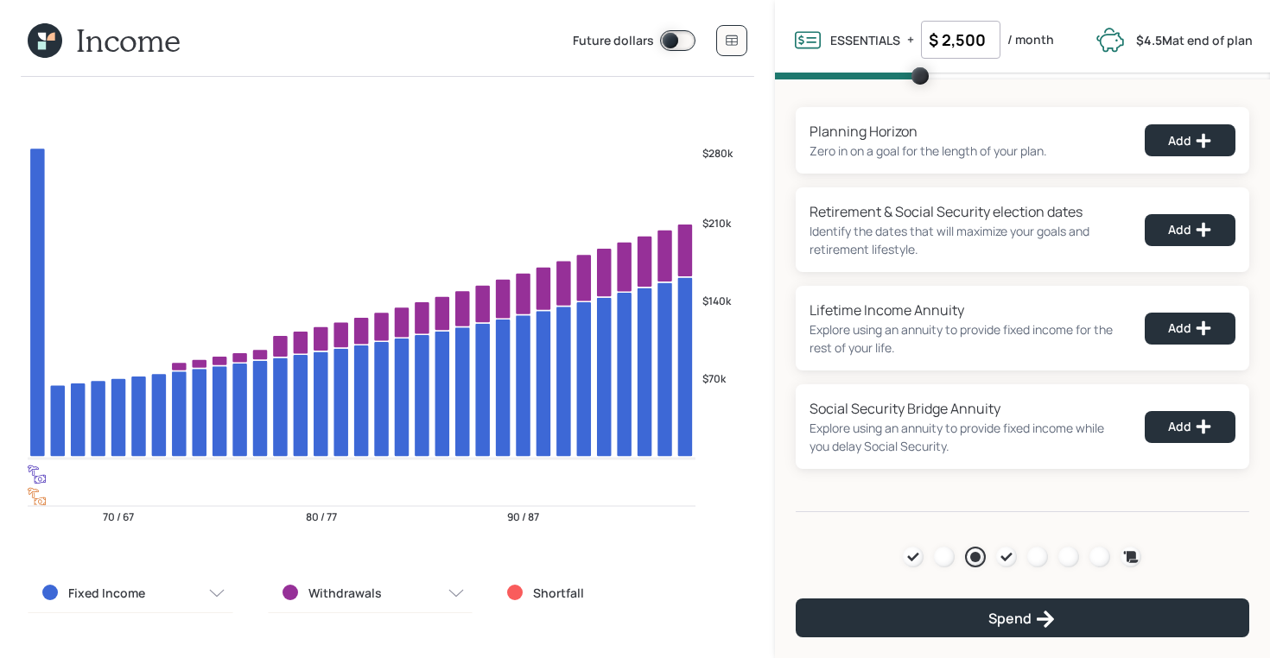
click at [961, 48] on input "$ 2,500" at bounding box center [960, 40] width 79 height 38
type input "$ 3,500"
click at [821, 102] on div "Planning Horizon Zero in on a goal for the length of your plan. Add Retirement …" at bounding box center [1022, 295] width 495 height 433
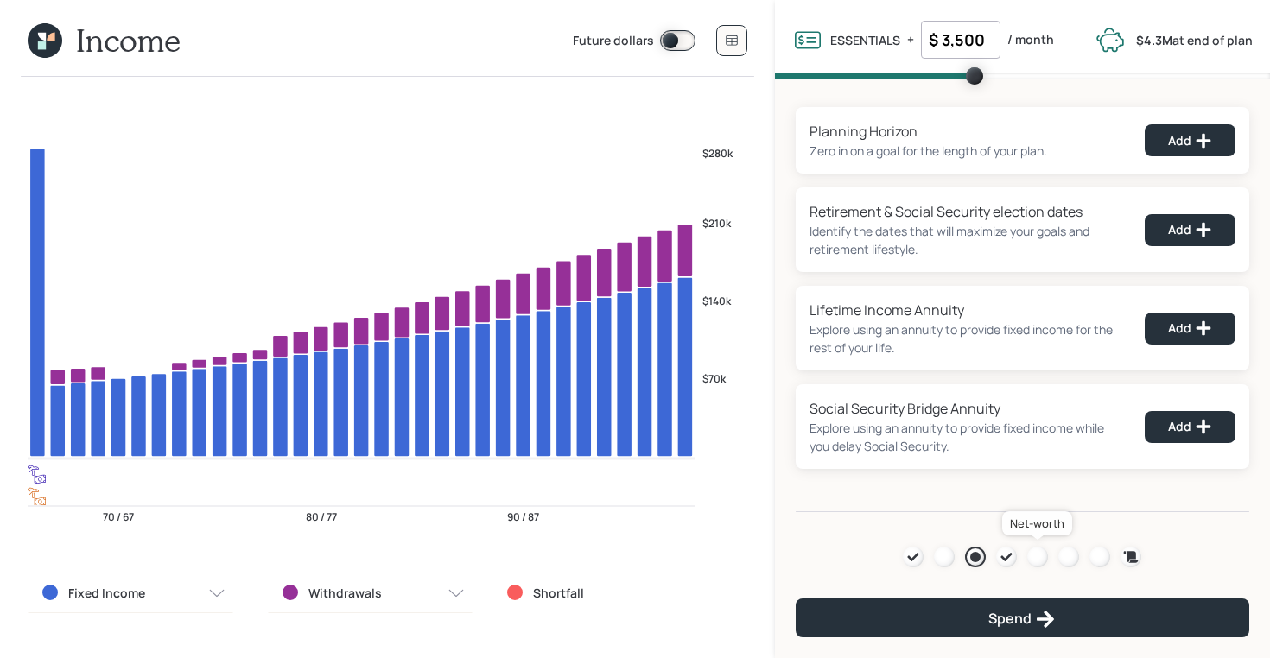
click at [1037, 556] on div at bounding box center [1037, 557] width 21 height 21
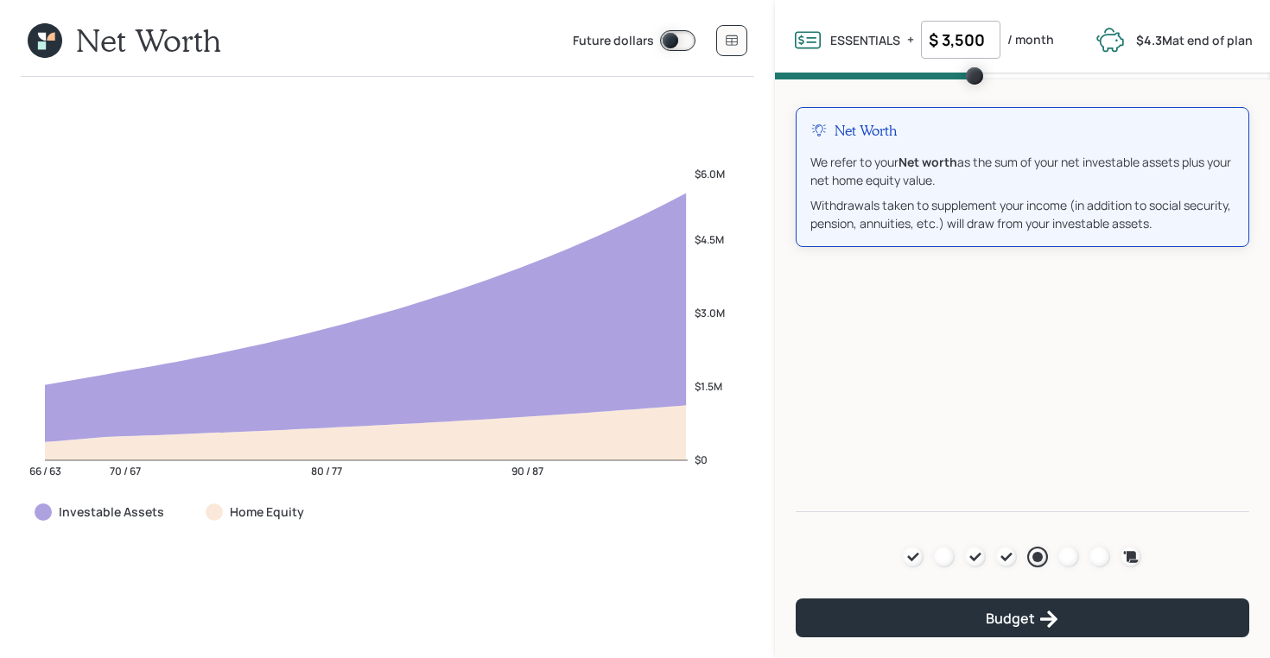
click at [676, 36] on span at bounding box center [677, 40] width 35 height 21
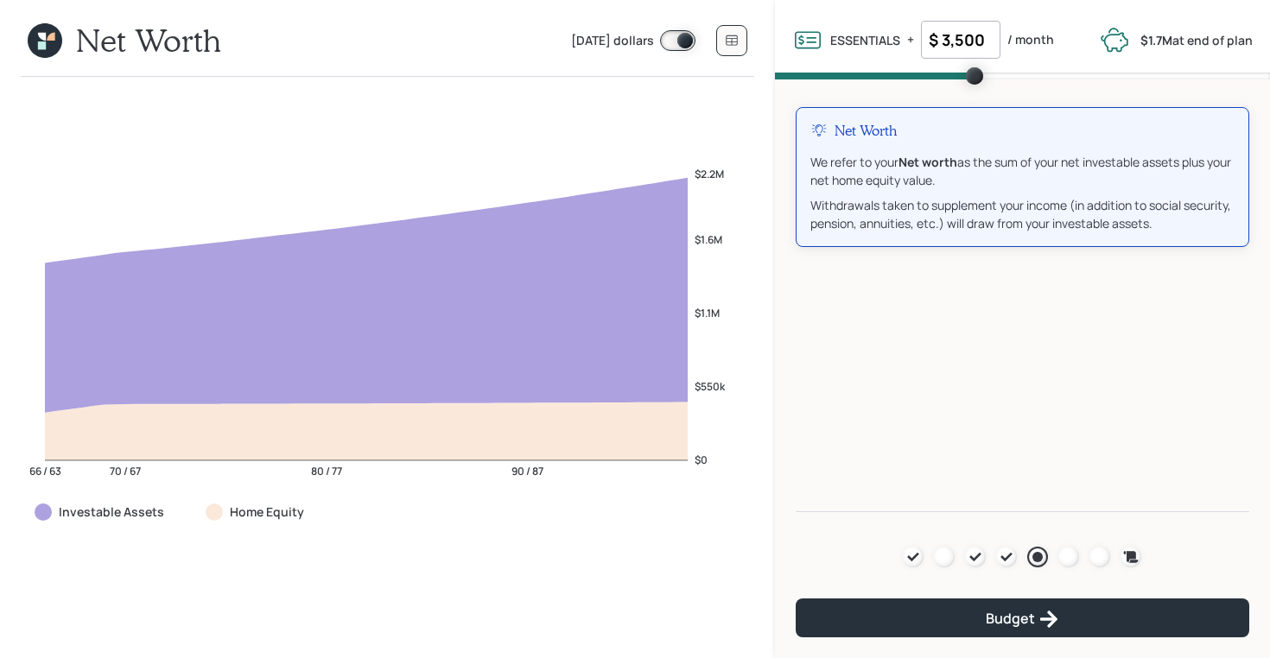
click at [978, 40] on input "$ 3,500" at bounding box center [960, 40] width 79 height 38
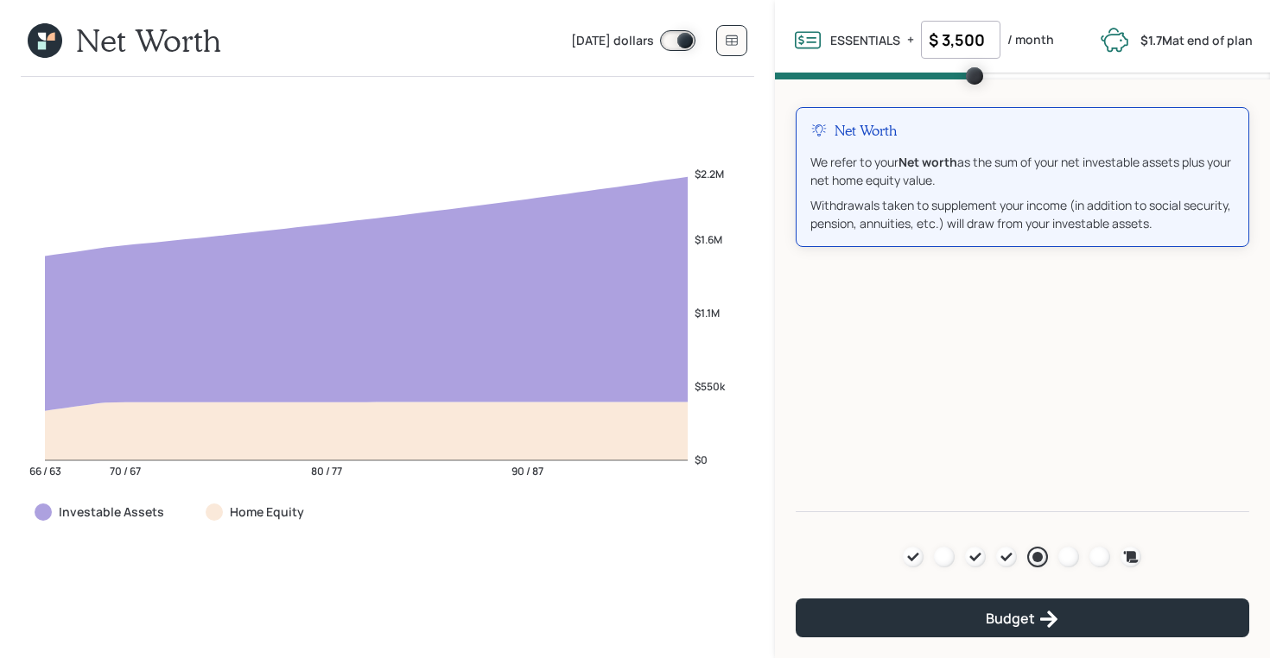
click at [978, 40] on input "$ 3,500" at bounding box center [960, 40] width 79 height 38
type input "$ 4,500"
click at [854, 288] on div "Net Worth We refer to your Net worth as the sum of your net investable assets p…" at bounding box center [1022, 295] width 495 height 433
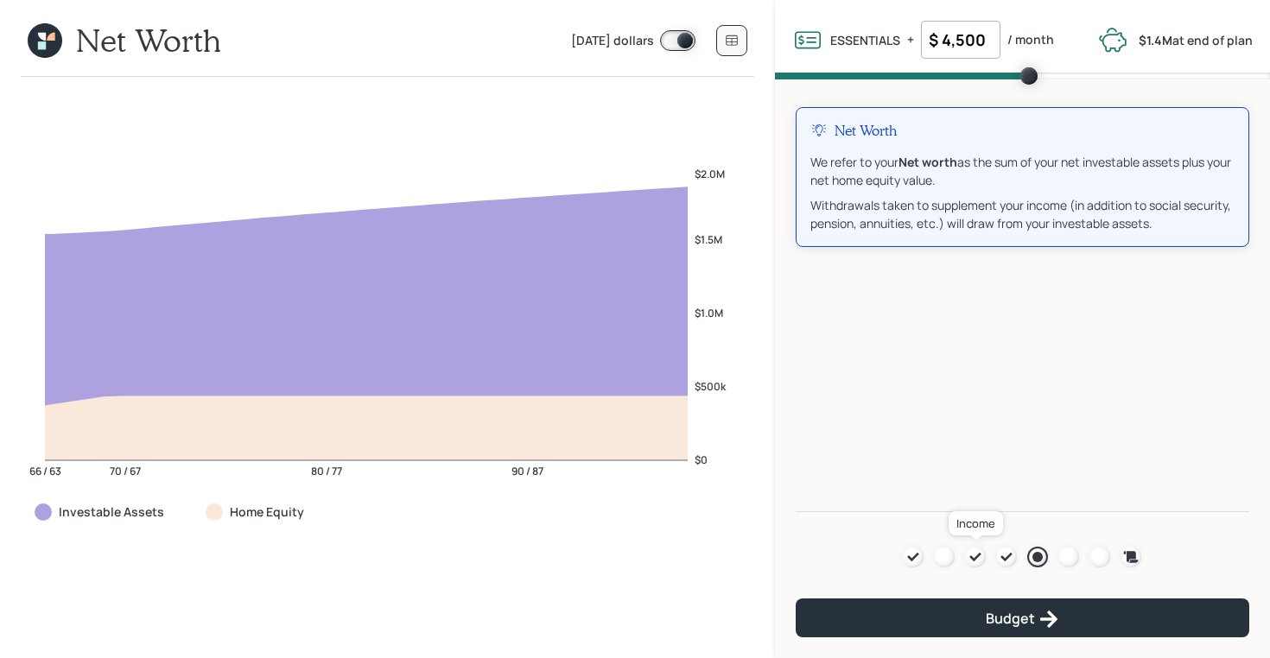
click at [980, 557] on icon at bounding box center [975, 557] width 14 height 14
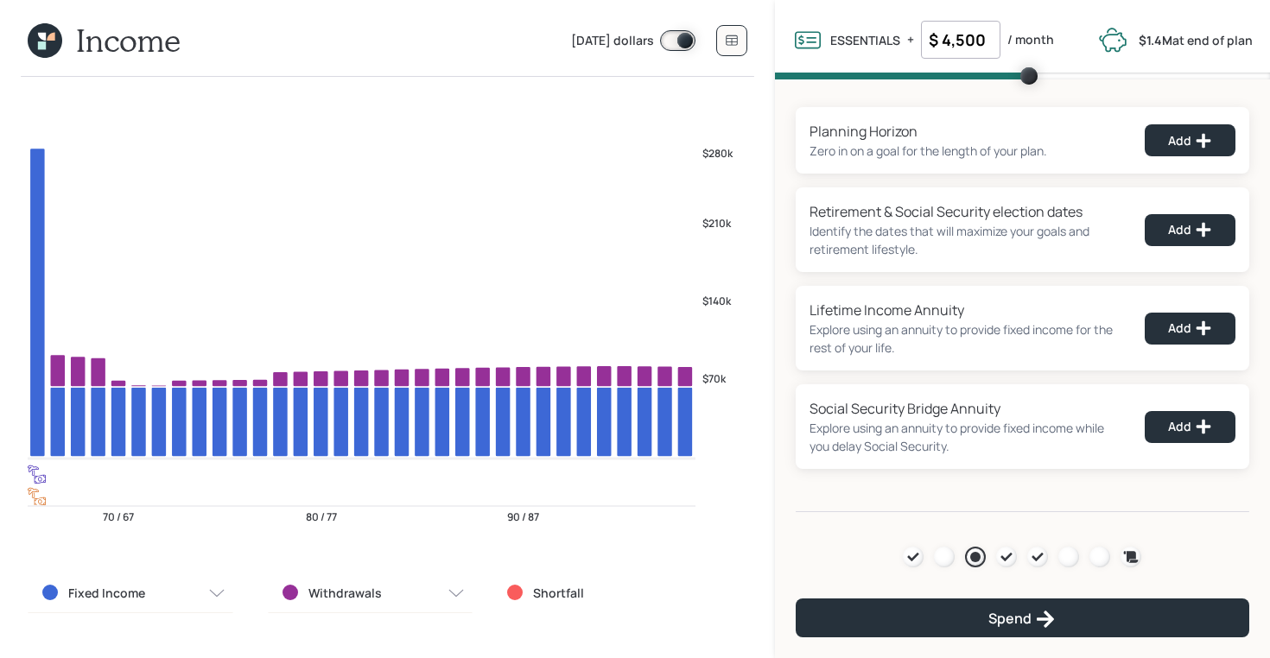
click at [675, 40] on span at bounding box center [677, 40] width 35 height 21
click at [727, 39] on icon at bounding box center [732, 41] width 14 height 14
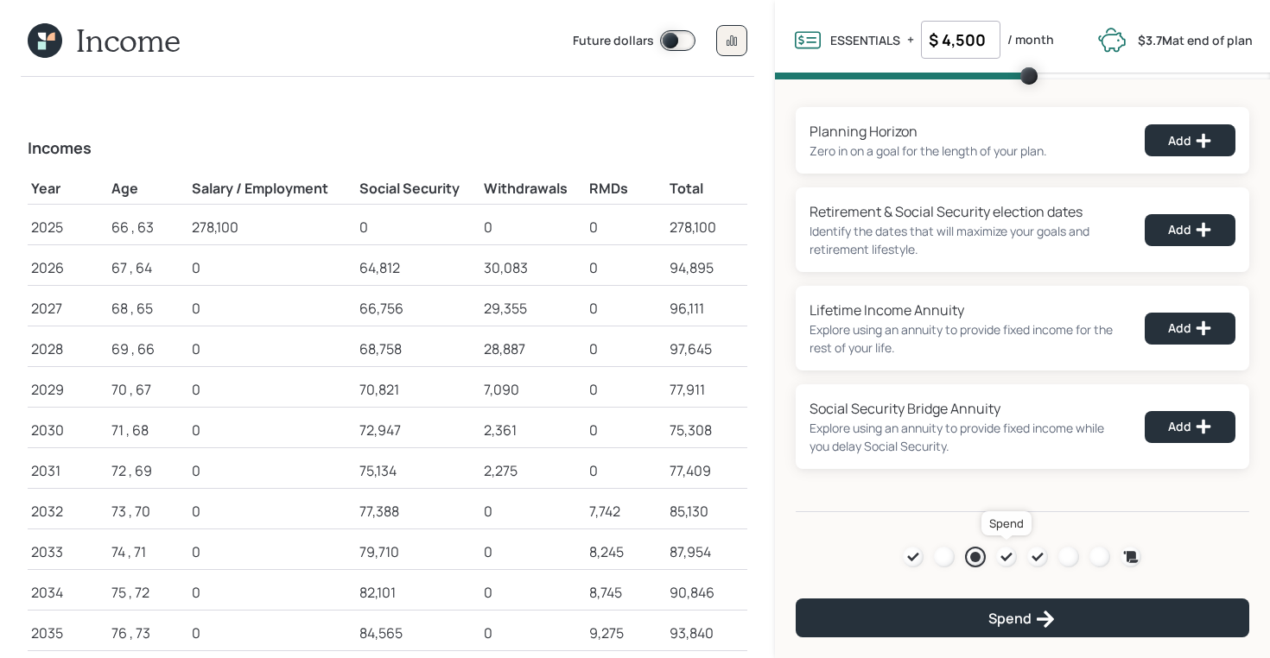
click at [1006, 556] on icon at bounding box center [1006, 557] width 11 height 9
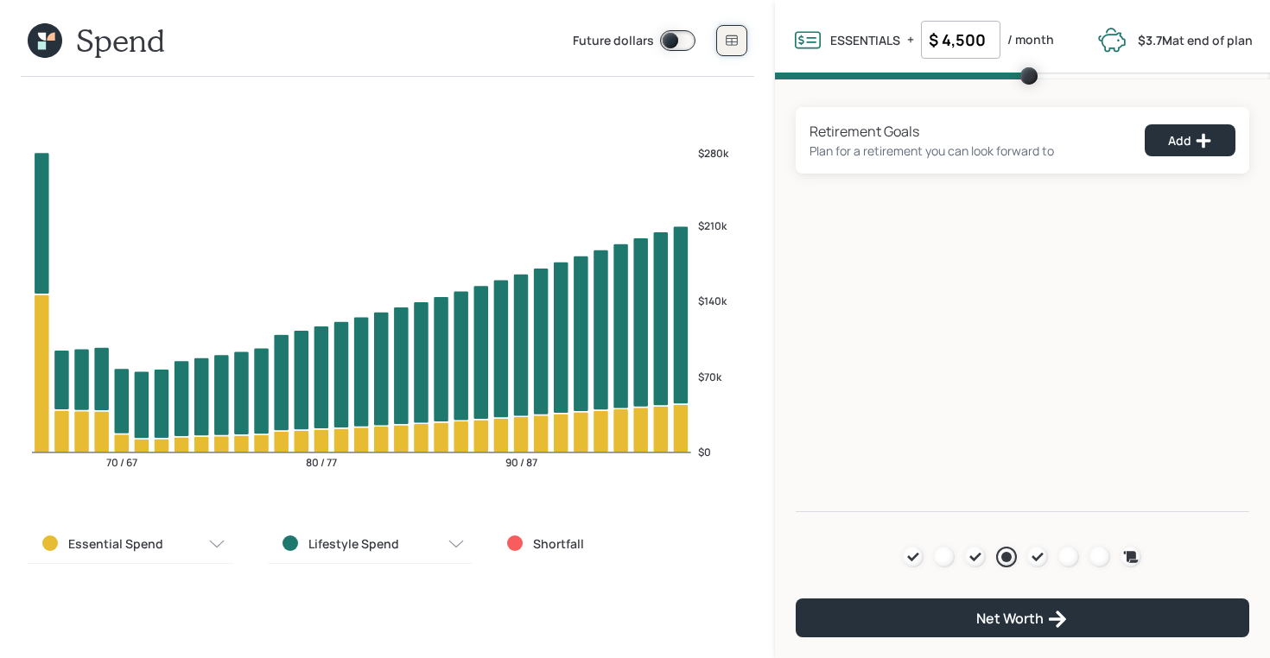
click at [725, 35] on icon at bounding box center [732, 41] width 14 height 14
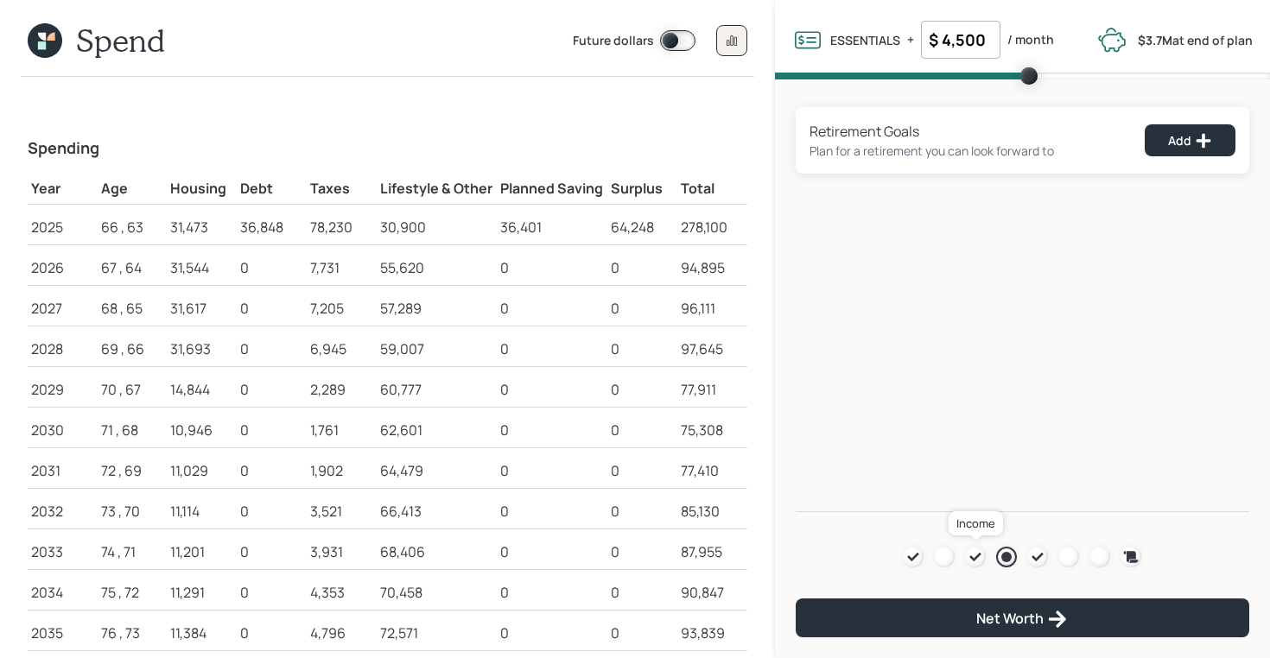
click at [968, 553] on icon at bounding box center [975, 557] width 14 height 14
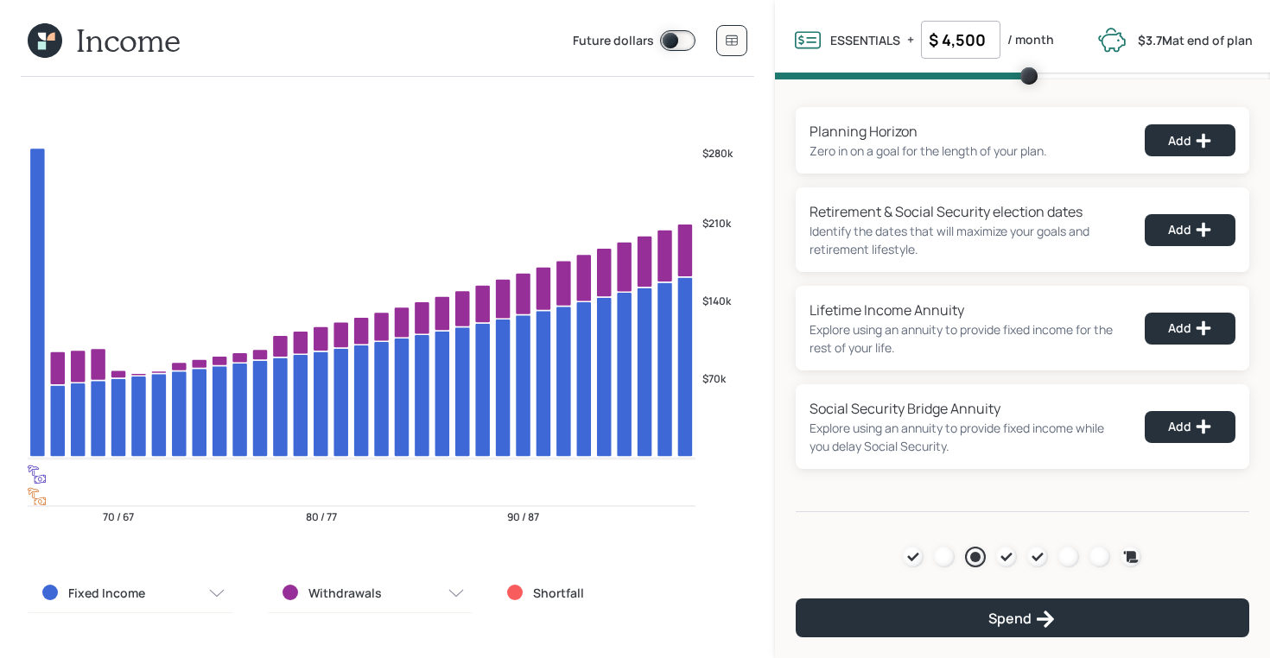
click at [959, 34] on input "$ 4,500" at bounding box center [960, 40] width 79 height 38
type input "$ 4,500"
click at [872, 90] on div "Planning Horizon Zero in on a goal for the length of your plan. Add Retirement …" at bounding box center [1022, 295] width 495 height 433
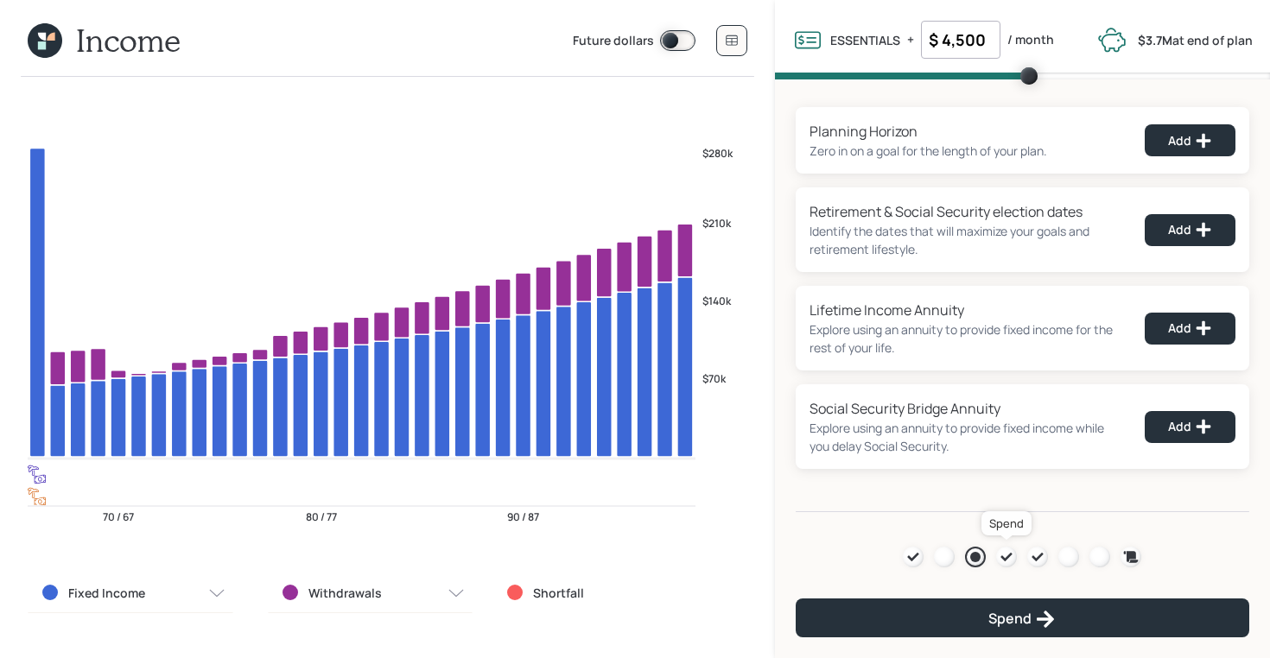
click at [1006, 556] on icon at bounding box center [1006, 557] width 11 height 9
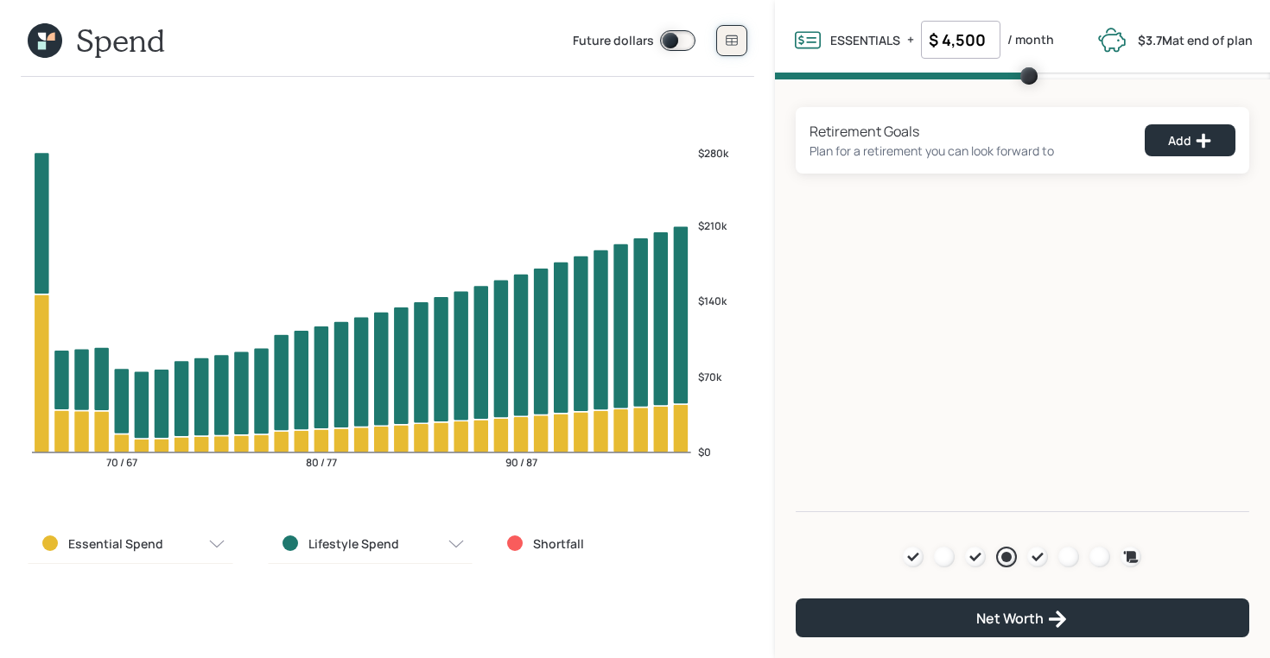
click at [729, 47] on icon at bounding box center [732, 41] width 14 height 14
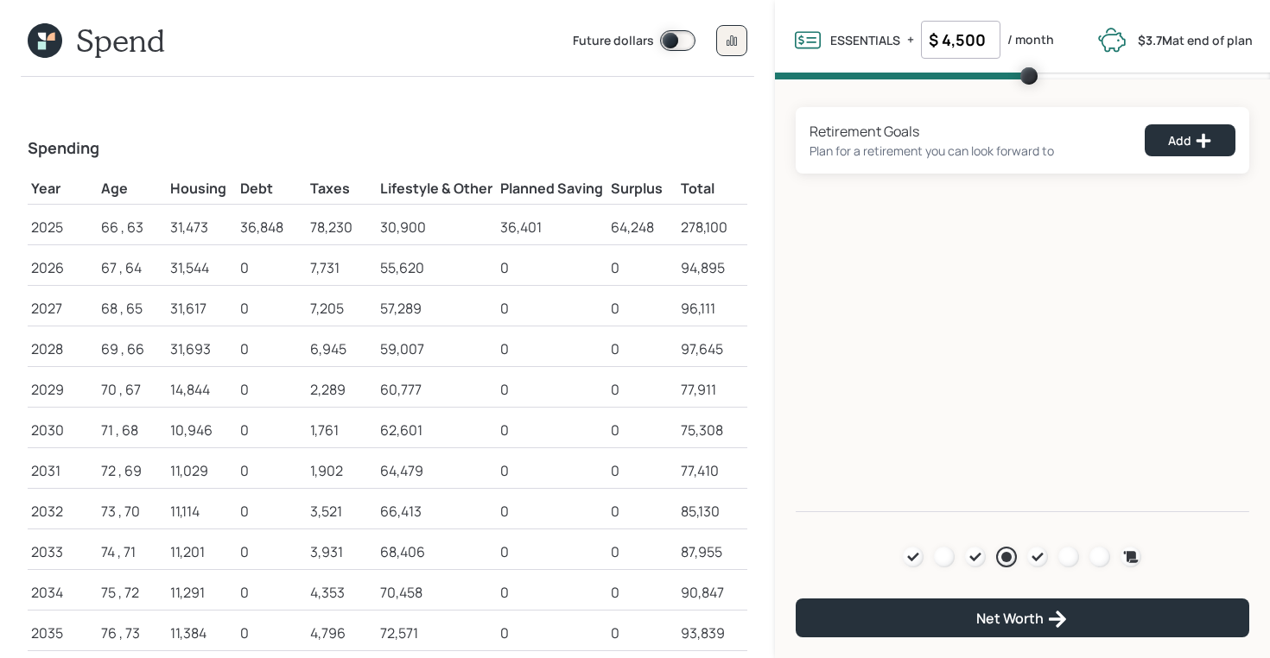
click at [945, 46] on input "$ 4,500" at bounding box center [960, 40] width 79 height 38
type input "$ 4,700"
click at [855, 235] on div "Retirement Goals Plan for a retirement you can look forward to Add Agenda Revie…" at bounding box center [1022, 295] width 495 height 433
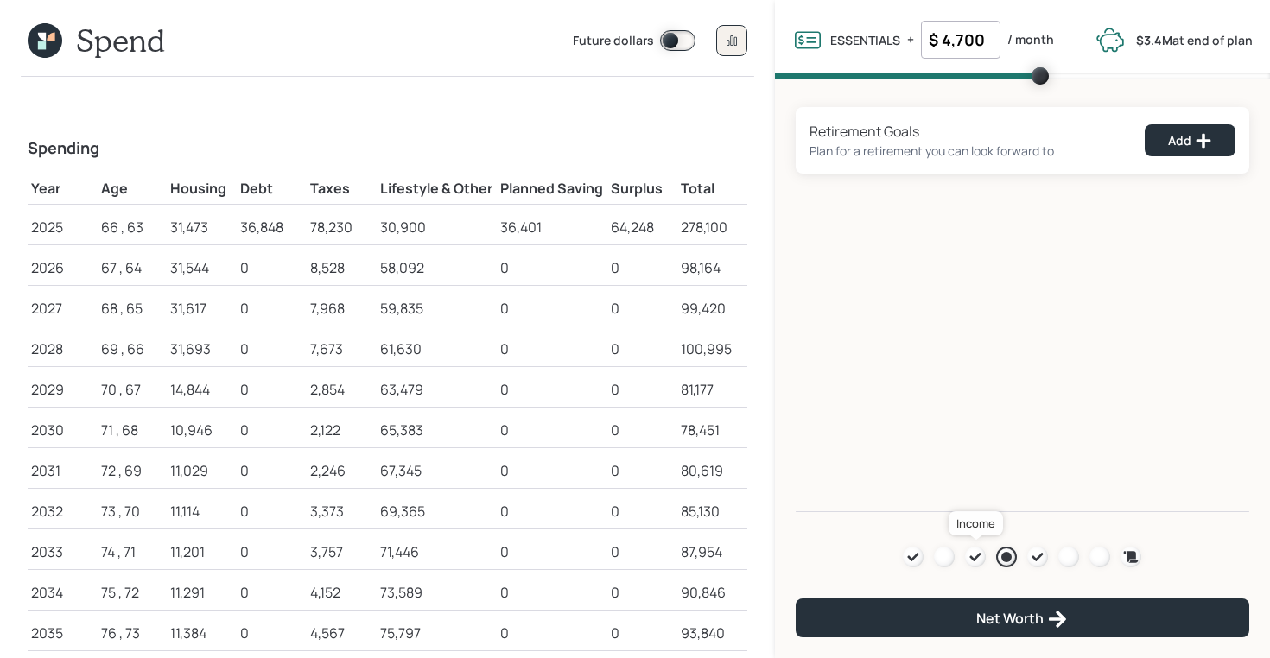
click at [974, 553] on icon at bounding box center [975, 557] width 14 height 14
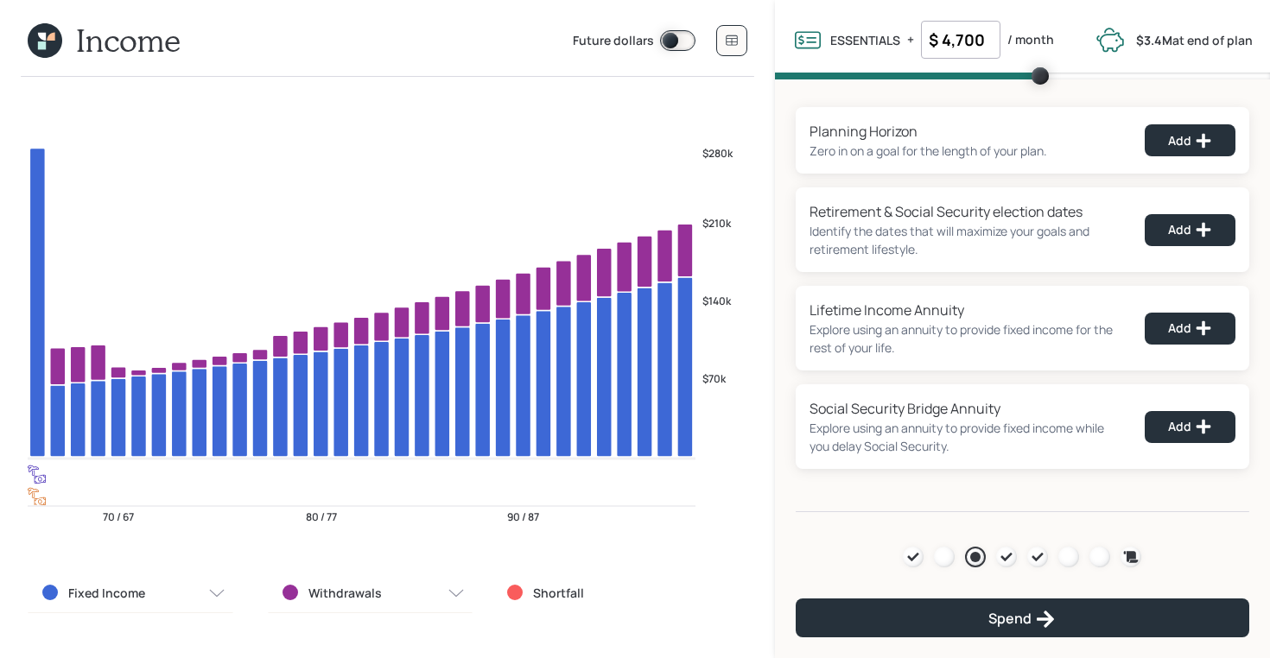
click at [1018, 564] on div "Agenda Review Income Spend Net-worth Budget Taxes Invest" at bounding box center [1022, 557] width 238 height 21
click at [1043, 554] on icon at bounding box center [1038, 557] width 14 height 14
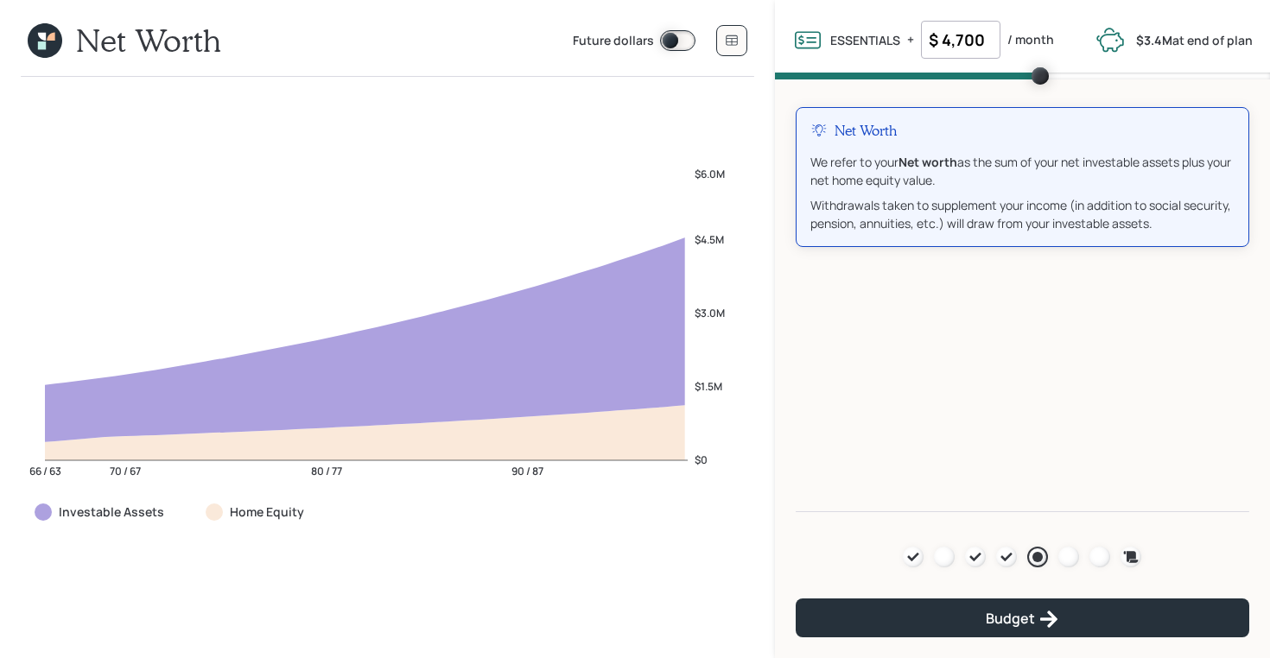
click at [669, 37] on span at bounding box center [677, 40] width 35 height 21
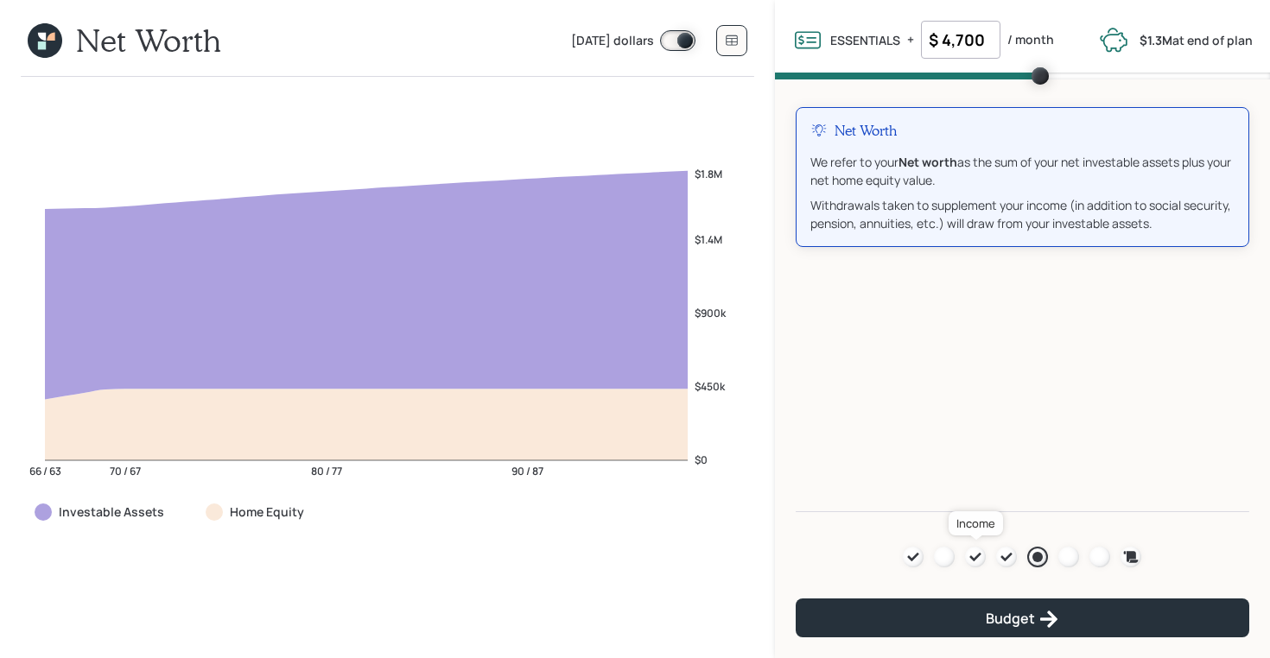
click at [971, 557] on icon at bounding box center [975, 557] width 11 height 9
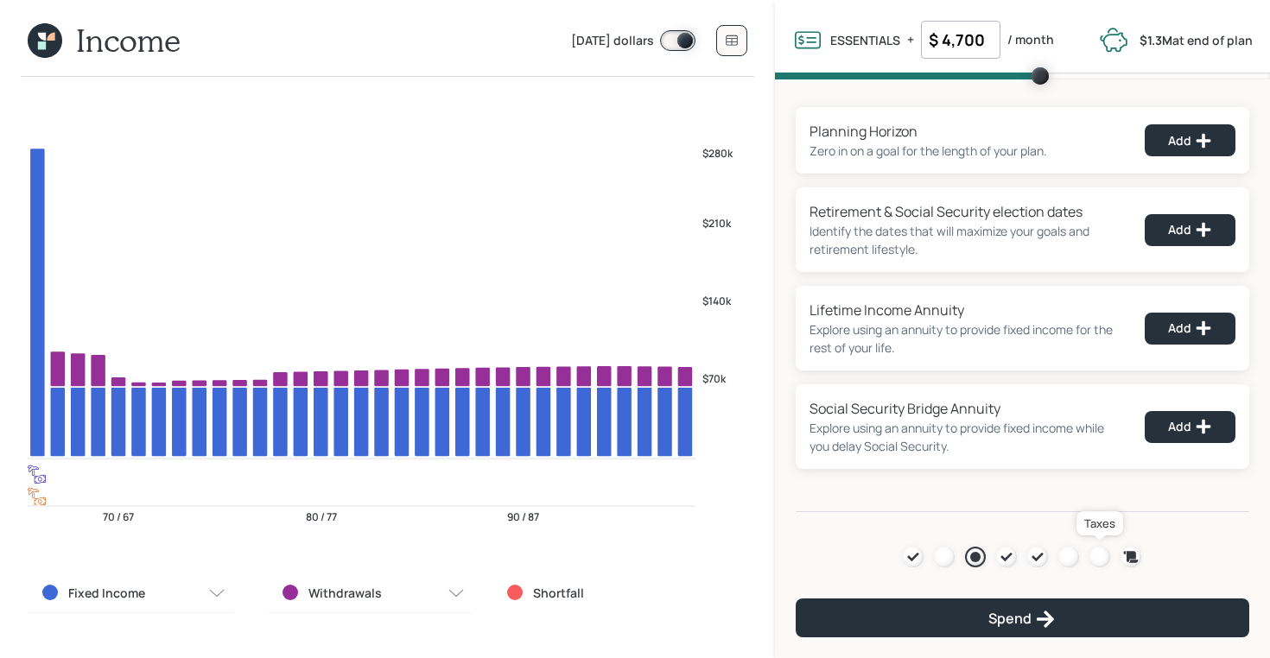
click at [1095, 555] on div at bounding box center [1099, 557] width 21 height 21
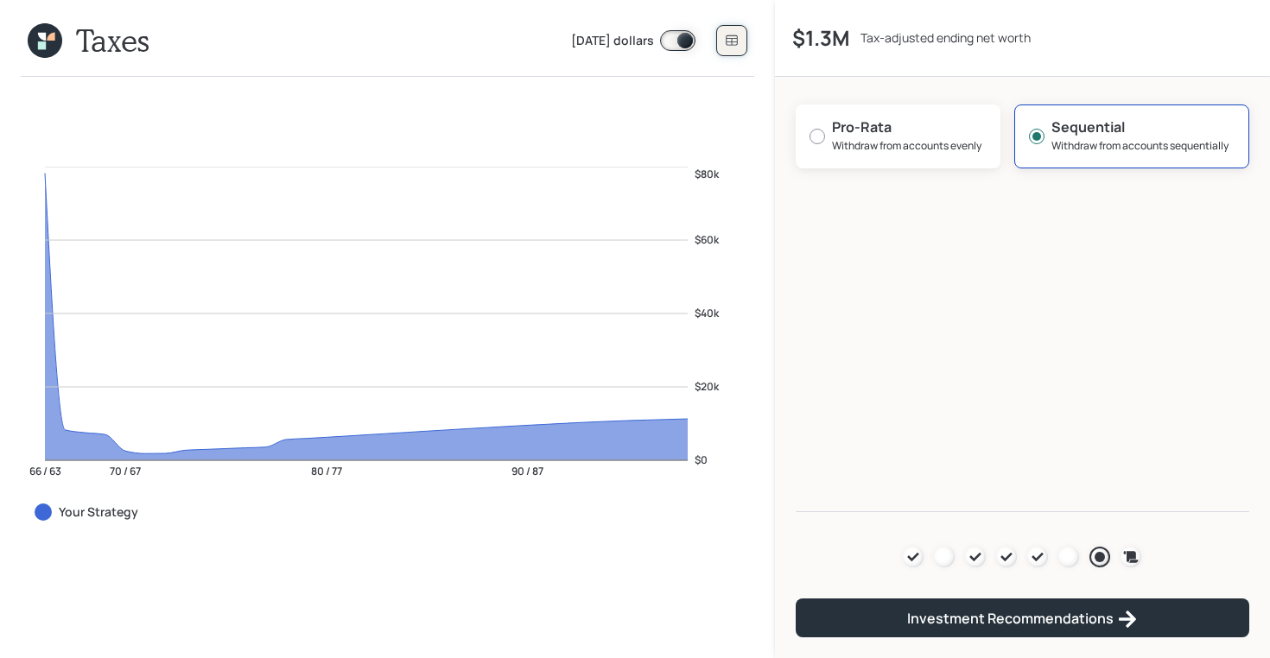
click at [736, 44] on icon at bounding box center [731, 40] width 11 height 10
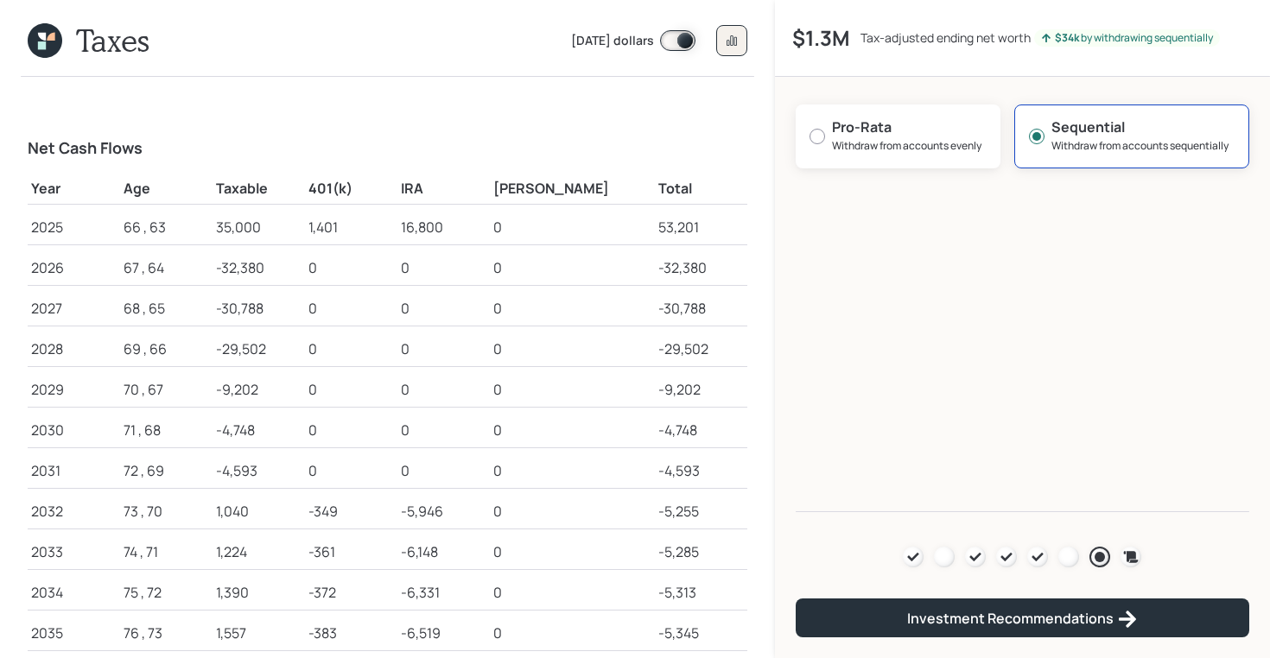
click at [45, 41] on icon at bounding box center [42, 45] width 8 height 8
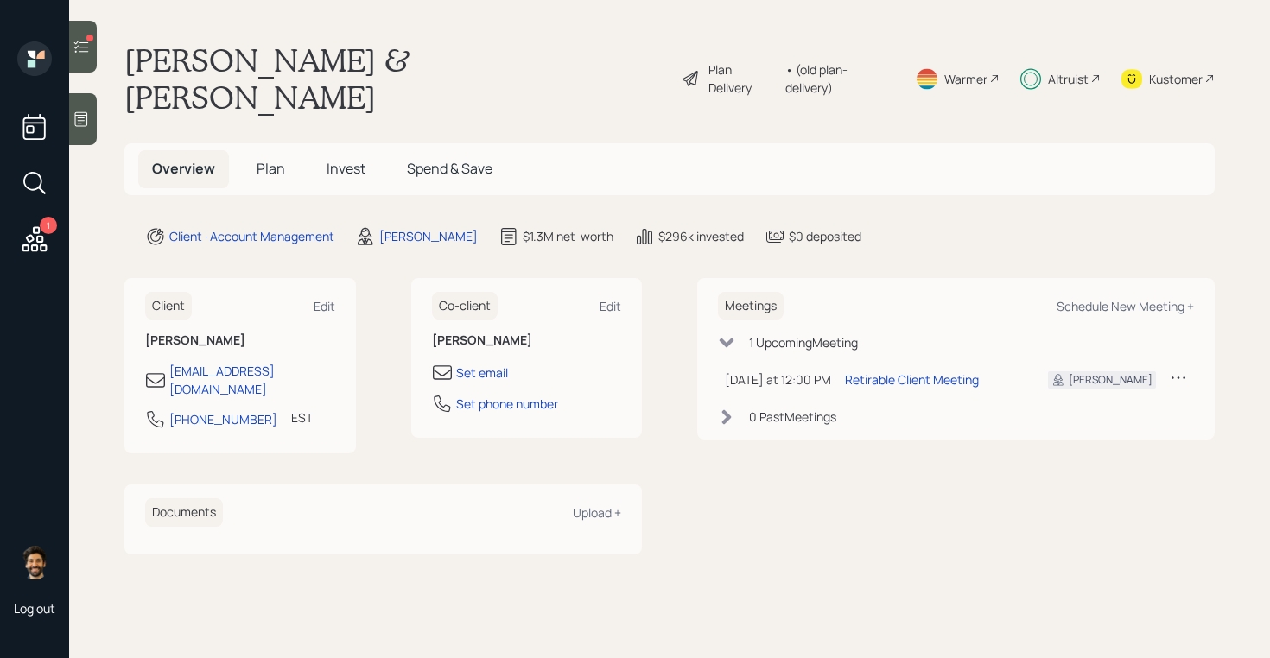
click at [263, 159] on span "Plan" at bounding box center [271, 168] width 29 height 19
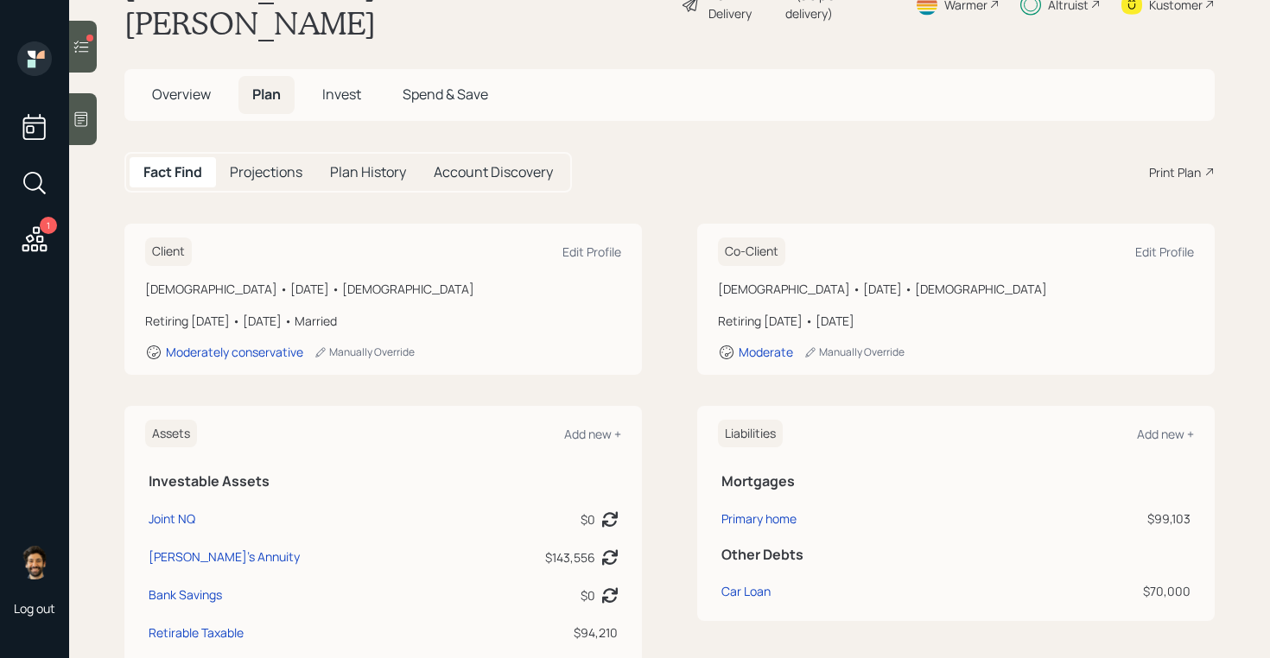
scroll to position [82, 0]
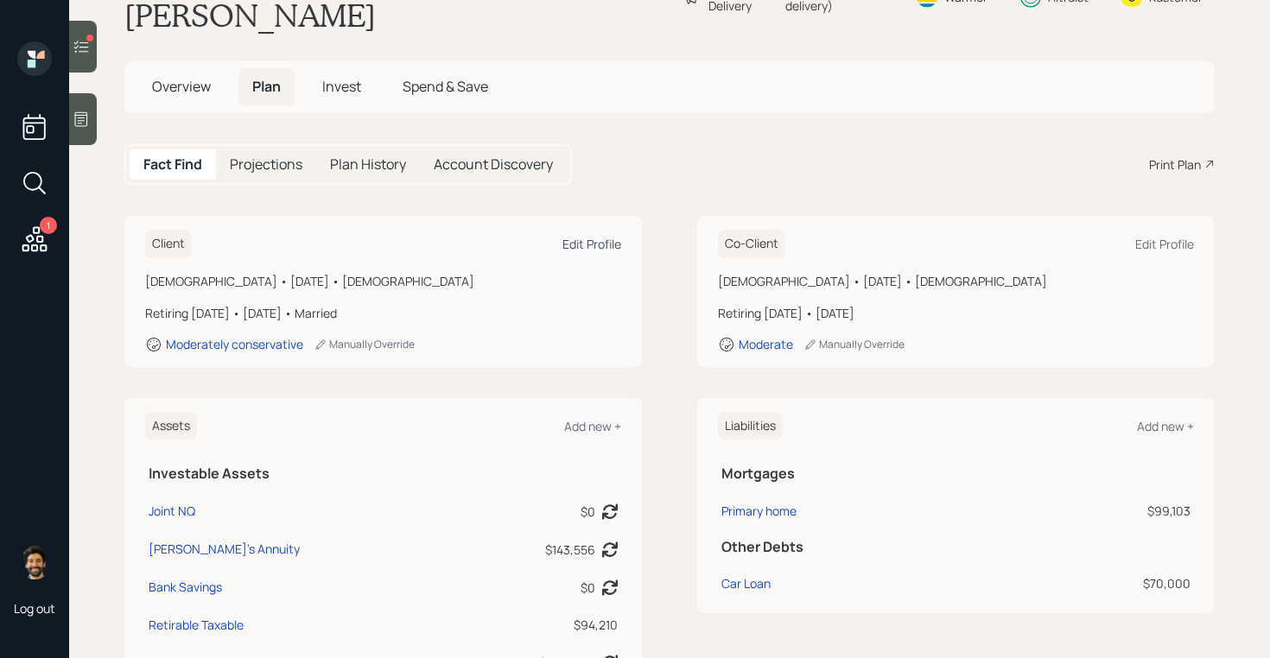
click at [600, 236] on div "Edit Profile" at bounding box center [591, 244] width 59 height 16
select select "female"
click at [1169, 236] on div "Edit Profile" at bounding box center [1164, 244] width 59 height 16
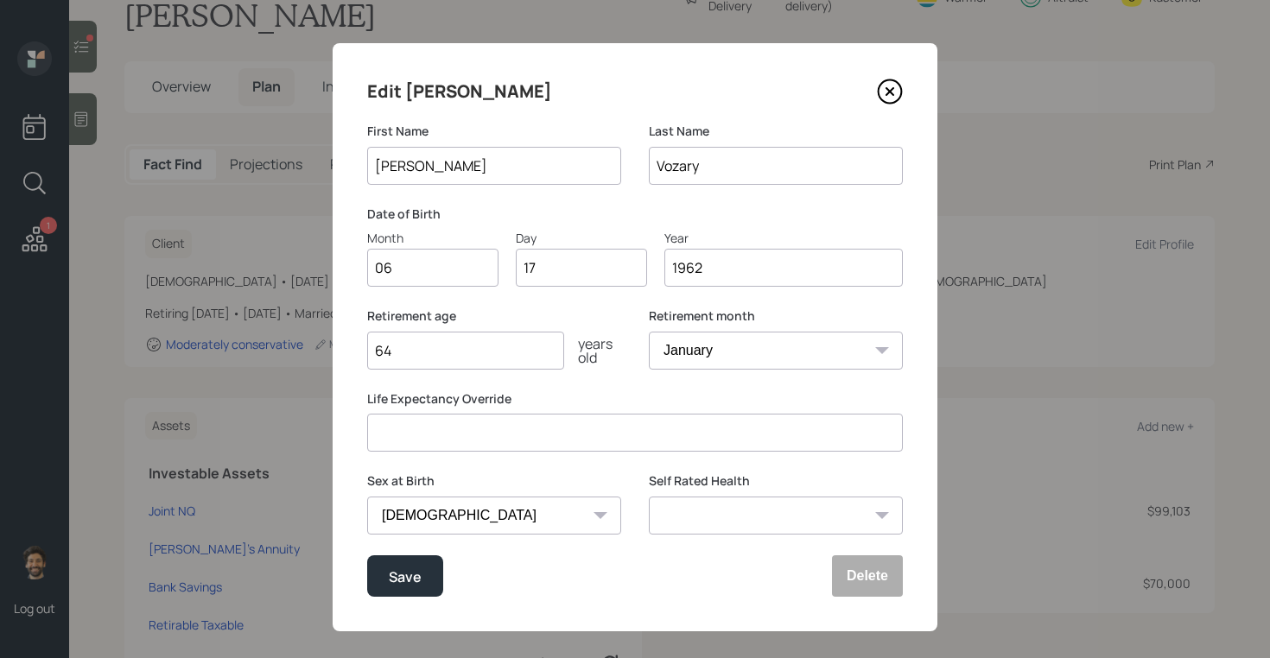
click at [441, 350] on input "64" at bounding box center [465, 351] width 197 height 38
type input "65"
click at [403, 573] on div "Save" at bounding box center [405, 576] width 33 height 23
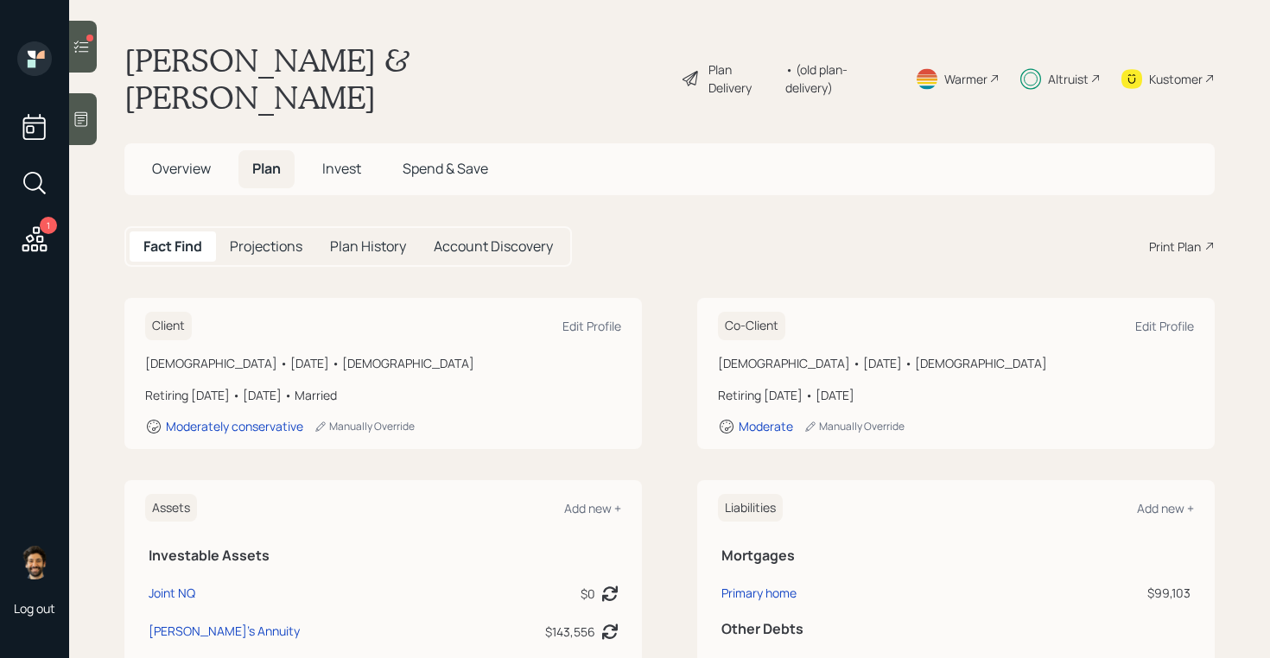
click at [817, 60] on div "• (old plan-delivery)" at bounding box center [839, 78] width 109 height 36
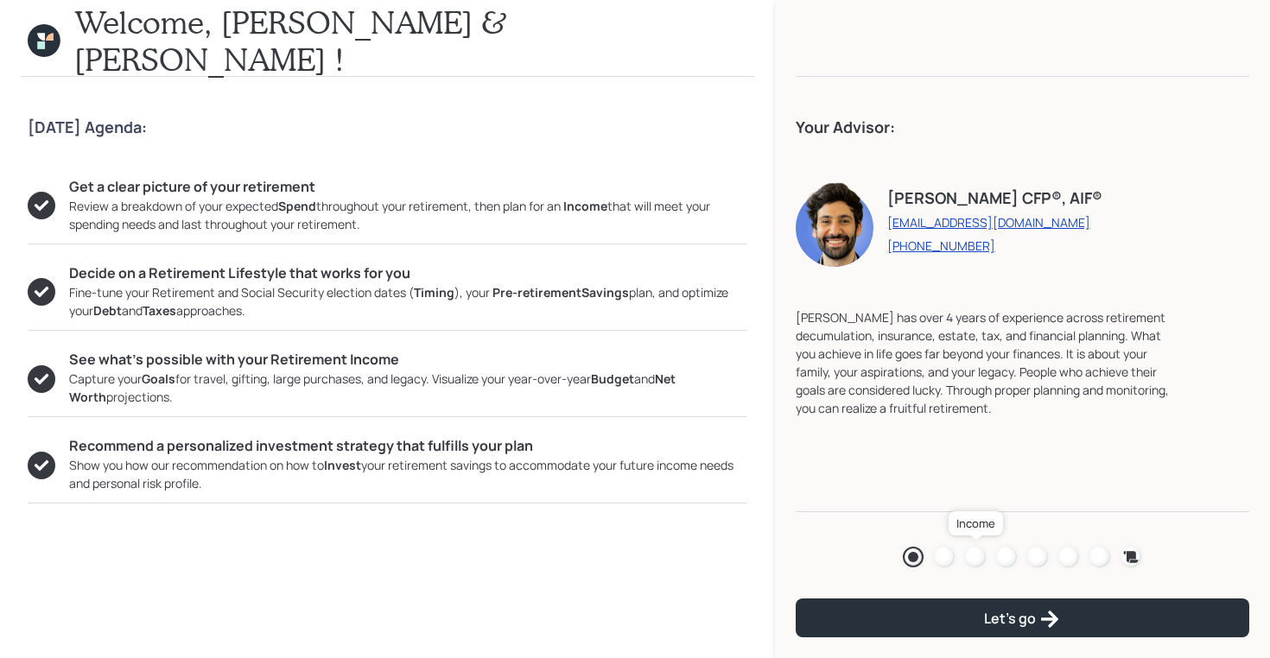
click at [977, 557] on div at bounding box center [975, 557] width 21 height 21
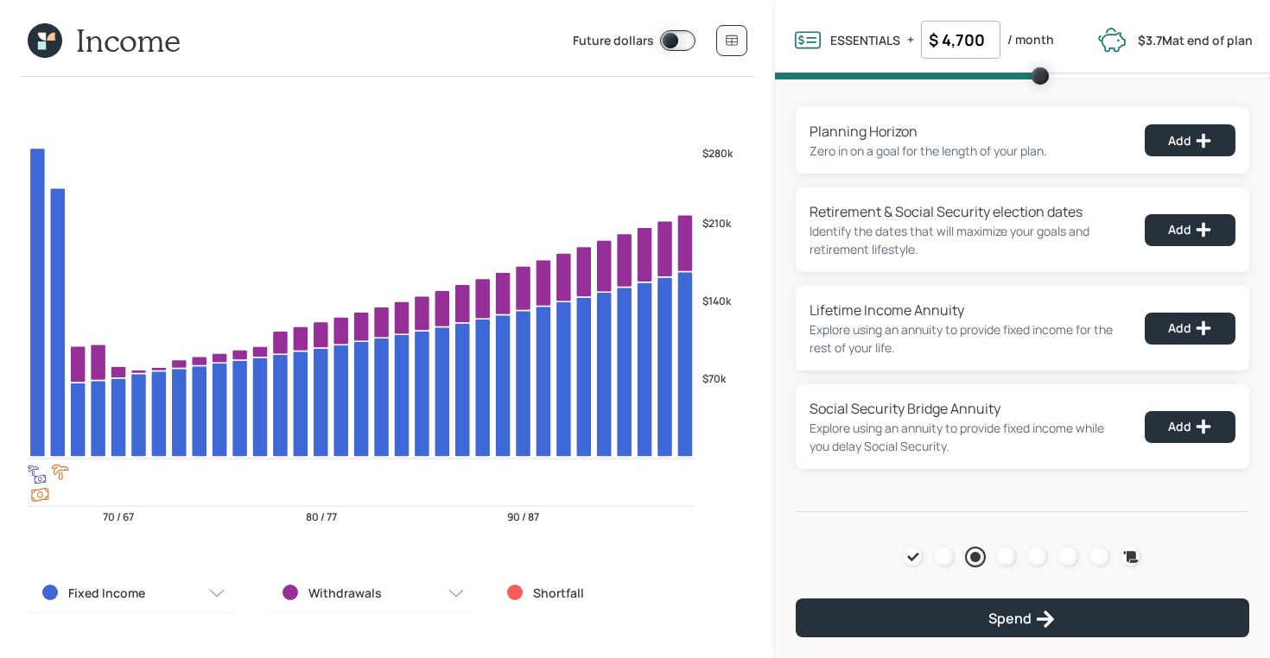
click at [953, 41] on input "$ 4,700" at bounding box center [960, 40] width 79 height 38
type input "$ 2,500"
click at [780, 154] on div "Planning Horizon Zero in on a goal for the length of your plan. Add Retirement …" at bounding box center [1022, 295] width 495 height 433
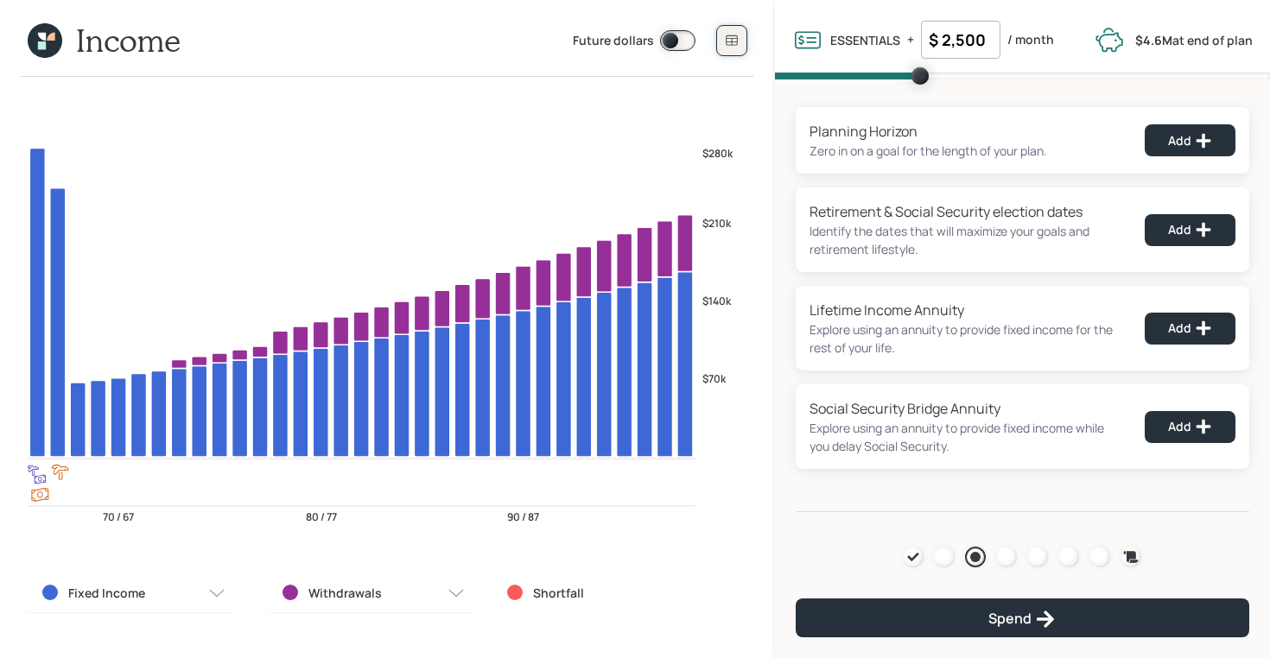
click at [731, 48] on button at bounding box center [731, 40] width 31 height 31
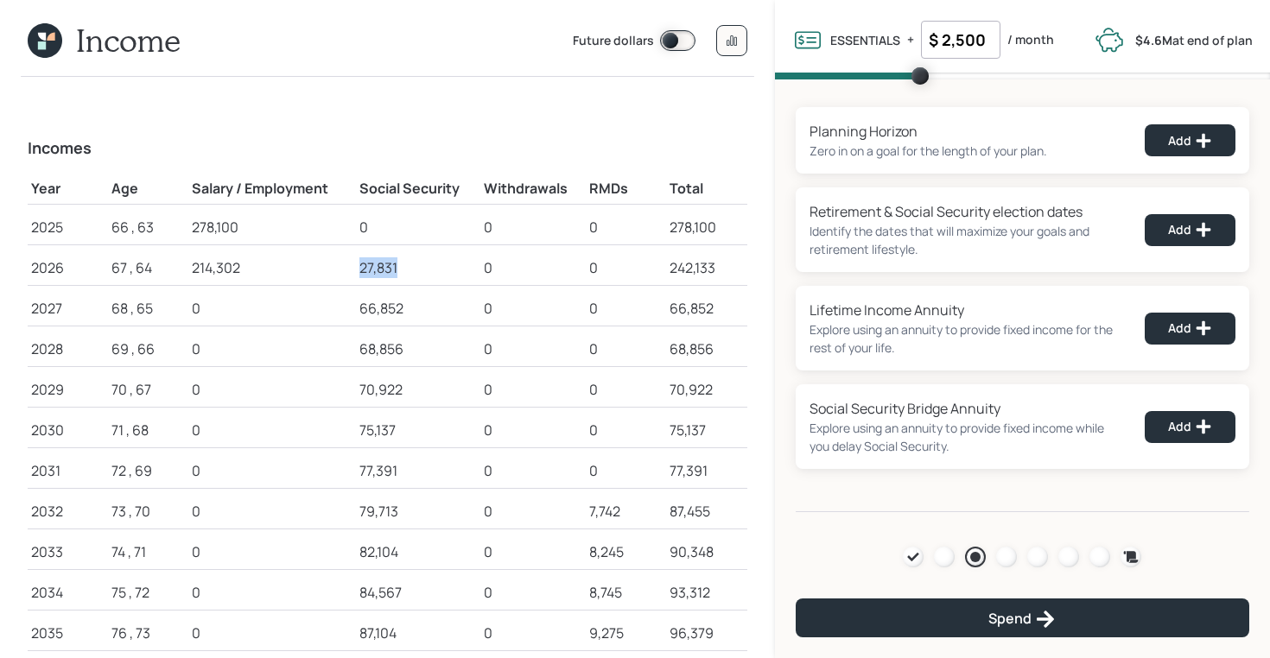
drag, startPoint x: 363, startPoint y: 266, endPoint x: 410, endPoint y: 268, distance: 47.5
click at [410, 268] on div "27,831" at bounding box center [417, 267] width 117 height 21
drag, startPoint x: 364, startPoint y: 305, endPoint x: 413, endPoint y: 305, distance: 49.2
click at [413, 305] on div "66,852" at bounding box center [417, 308] width 117 height 21
click at [1006, 557] on div at bounding box center [1006, 557] width 21 height 21
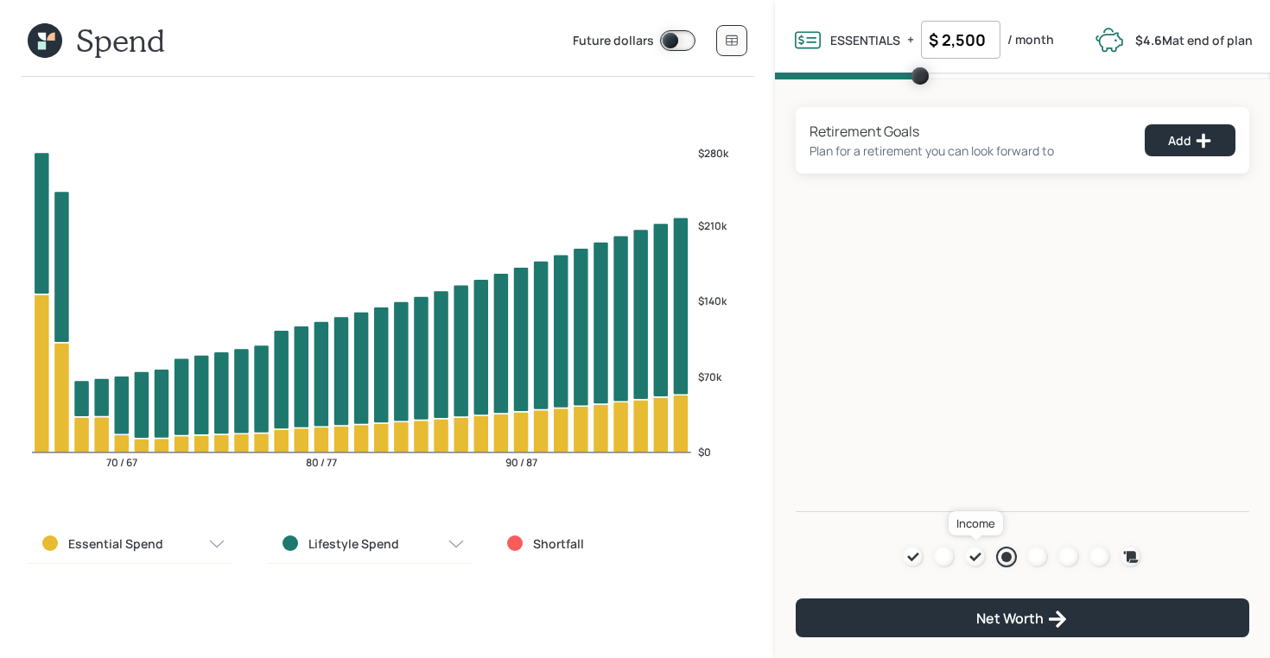
click at [974, 559] on icon at bounding box center [975, 557] width 11 height 9
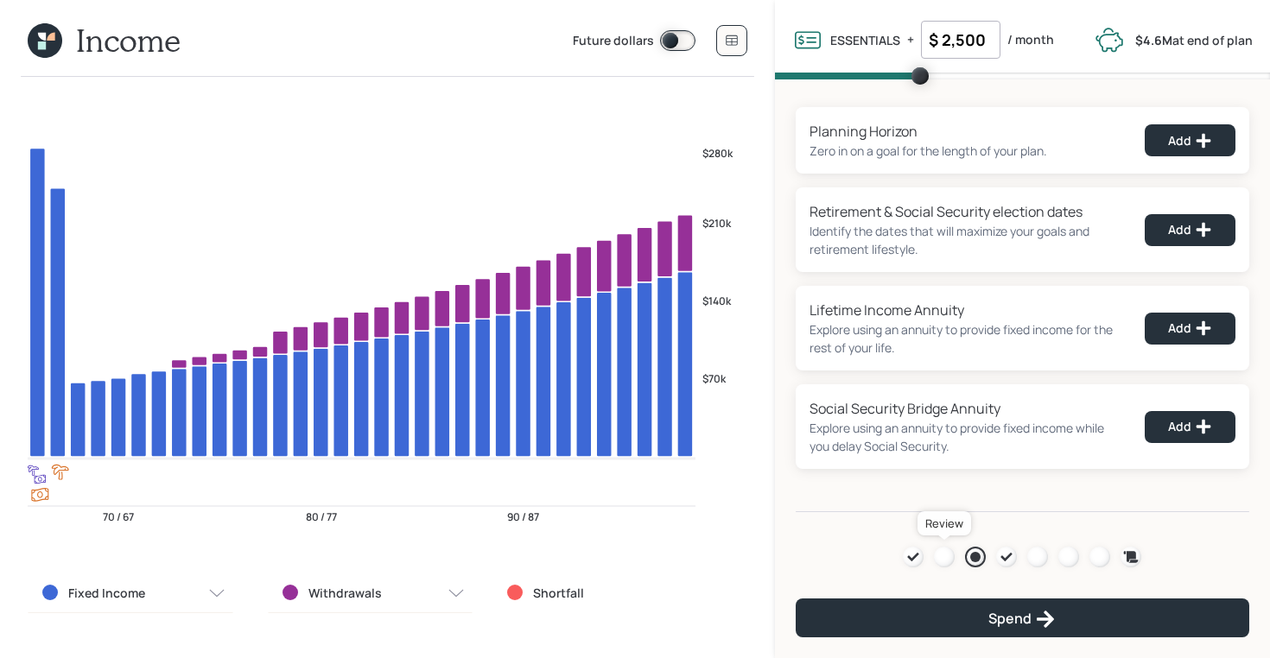
click at [950, 561] on div at bounding box center [944, 557] width 21 height 21
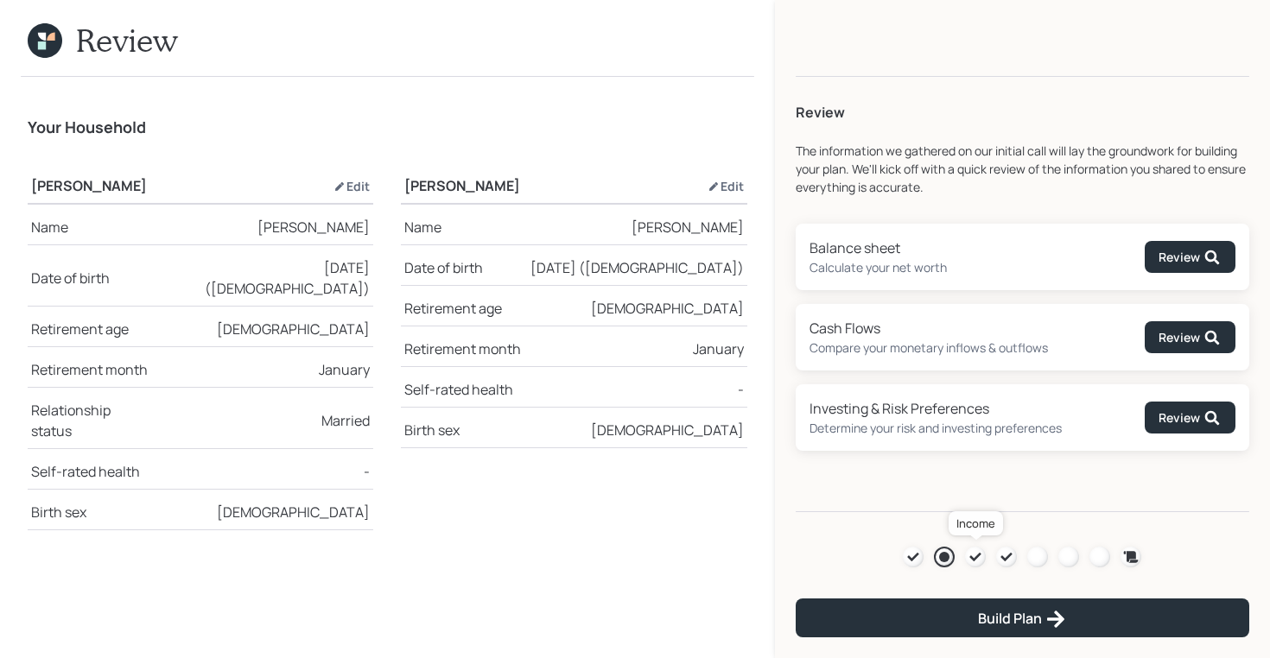
click at [977, 554] on icon at bounding box center [975, 557] width 14 height 14
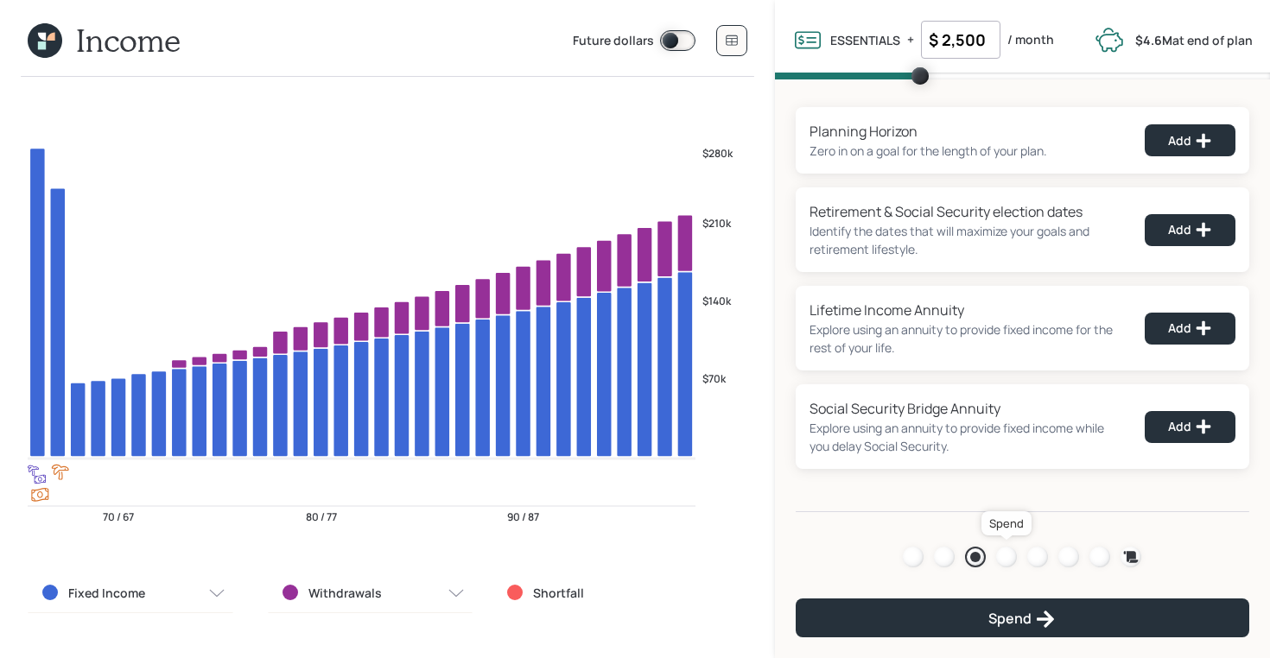
click at [1006, 555] on div at bounding box center [1006, 557] width 21 height 21
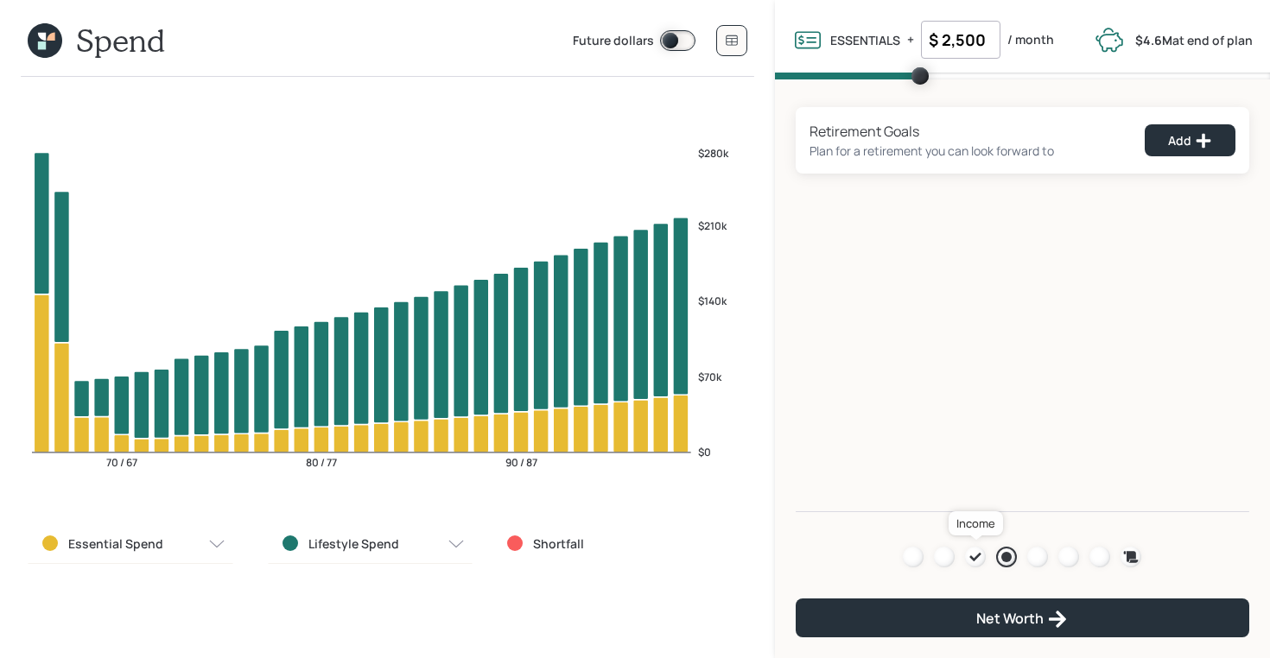
click at [974, 557] on icon at bounding box center [975, 557] width 11 height 9
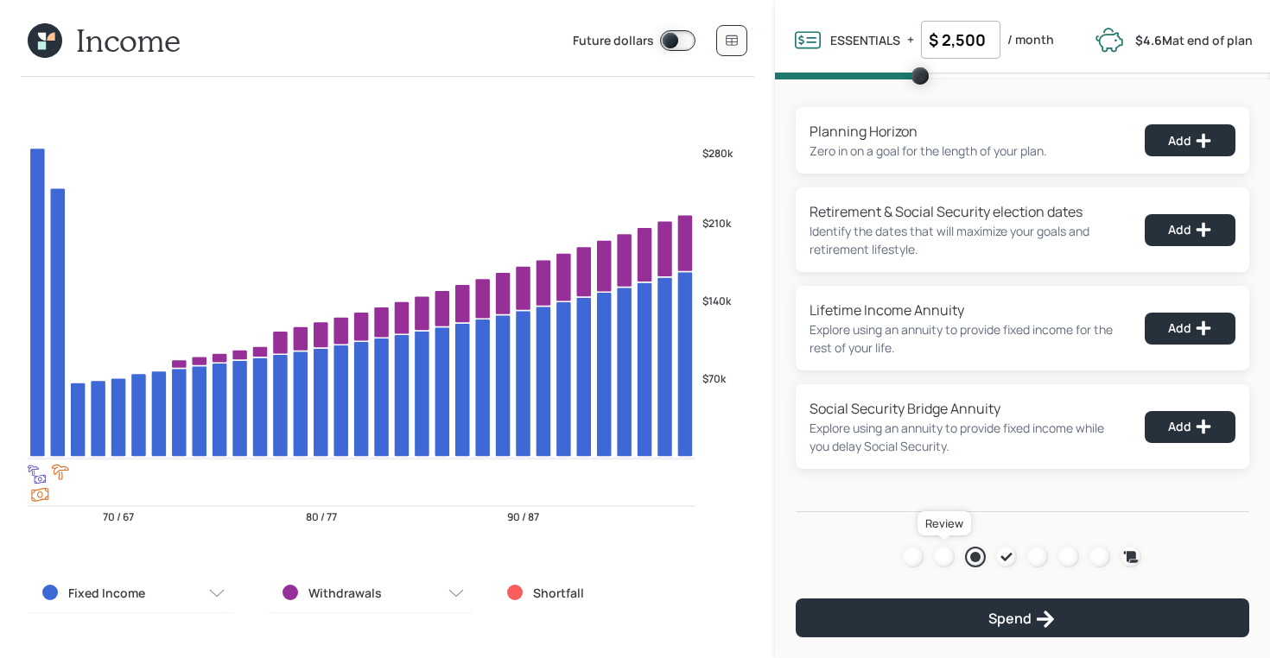
click at [947, 555] on div at bounding box center [944, 557] width 21 height 21
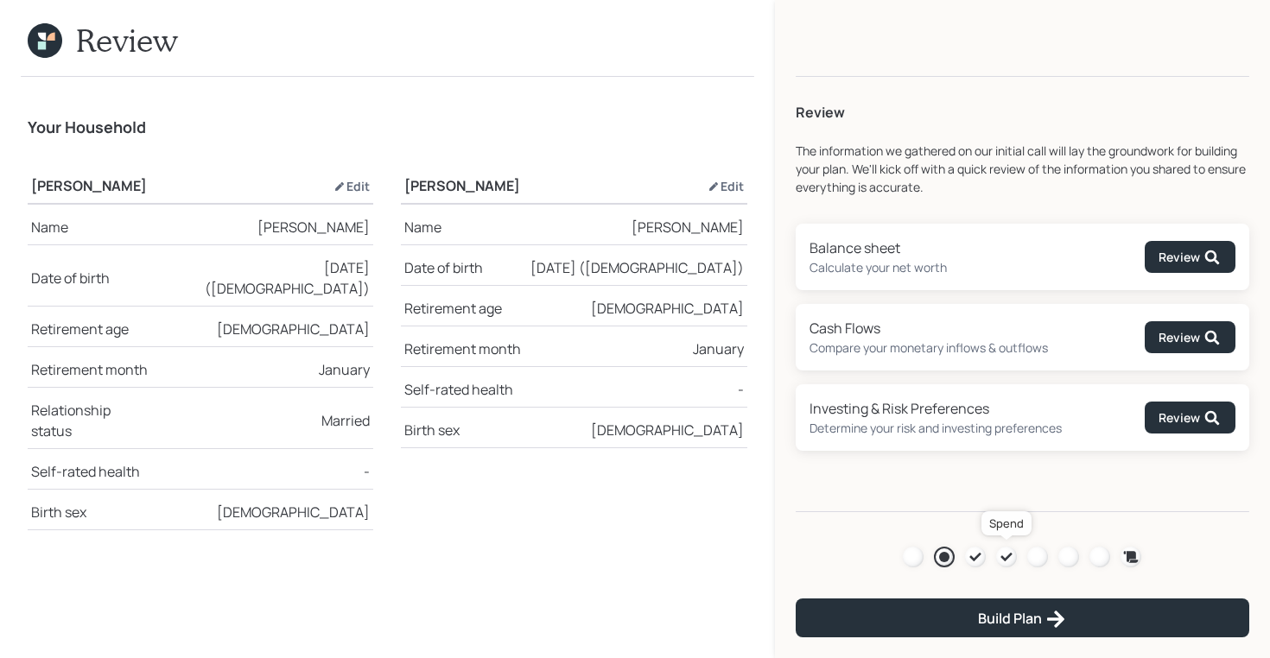
click at [998, 559] on div at bounding box center [1006, 557] width 21 height 21
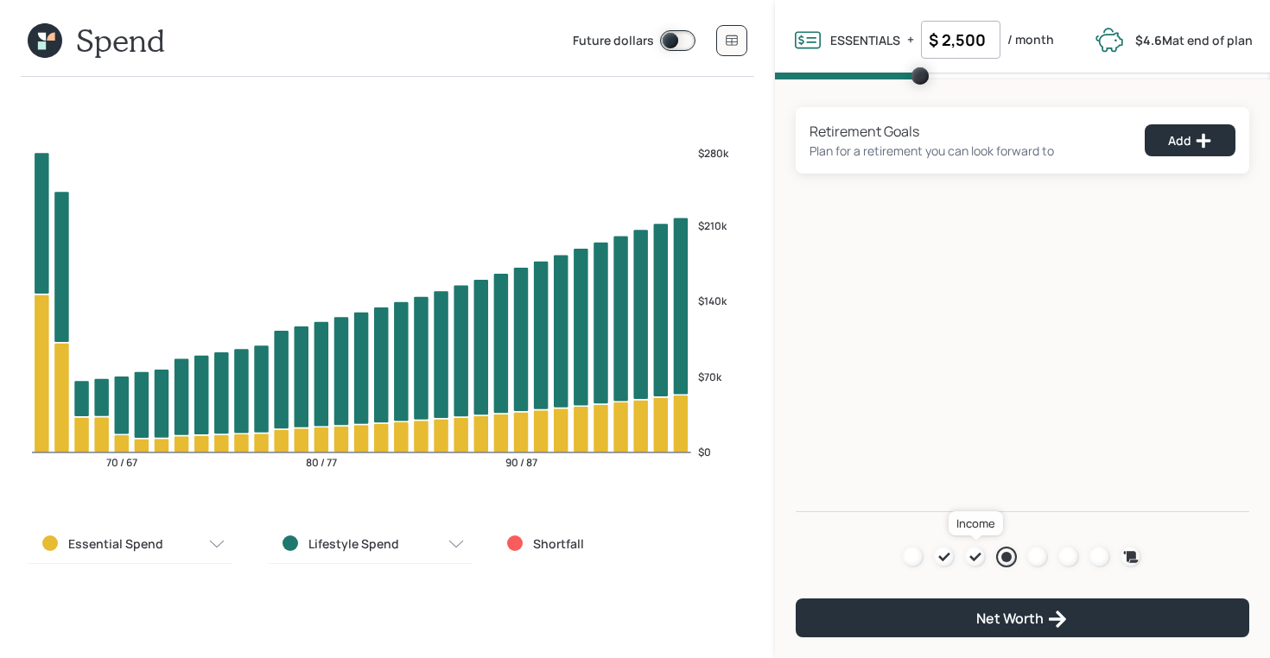
click at [974, 560] on icon at bounding box center [975, 557] width 11 height 9
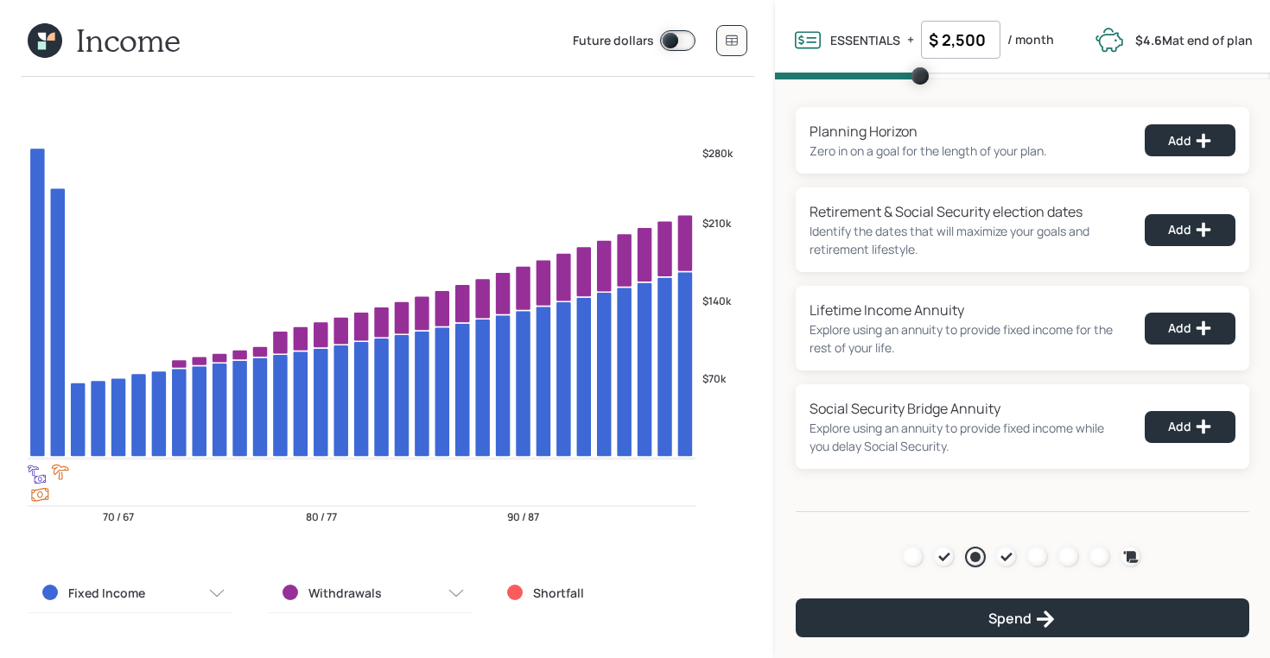
click at [51, 29] on icon at bounding box center [45, 40] width 35 height 35
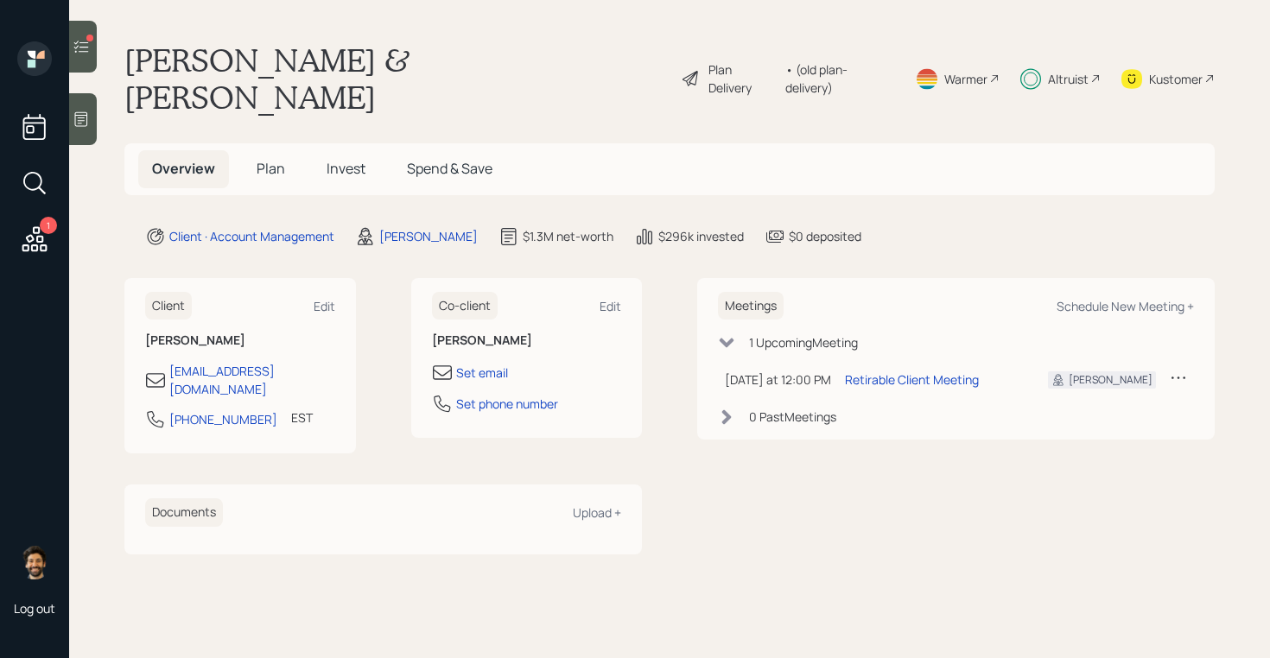
click at [253, 150] on h5 "Plan" at bounding box center [271, 168] width 56 height 37
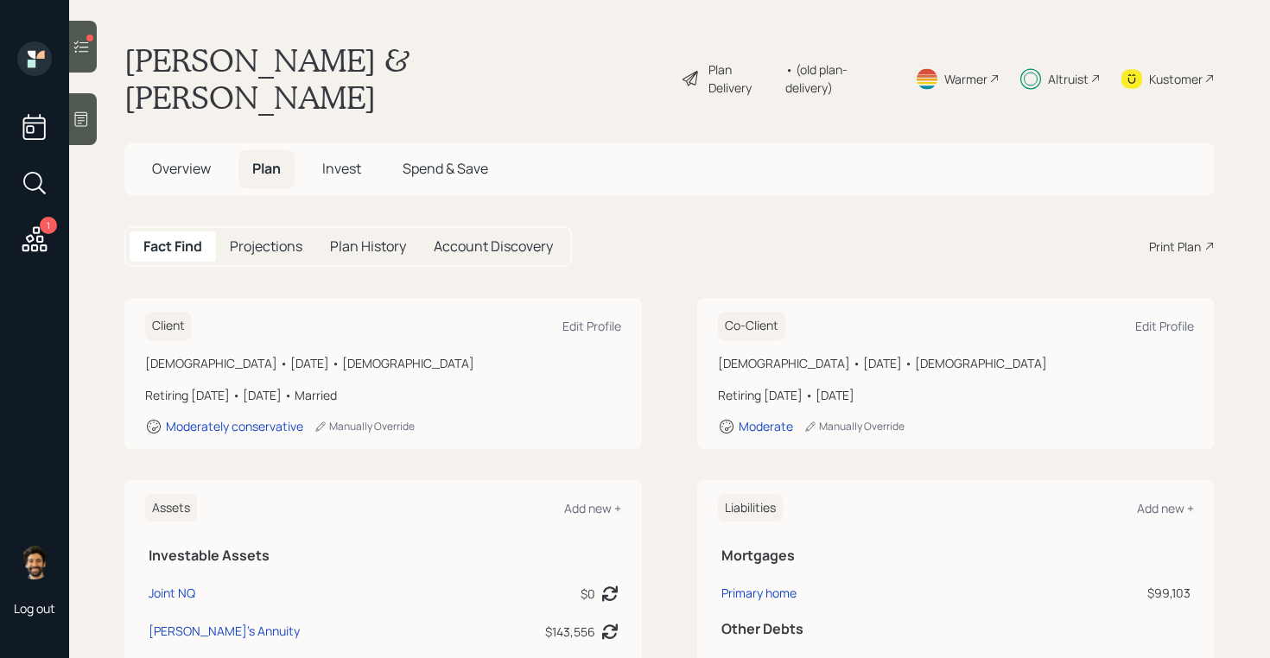
click at [334, 159] on span "Invest" at bounding box center [341, 168] width 39 height 19
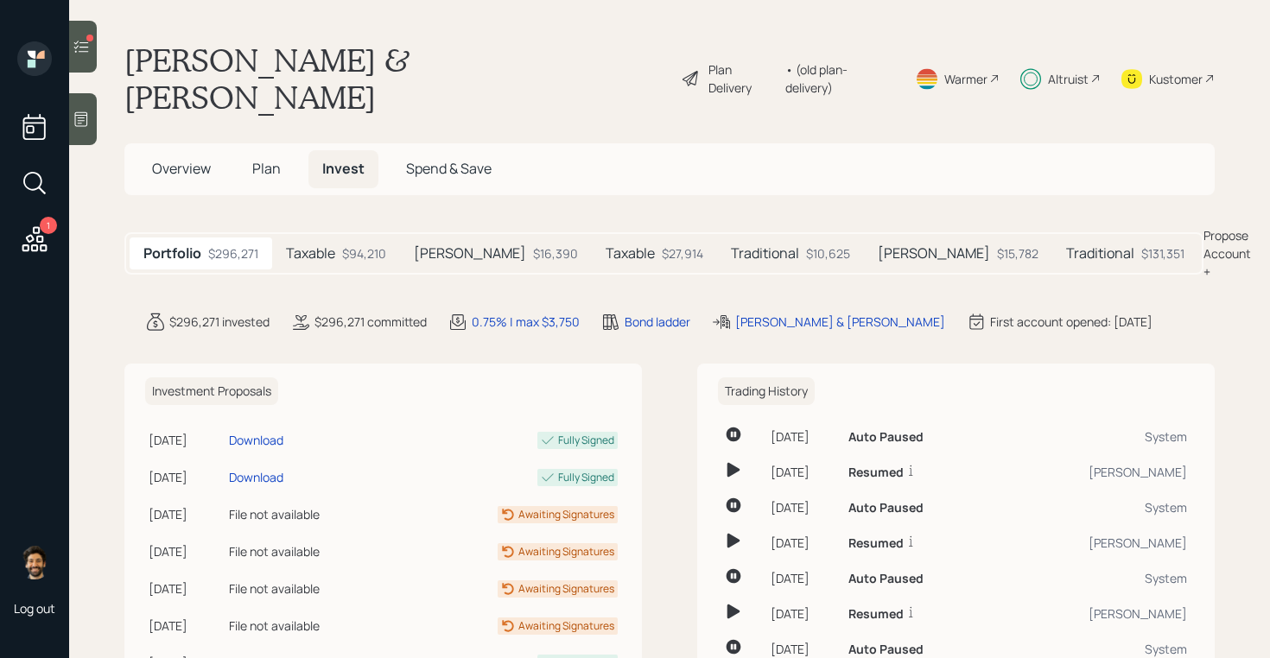
click at [332, 245] on h5 "Taxable" at bounding box center [310, 253] width 49 height 16
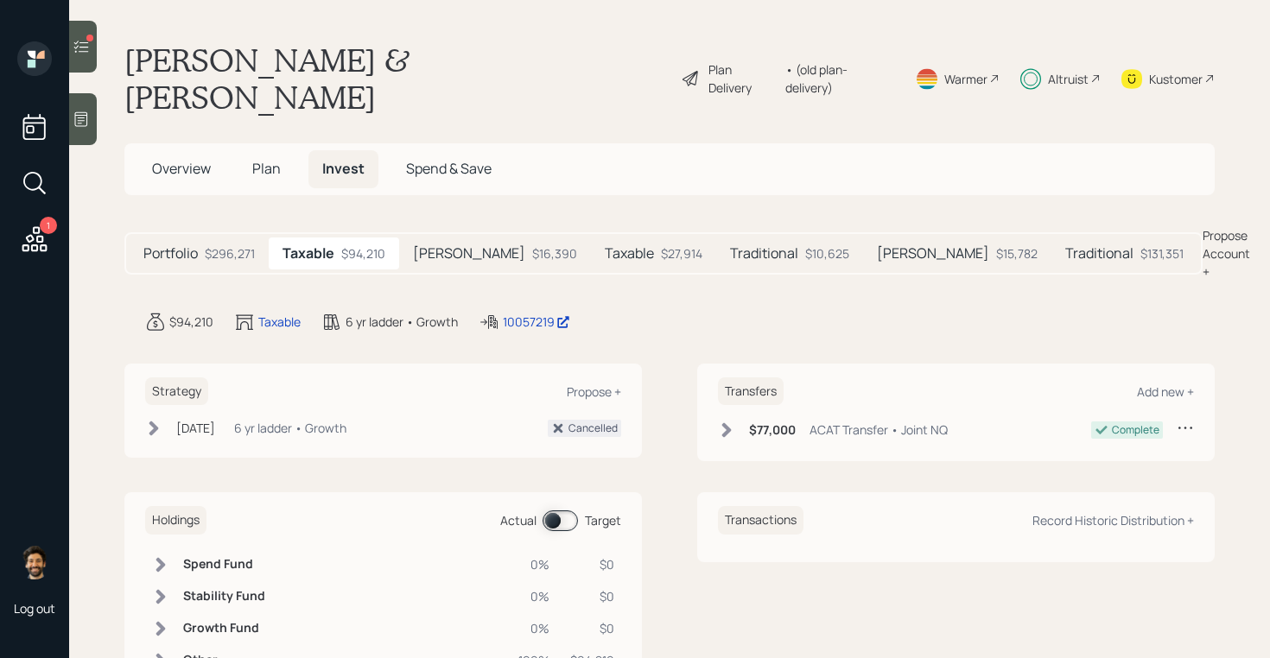
click at [605, 245] on h5 "Taxable" at bounding box center [629, 253] width 49 height 16
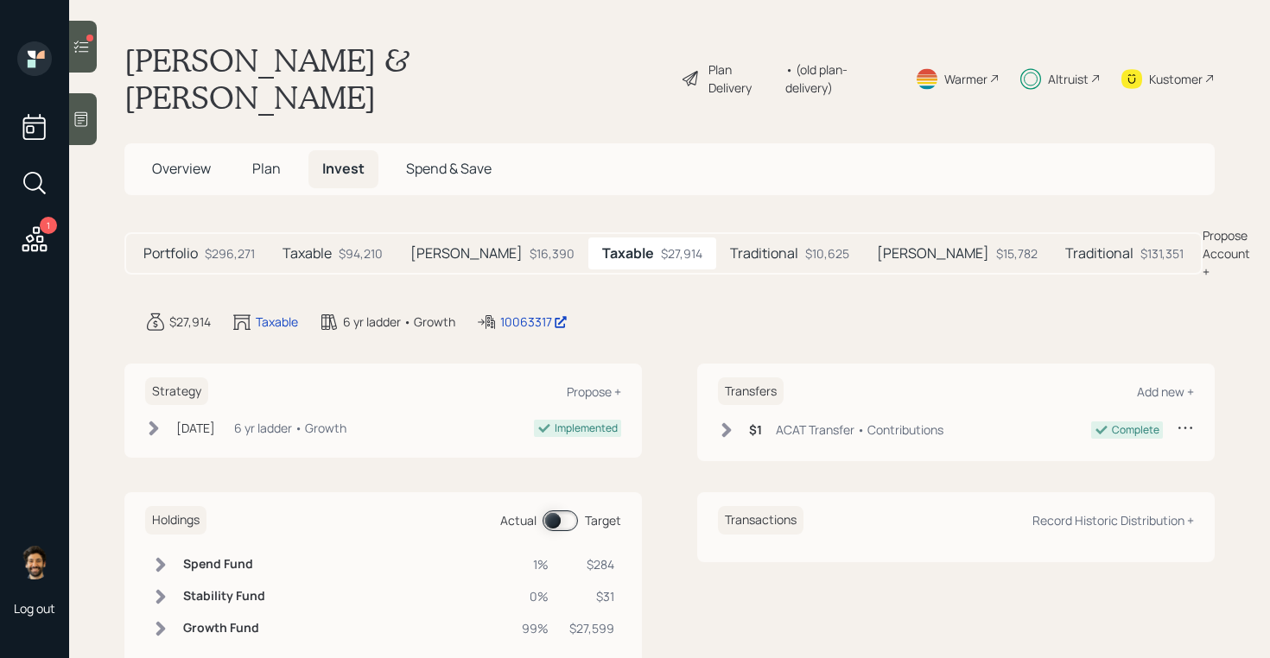
click at [561, 511] on span at bounding box center [559, 521] width 35 height 21
click at [1172, 70] on div "Kustomer" at bounding box center [1176, 79] width 54 height 18
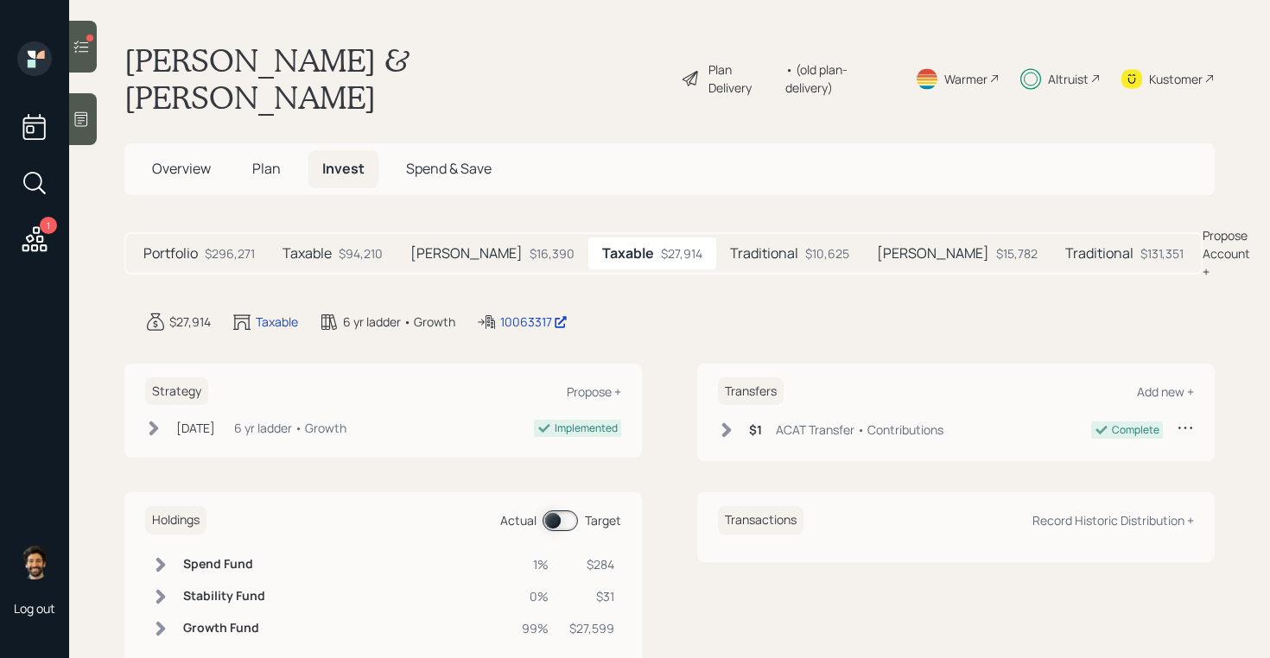
click at [89, 45] on icon at bounding box center [81, 46] width 17 height 17
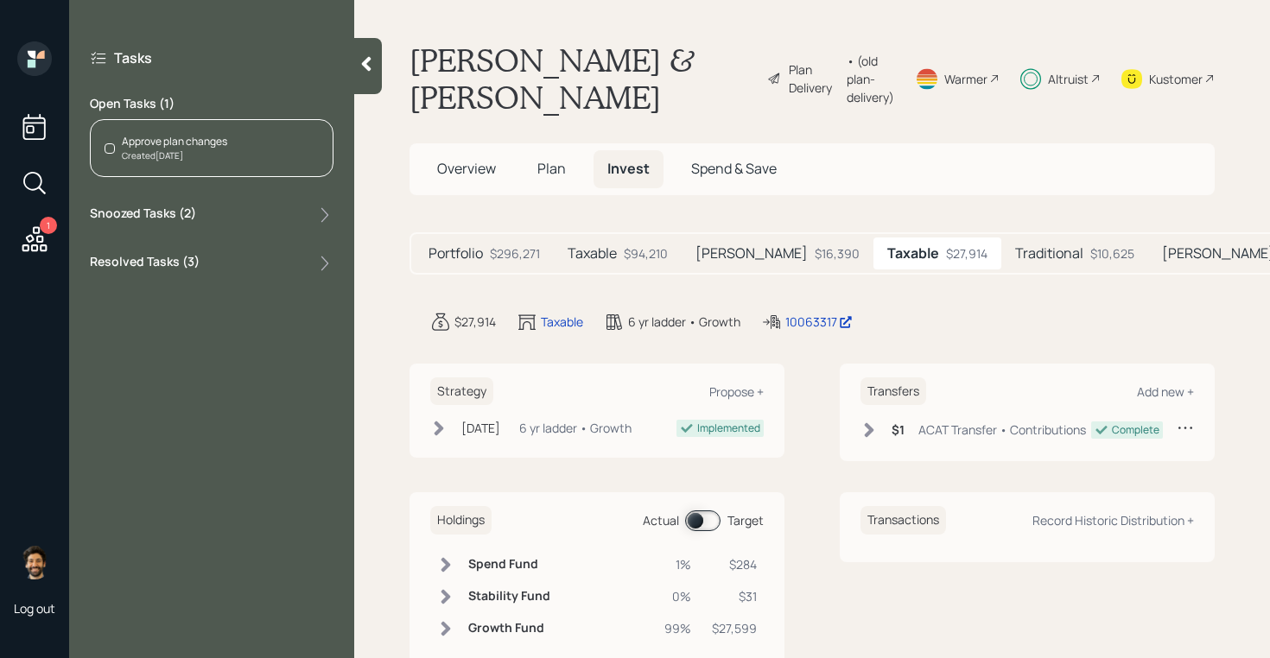
click at [181, 156] on div "Created [DATE]" at bounding box center [174, 155] width 105 height 13
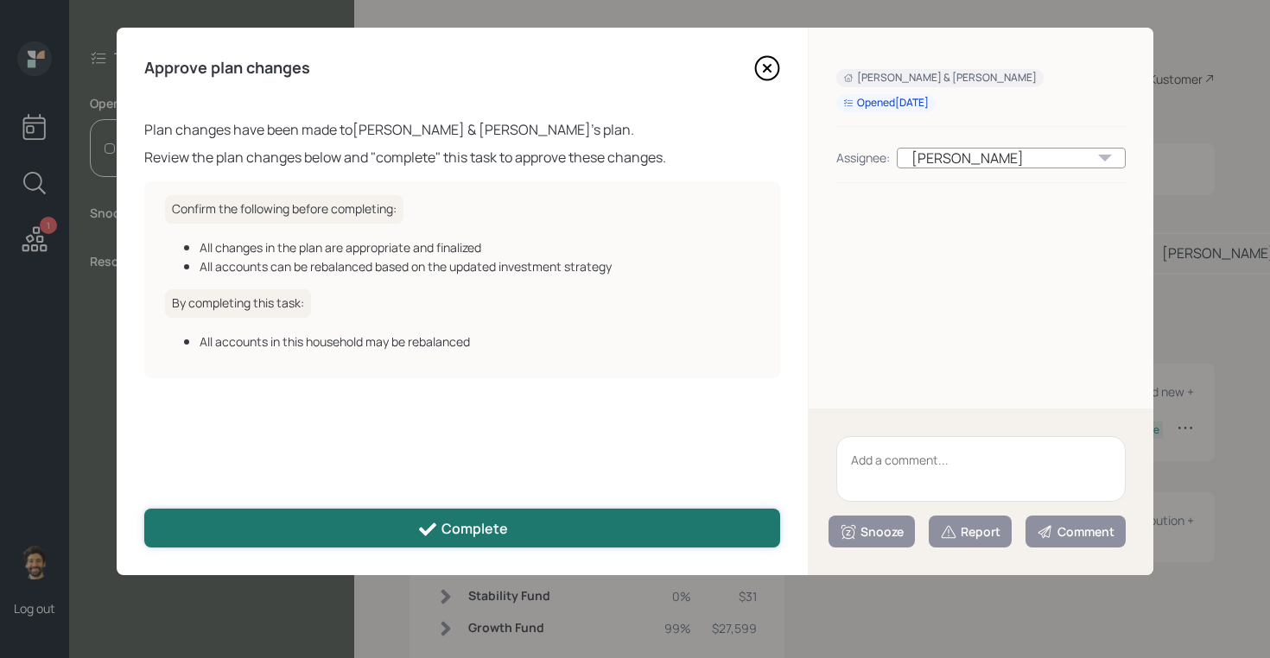
click at [370, 536] on button "Complete" at bounding box center [462, 528] width 636 height 39
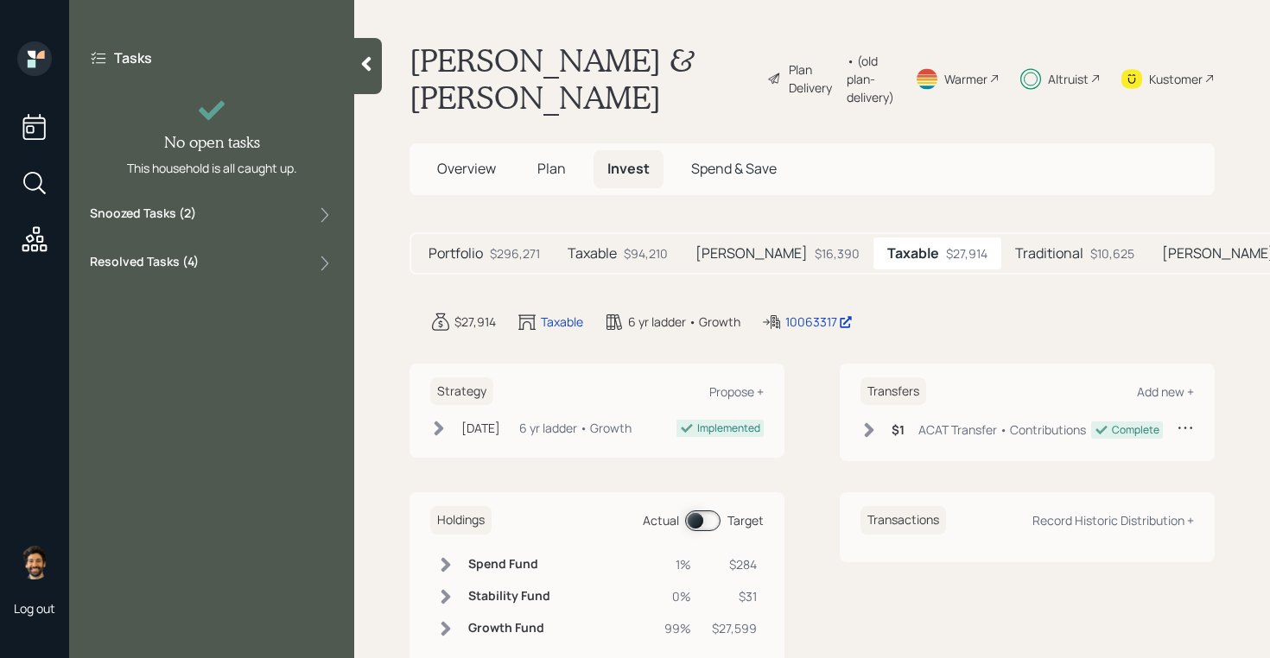
click at [371, 73] on div at bounding box center [368, 66] width 28 height 56
